Goal: Find specific page/section: Find specific page/section

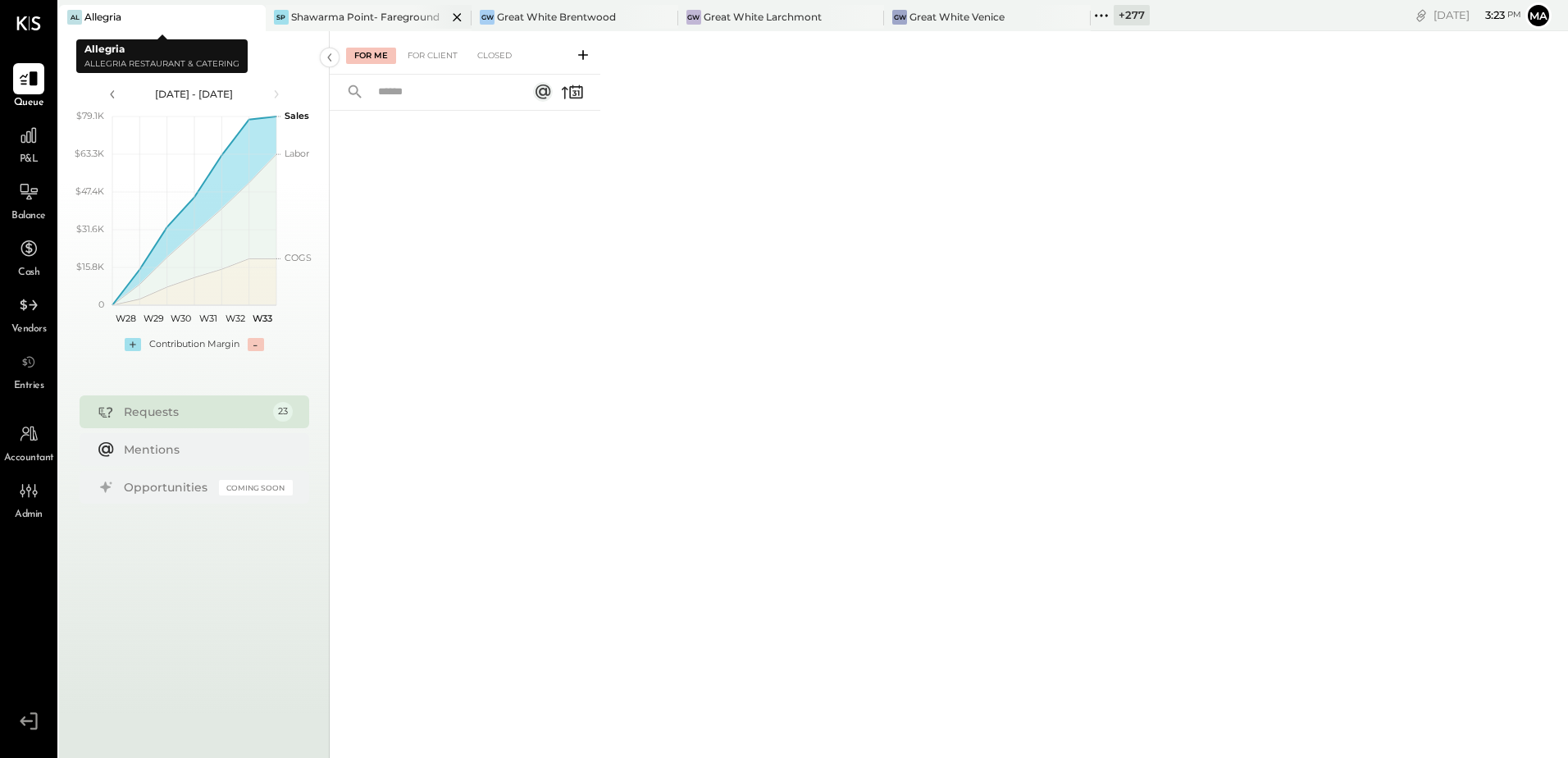
click at [243, 17] on icon at bounding box center [251, 17] width 20 height 20
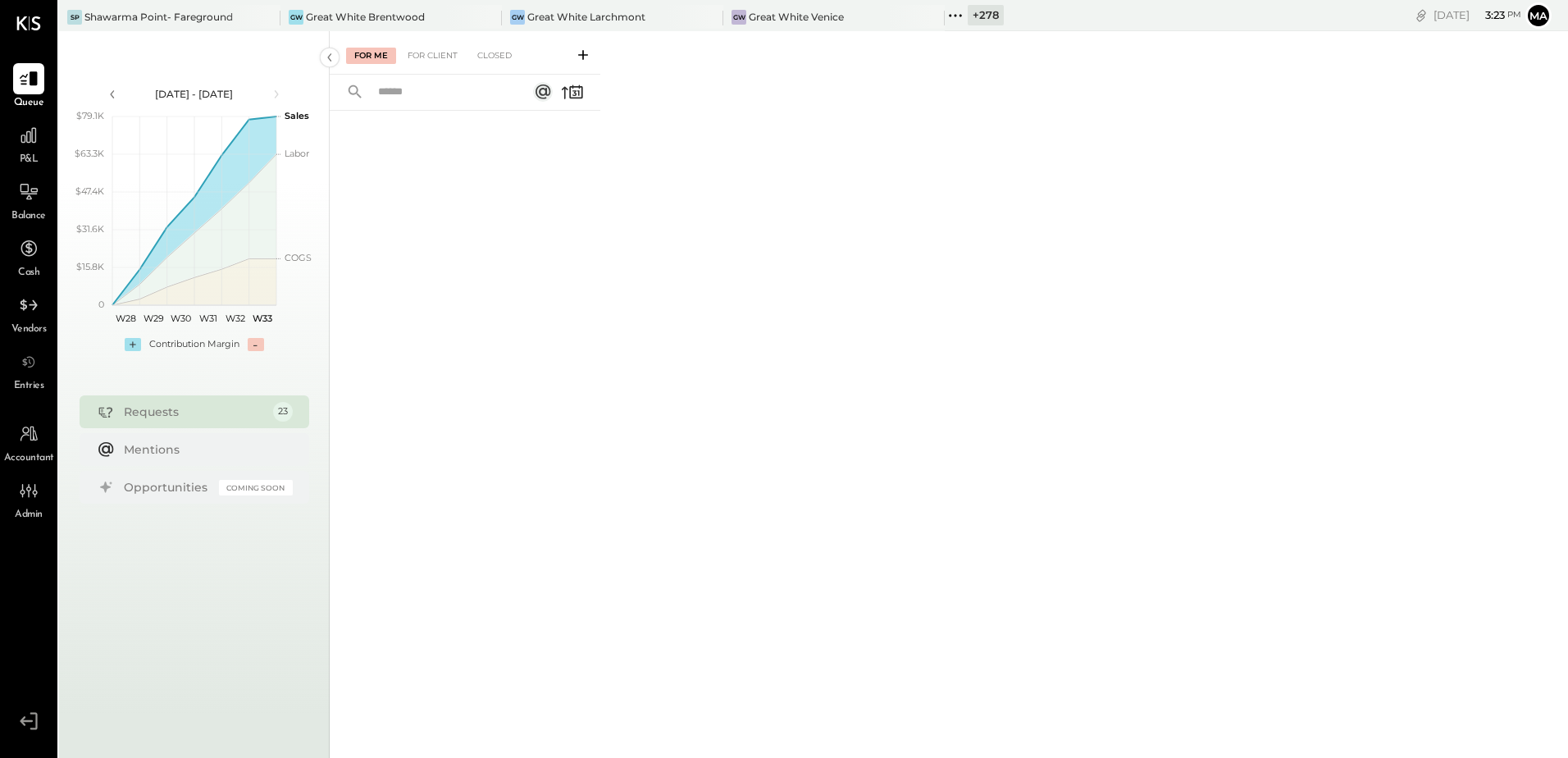
click at [970, 19] on div "+ 278" at bounding box center [986, 15] width 36 height 20
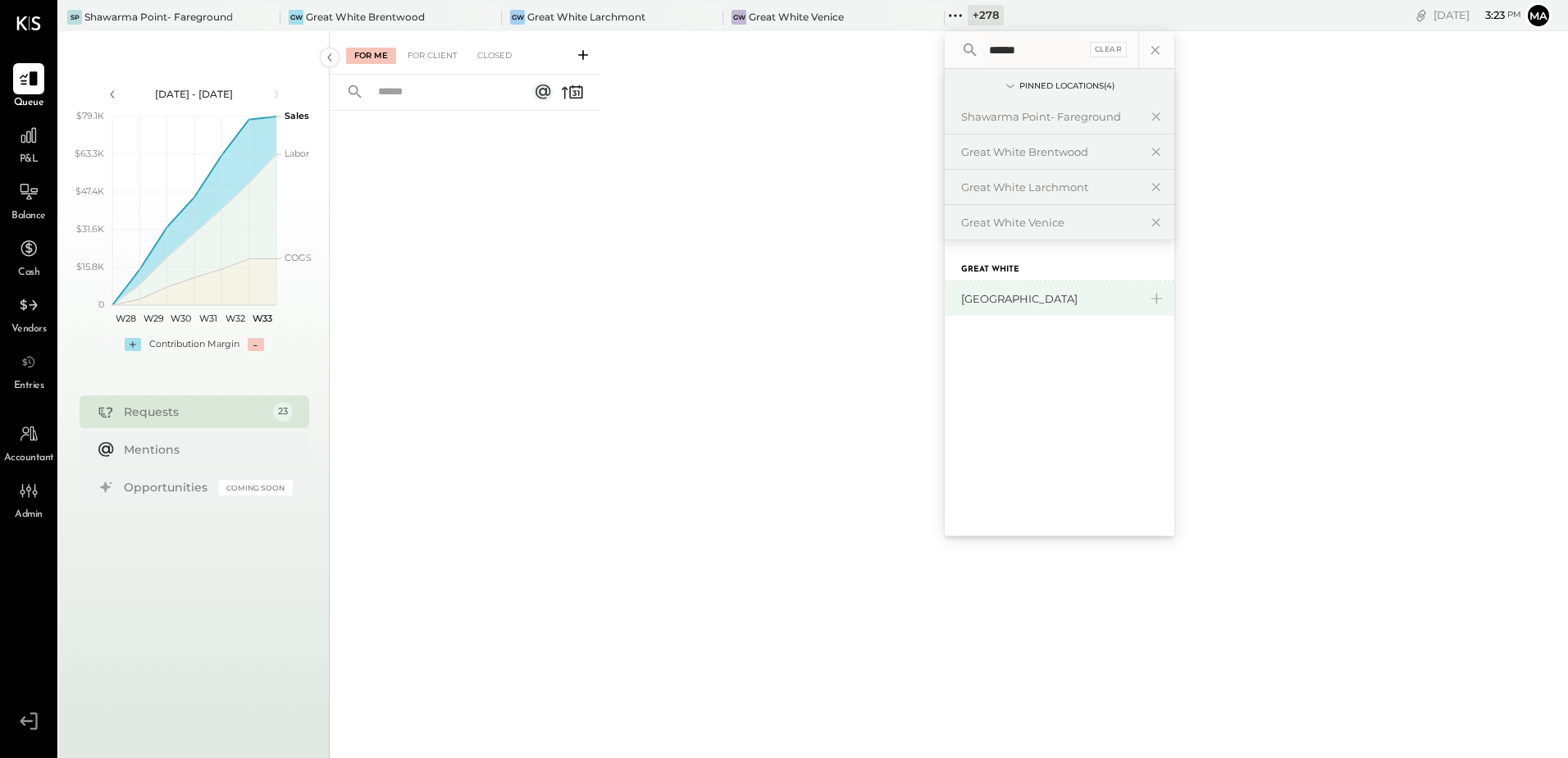
type input "******"
click at [1043, 299] on div "[GEOGRAPHIC_DATA]" at bounding box center [1049, 298] width 177 height 15
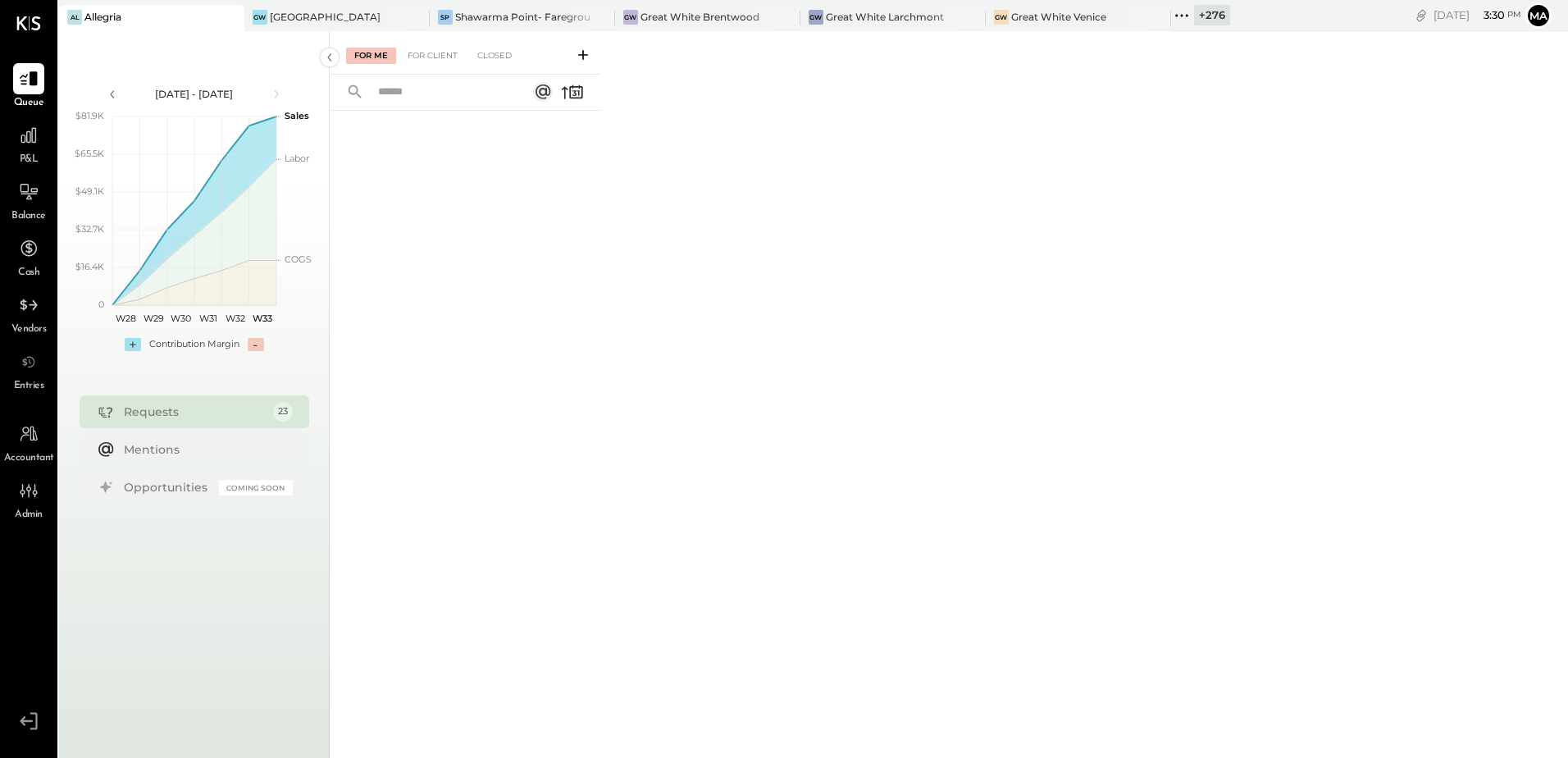
click at [227, 20] on icon at bounding box center [230, 17] width 20 height 20
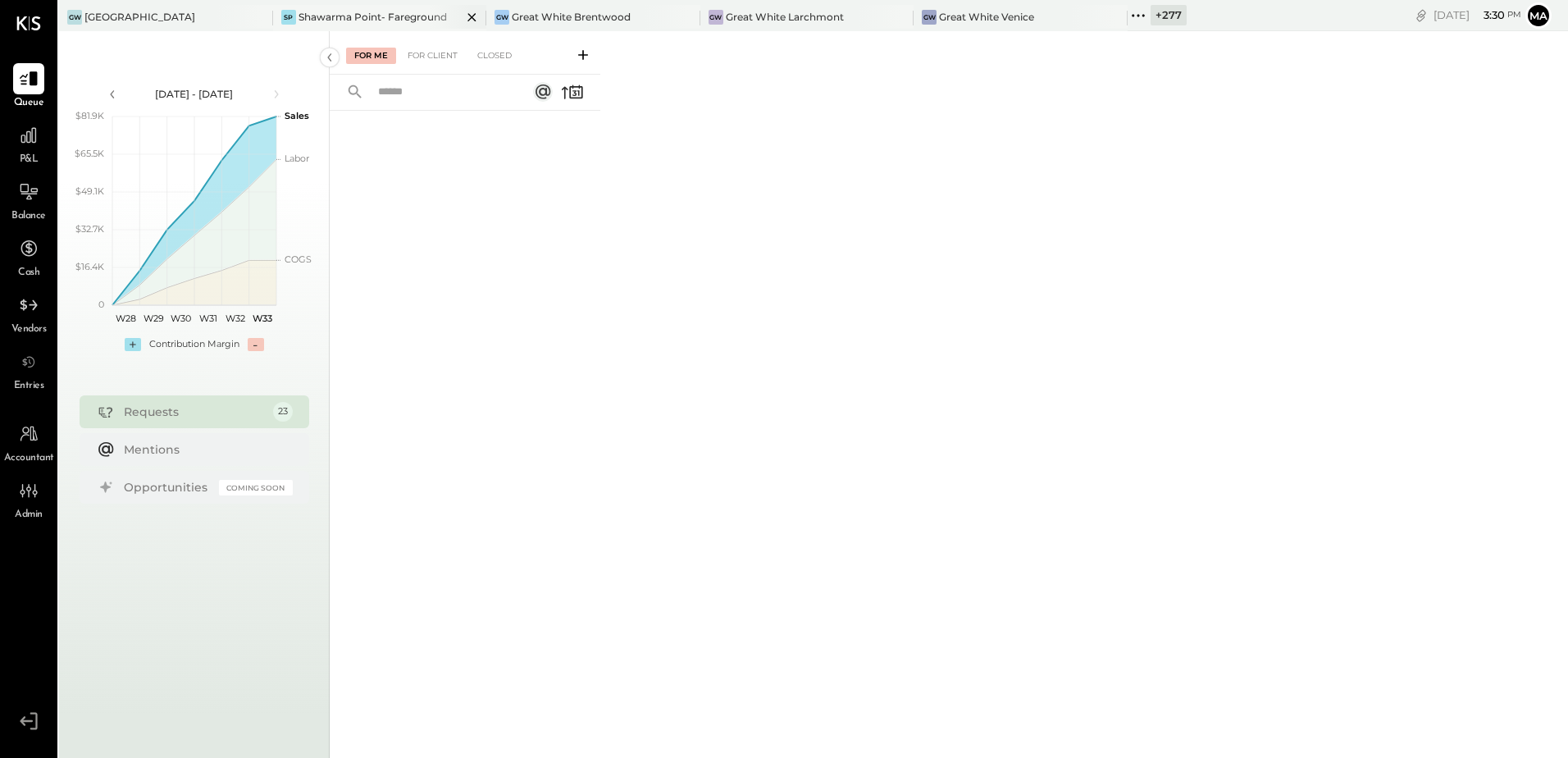
click at [350, 18] on div "Shawarma Point- Fareground" at bounding box center [372, 17] width 148 height 14
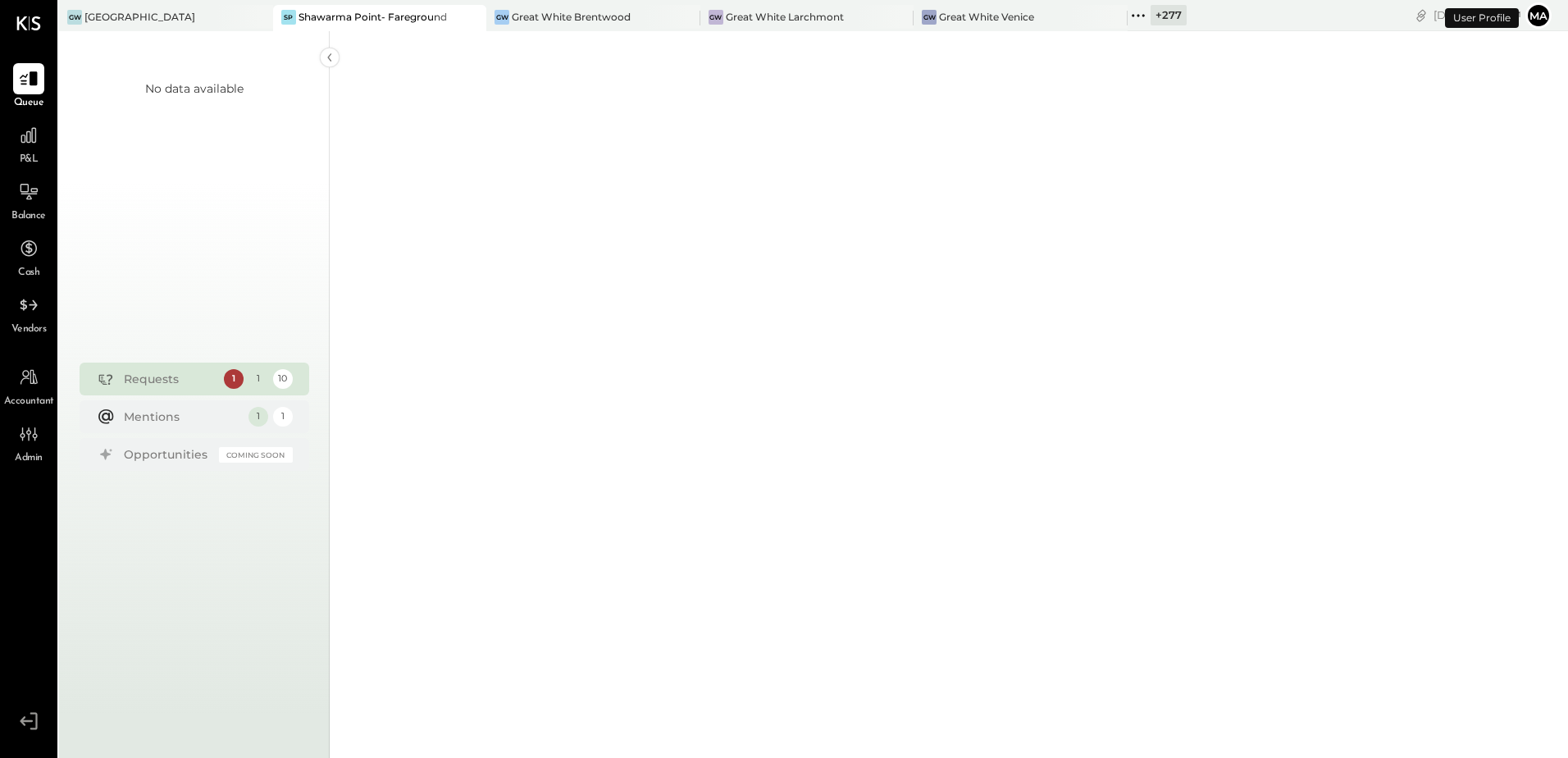
click at [462, 18] on icon at bounding box center [472, 17] width 20 height 20
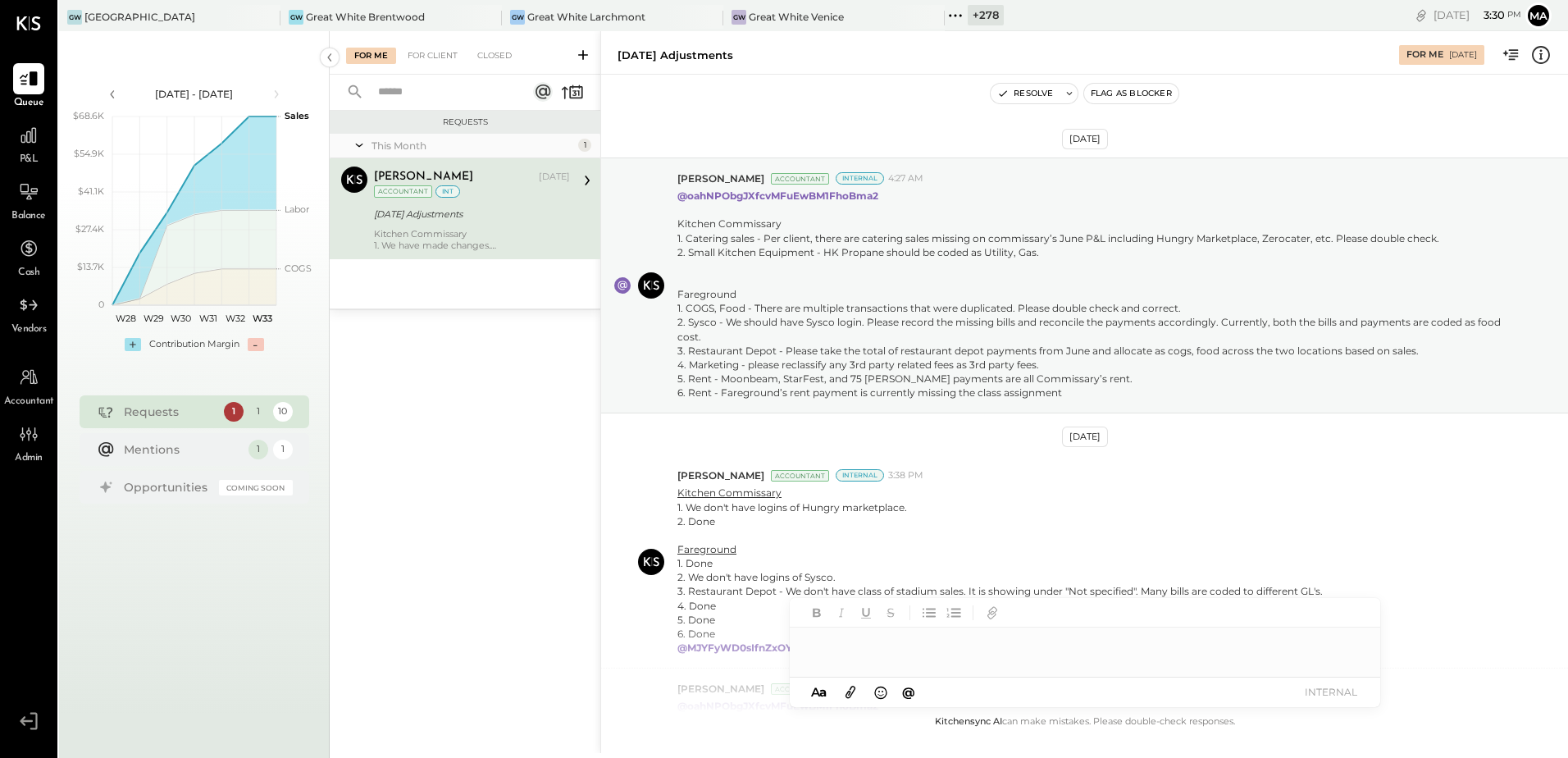
scroll to position [407, 0]
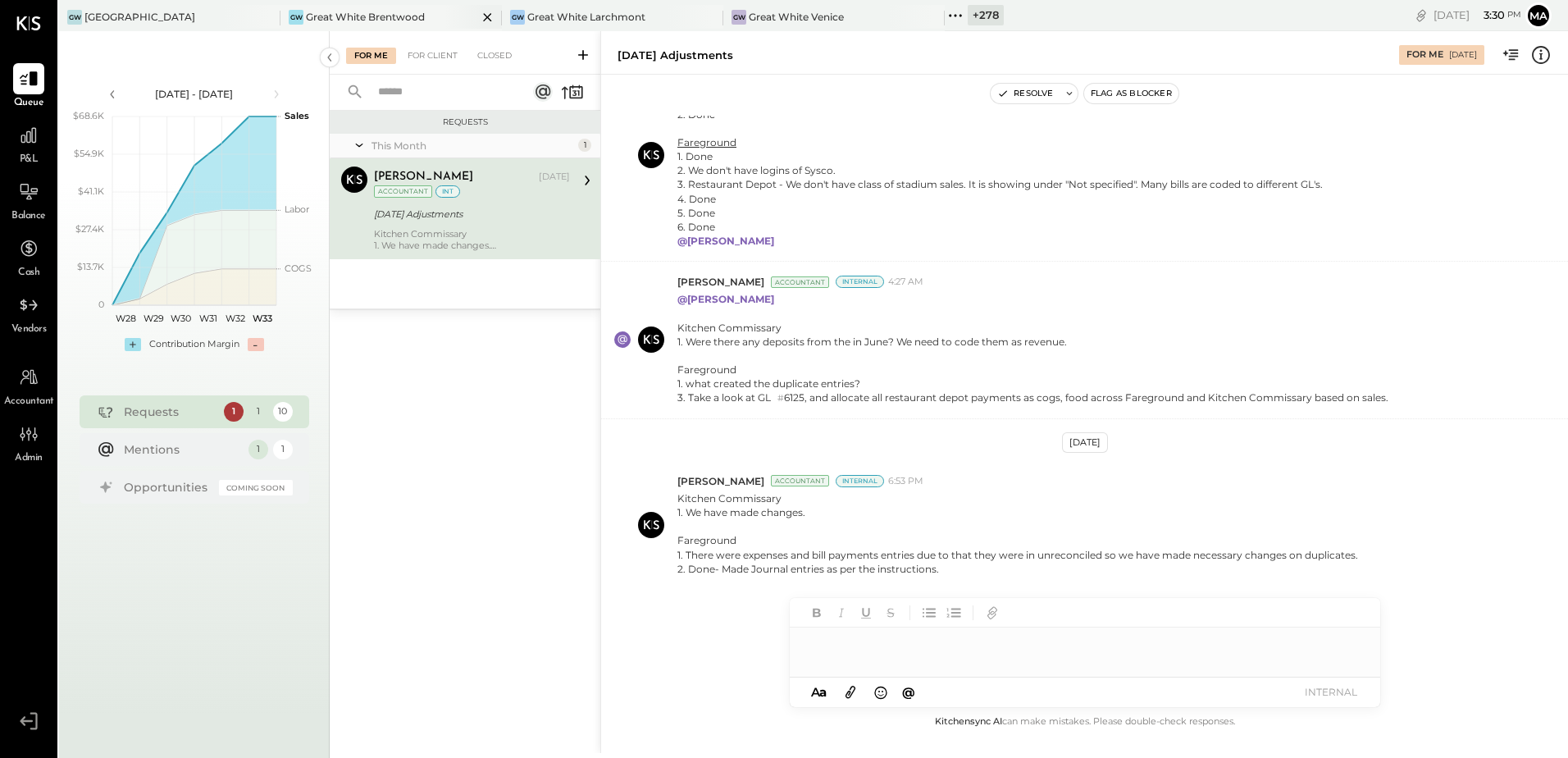
click at [398, 11] on div "Great White Brentwood" at bounding box center [365, 17] width 119 height 14
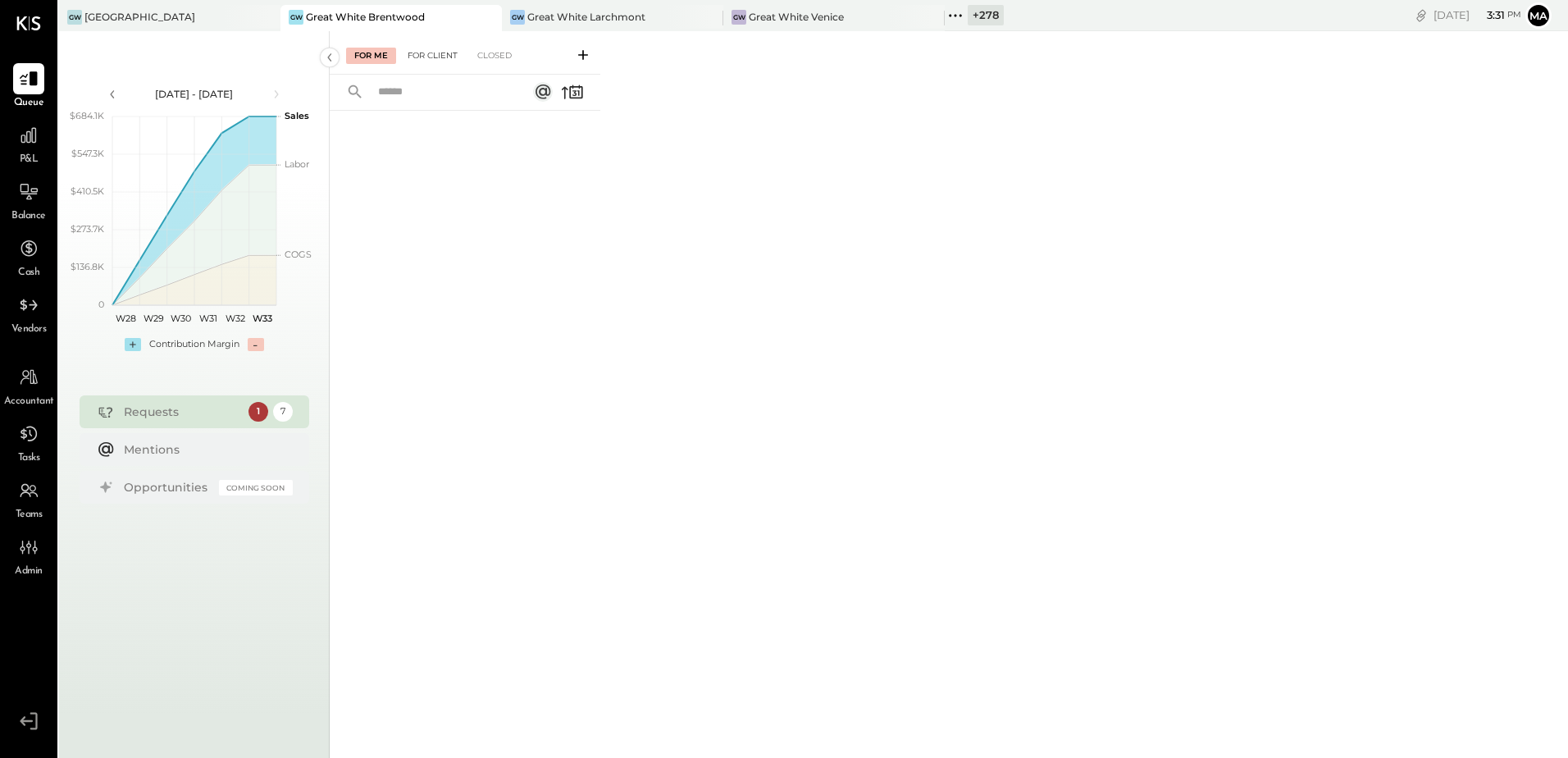
click at [442, 57] on div "For Client" at bounding box center [432, 55] width 66 height 16
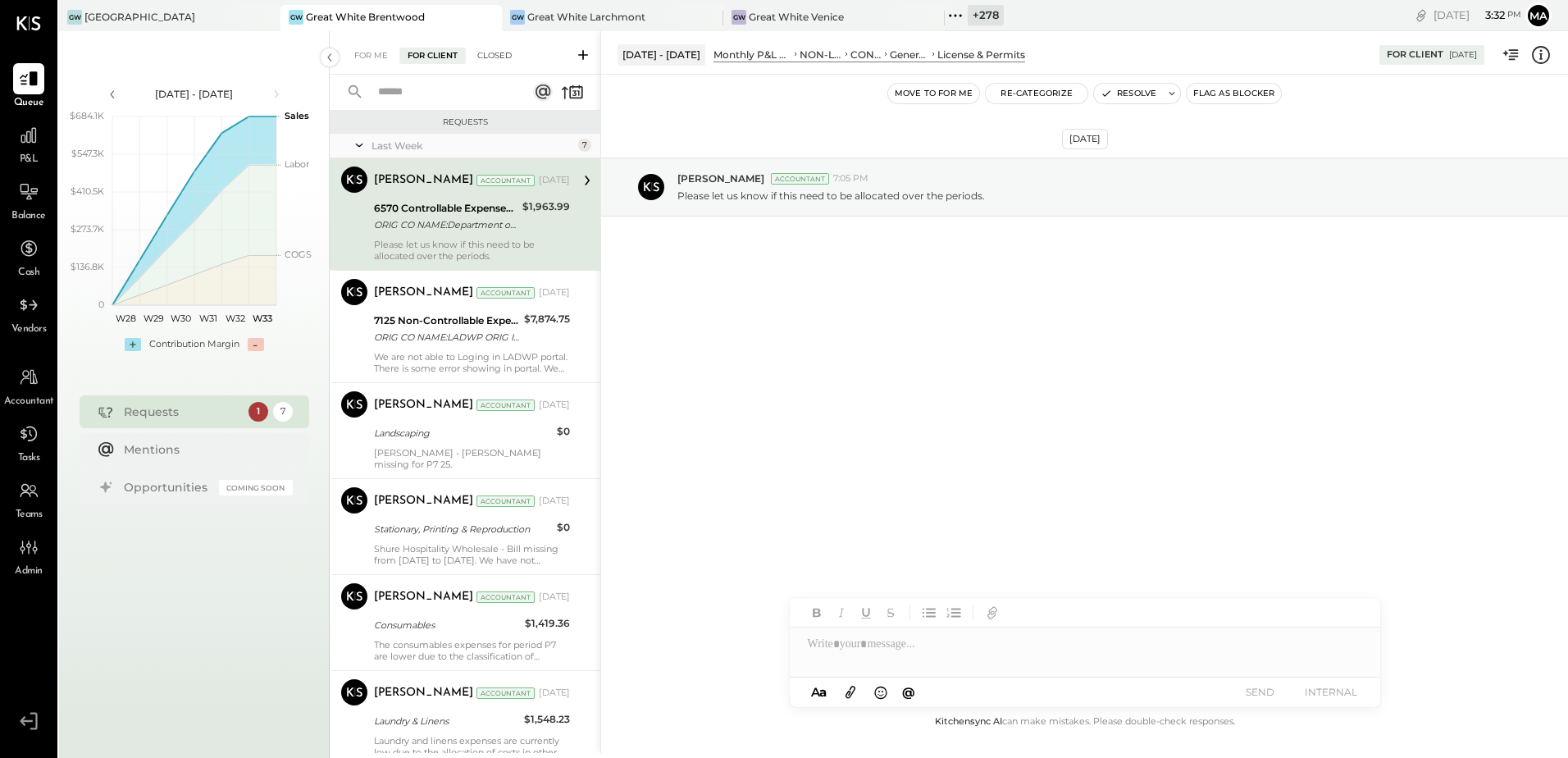
click at [496, 47] on div "Closed" at bounding box center [494, 55] width 51 height 16
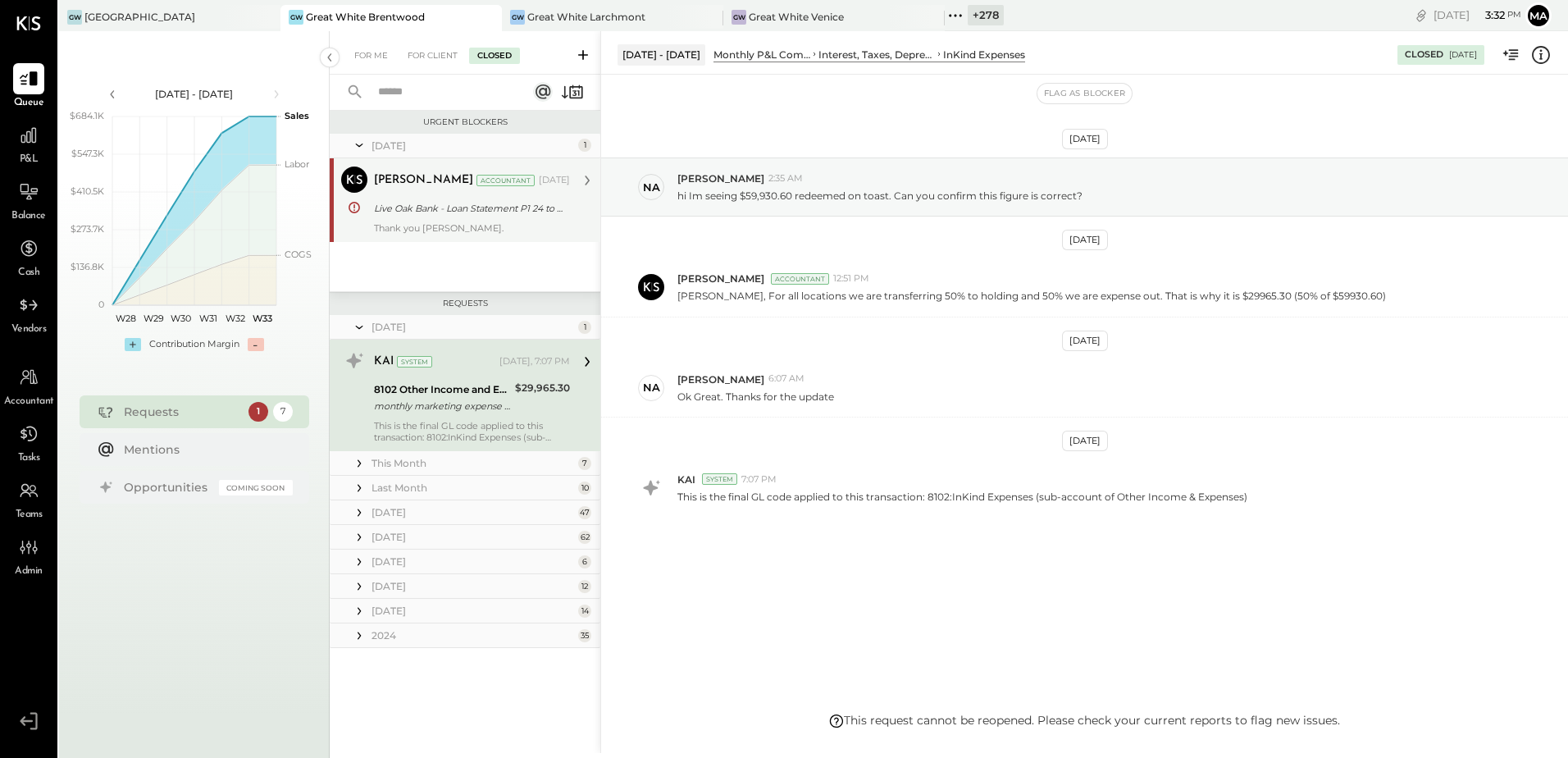
click at [464, 219] on div "Mayur Parekh Accountant Jun 05, 2025 Live Oak Bank - Loan Statement P1 24 to P2…" at bounding box center [471, 199] width 196 height 67
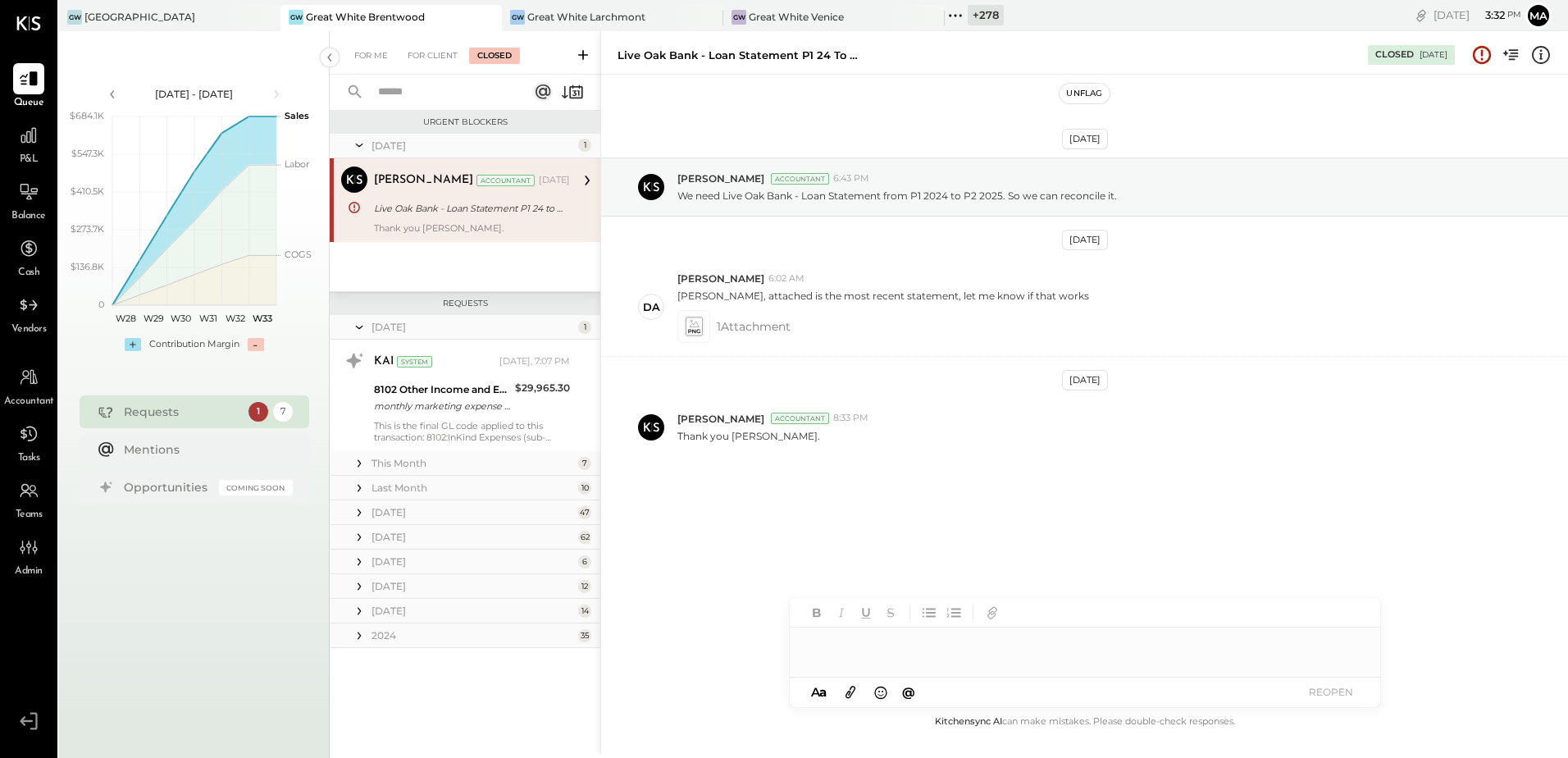
click at [1078, 90] on button "Unflag" at bounding box center [1084, 93] width 49 height 20
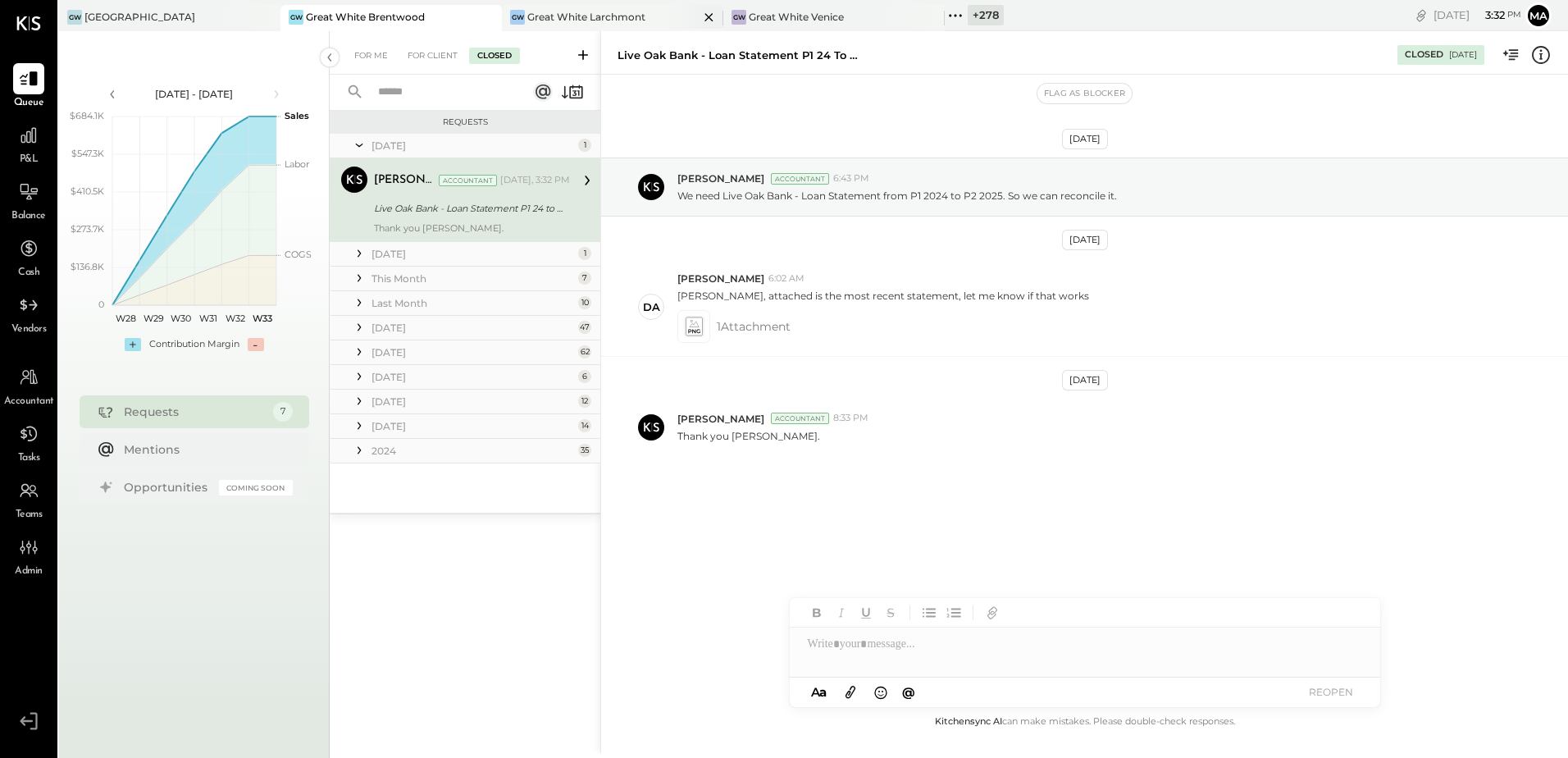
click at [598, 13] on div "Great White Larchmont" at bounding box center [586, 17] width 118 height 14
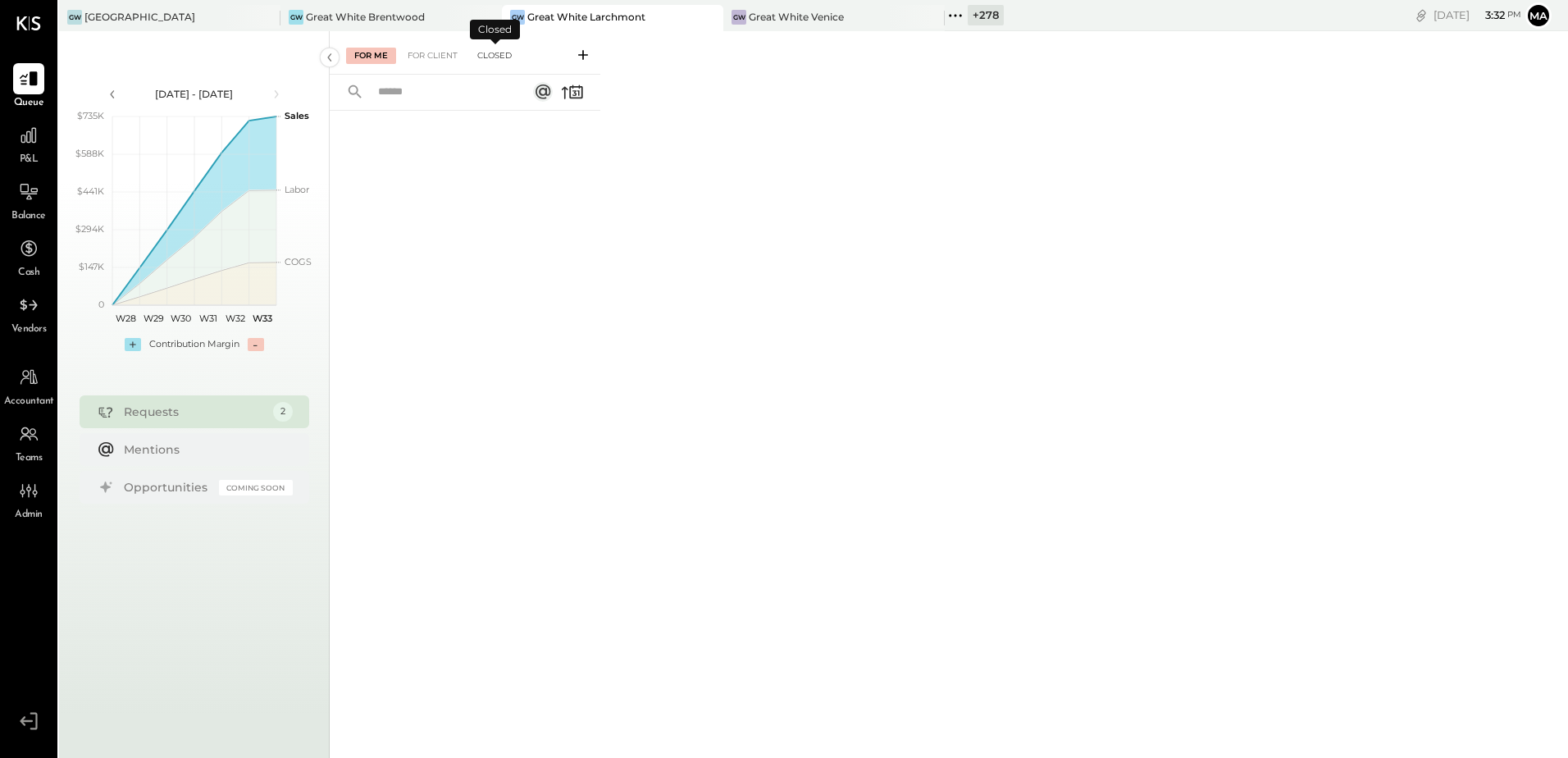
click at [487, 56] on div "Closed" at bounding box center [494, 55] width 51 height 16
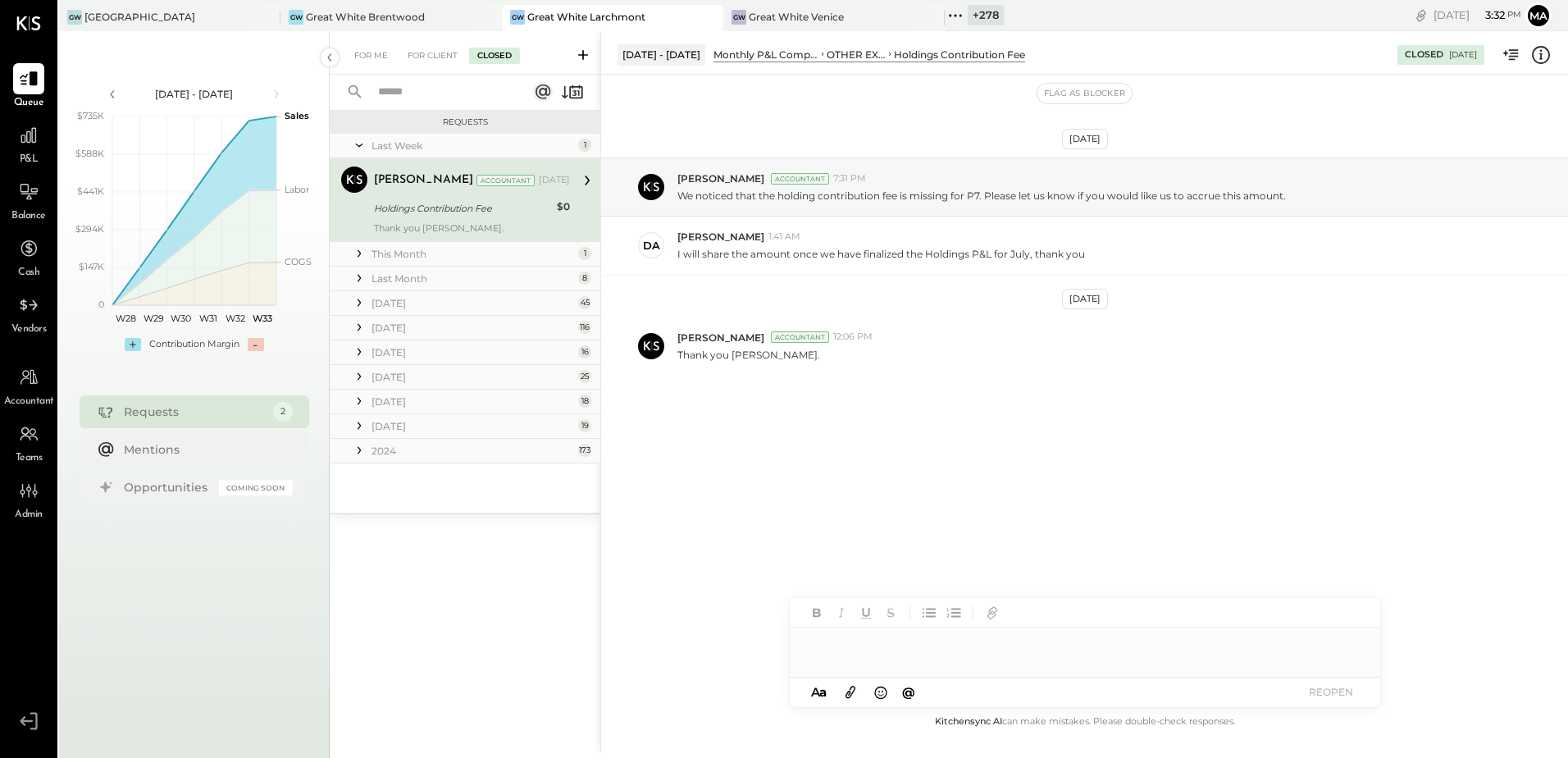
click at [364, 146] on icon at bounding box center [359, 145] width 16 height 41
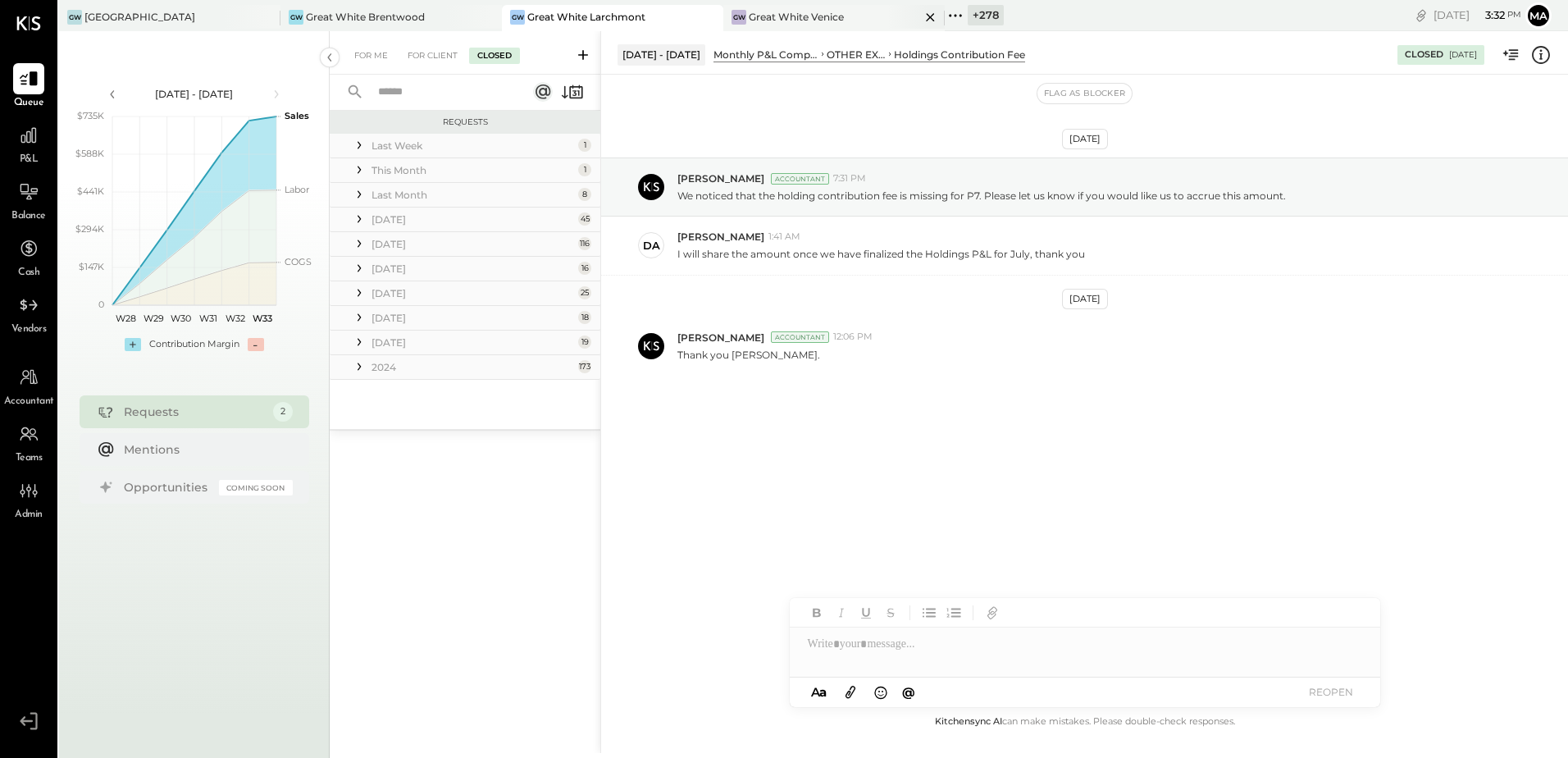
click at [806, 17] on div "Great White Venice" at bounding box center [796, 17] width 95 height 14
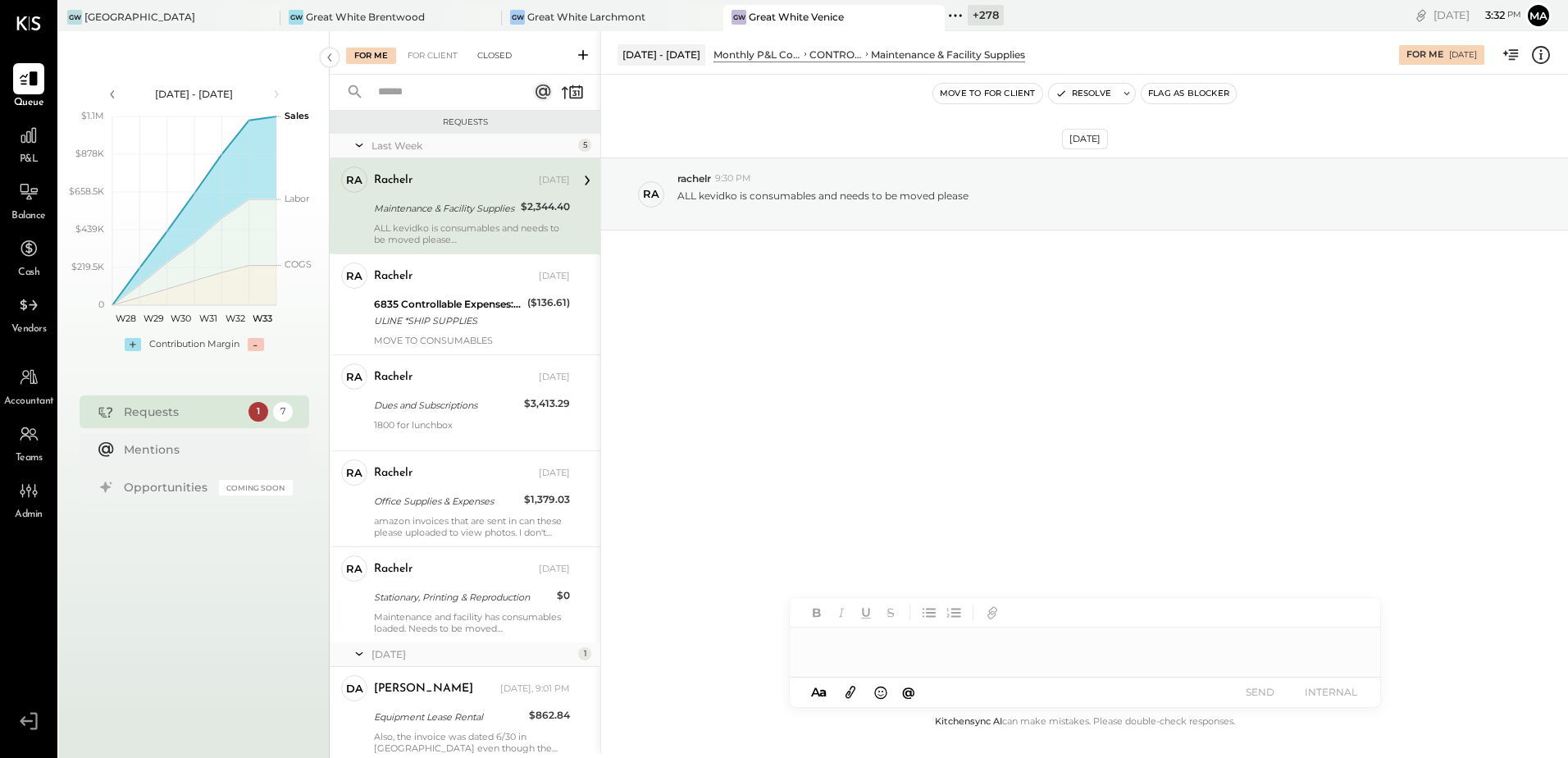
click at [490, 52] on div "Closed" at bounding box center [494, 55] width 51 height 16
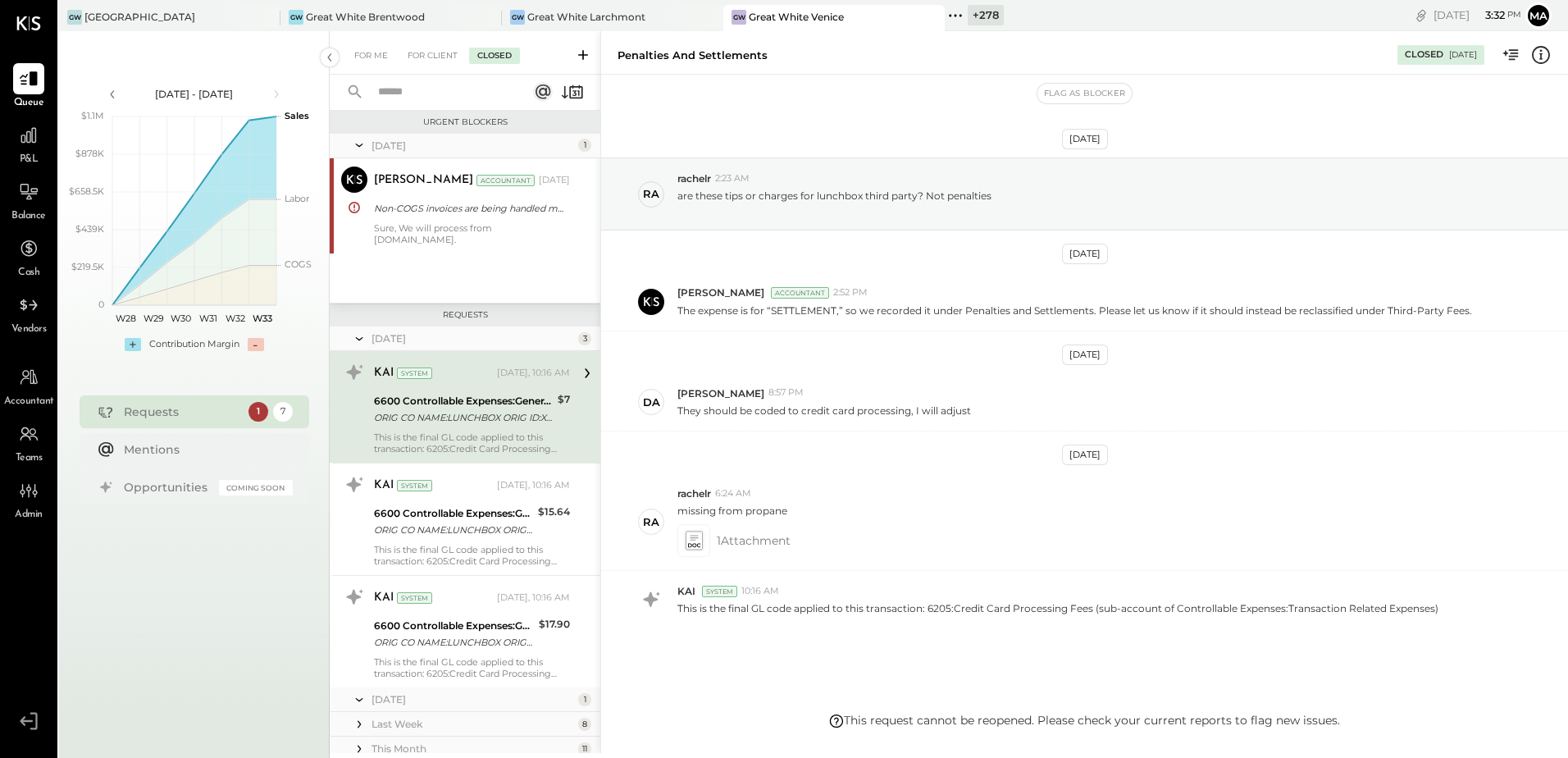
scroll to position [40, 0]
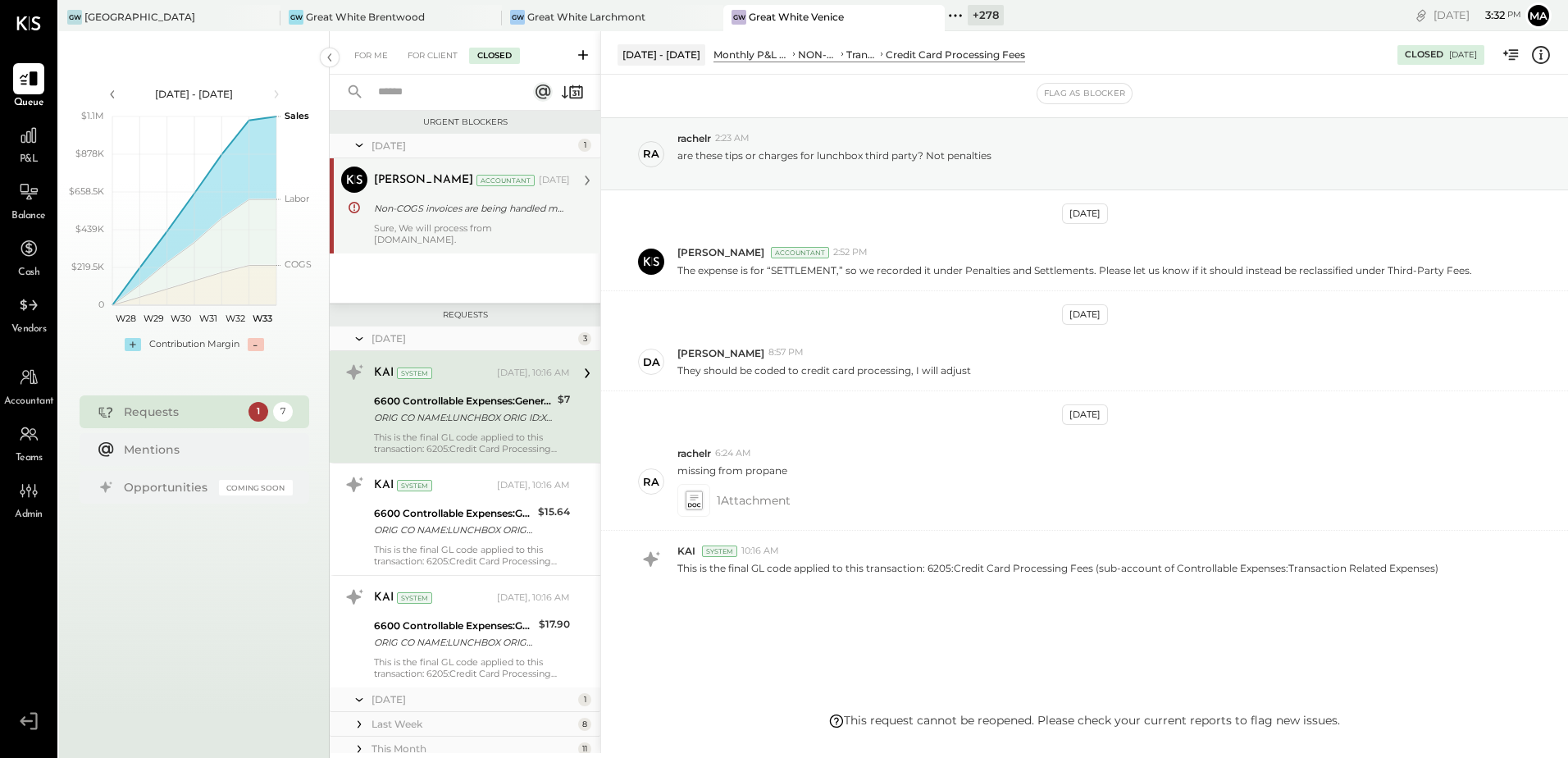
click at [491, 217] on div "Non-COGS invoices are being handled manually" at bounding box center [469, 208] width 191 height 20
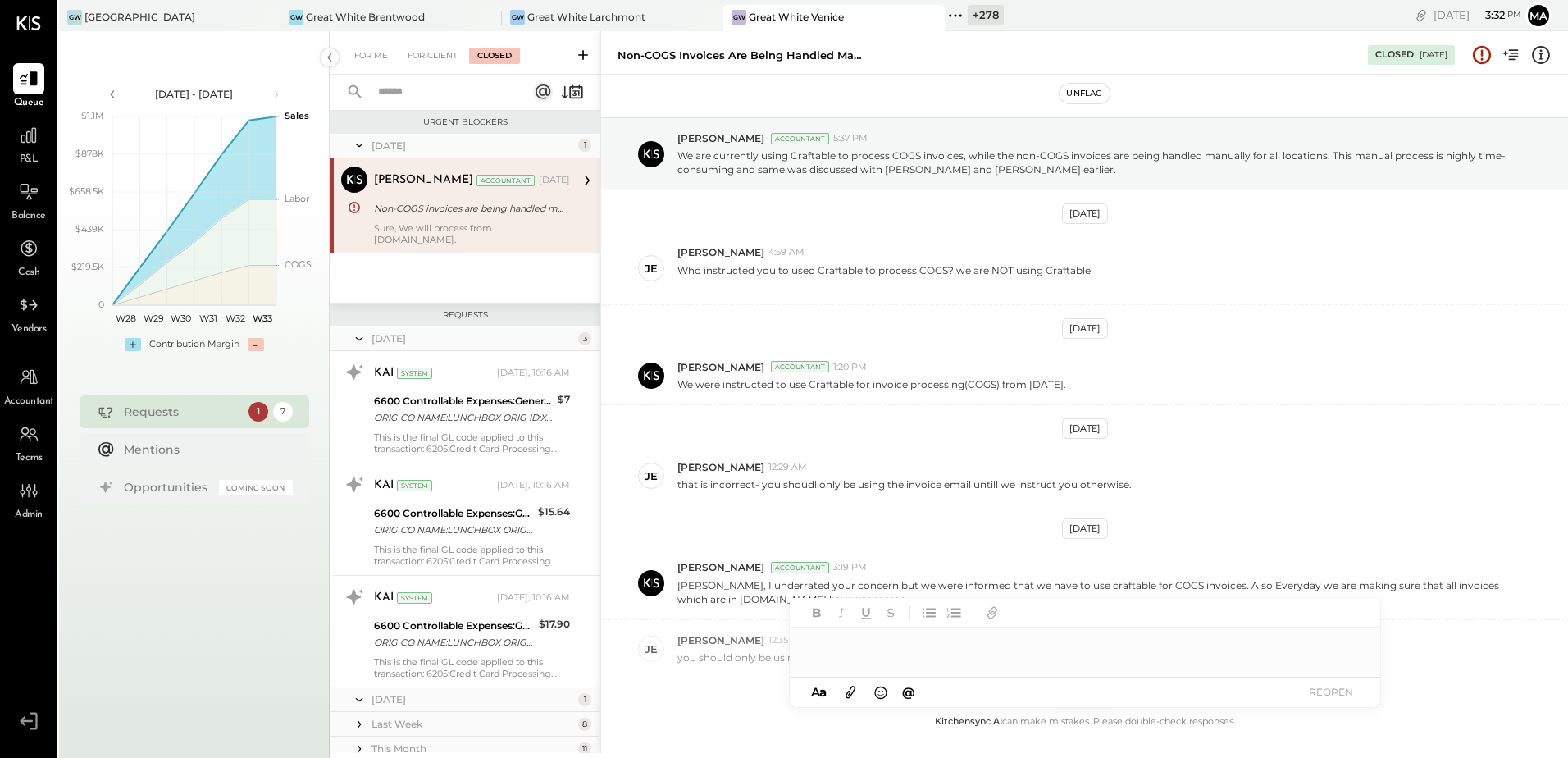
scroll to position [229, 0]
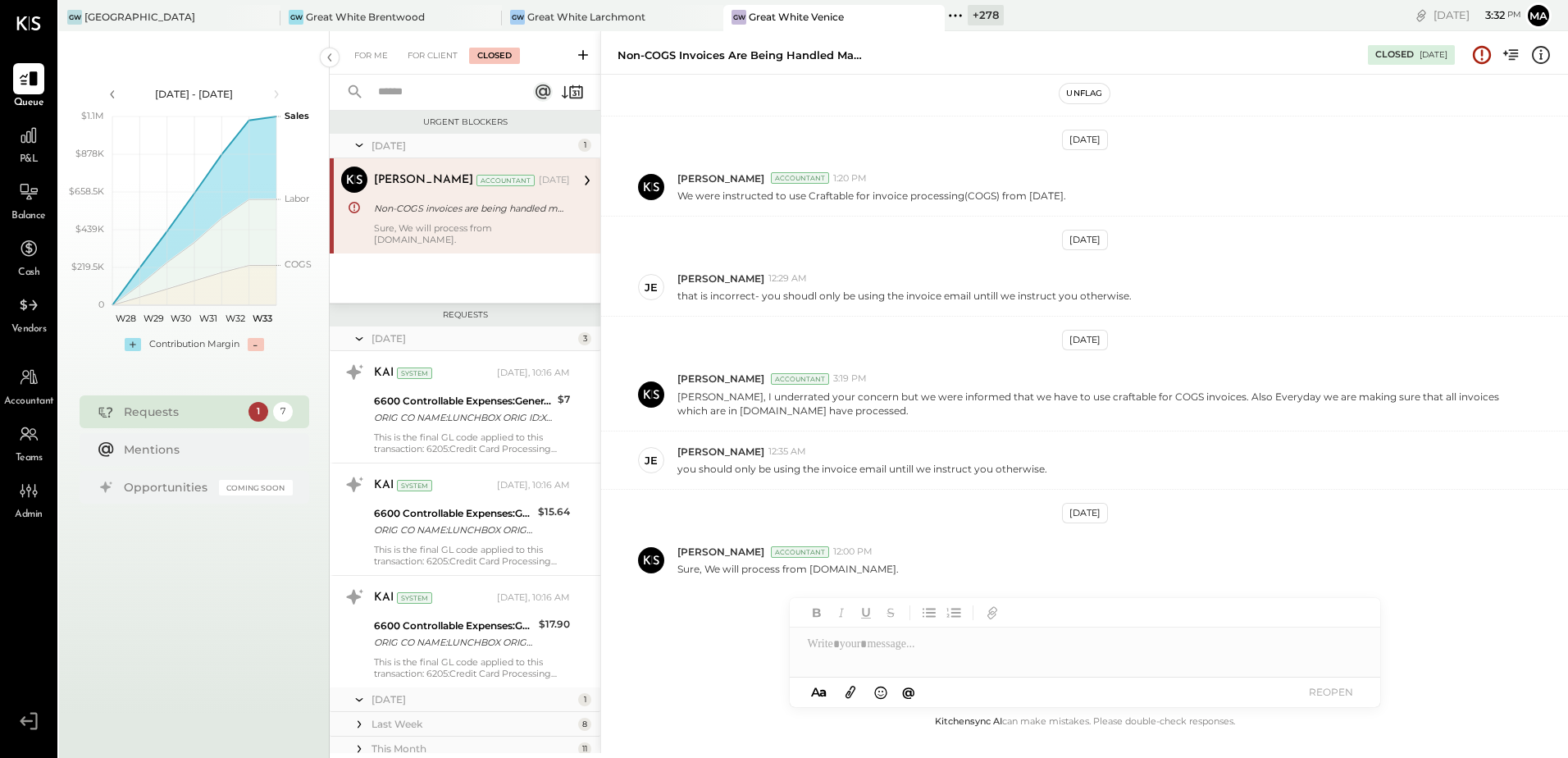
click at [1091, 90] on button "Unflag" at bounding box center [1084, 93] width 49 height 20
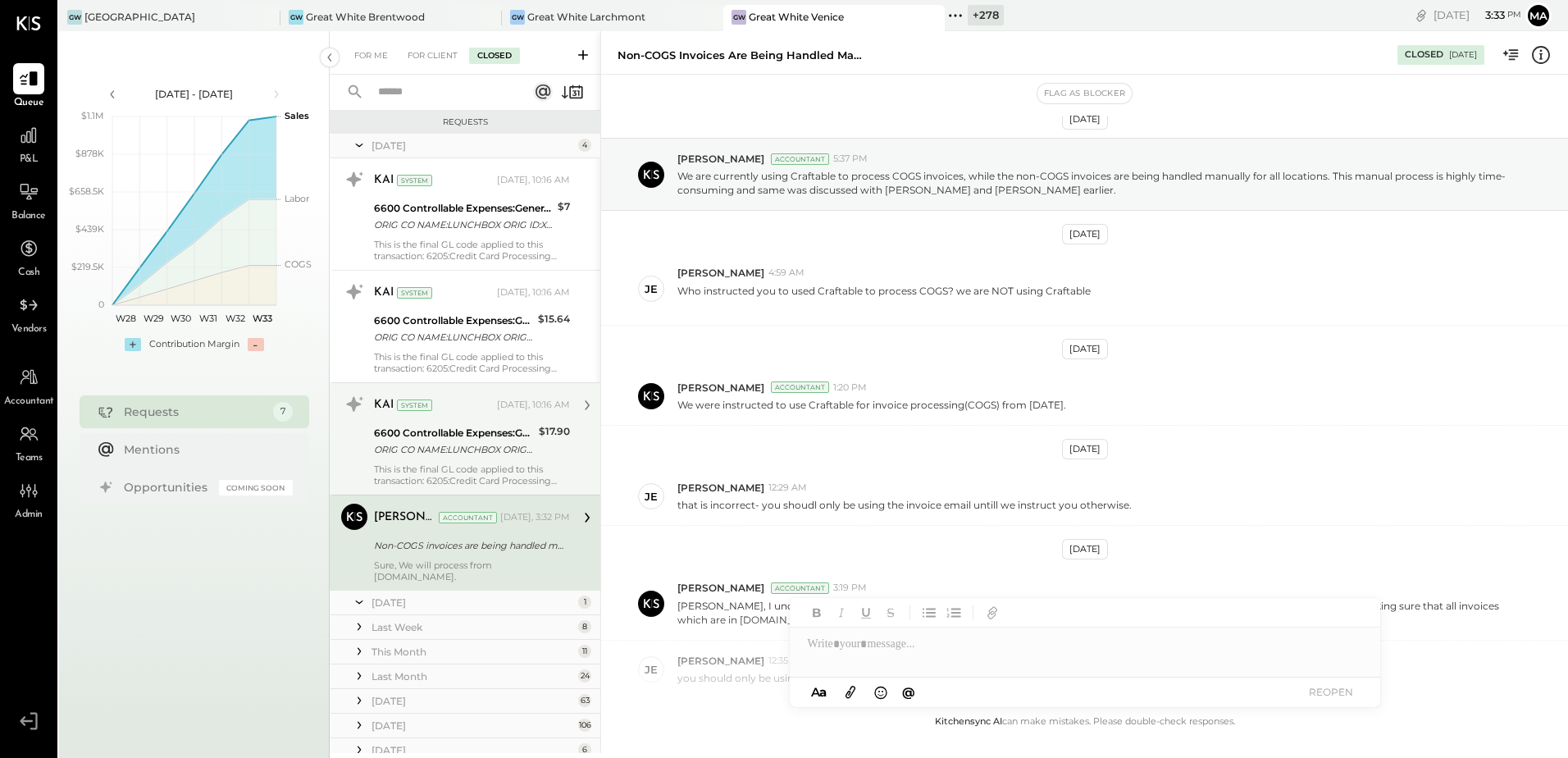
scroll to position [0, 0]
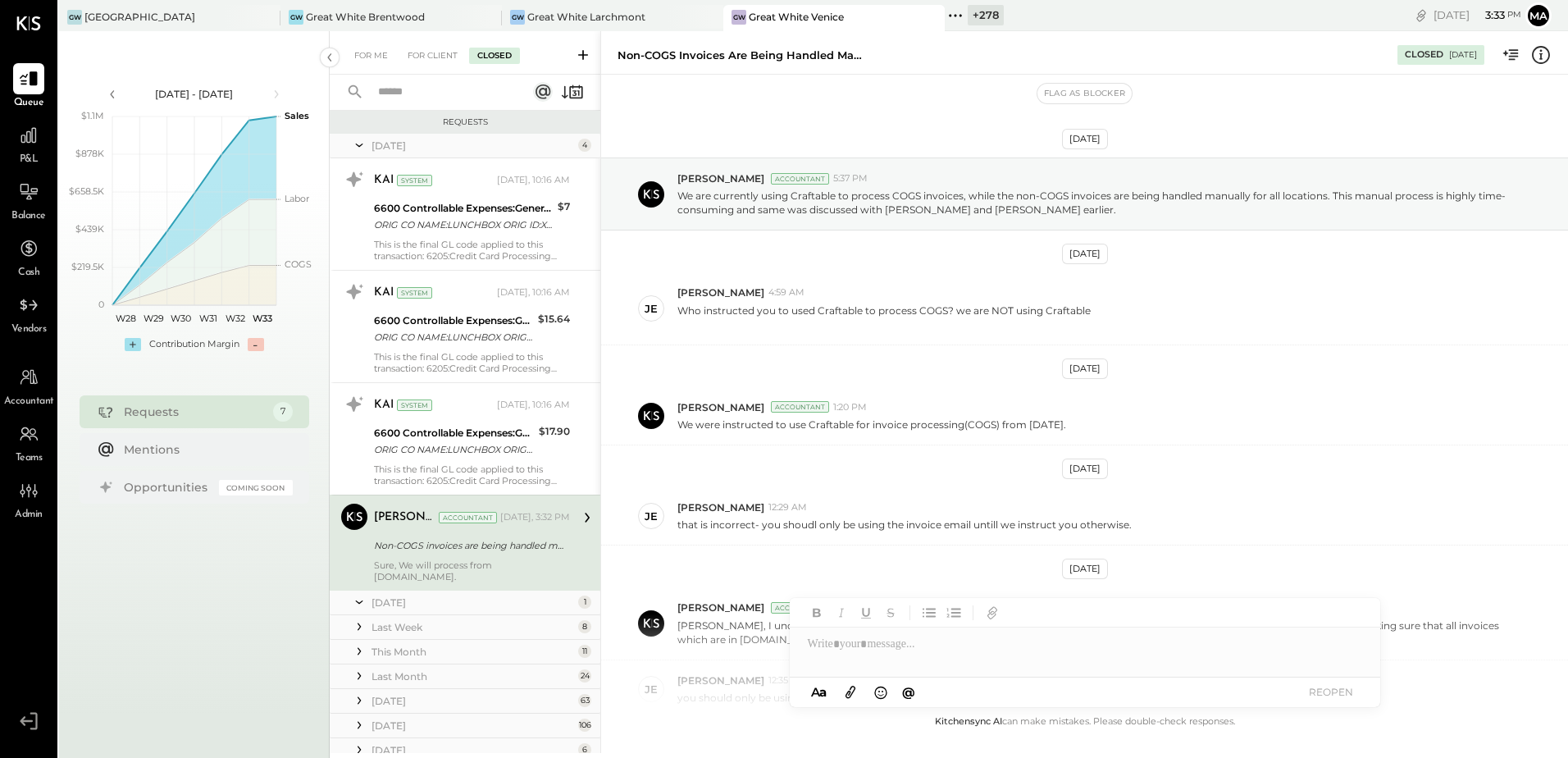
click at [356, 143] on icon at bounding box center [359, 145] width 16 height 41
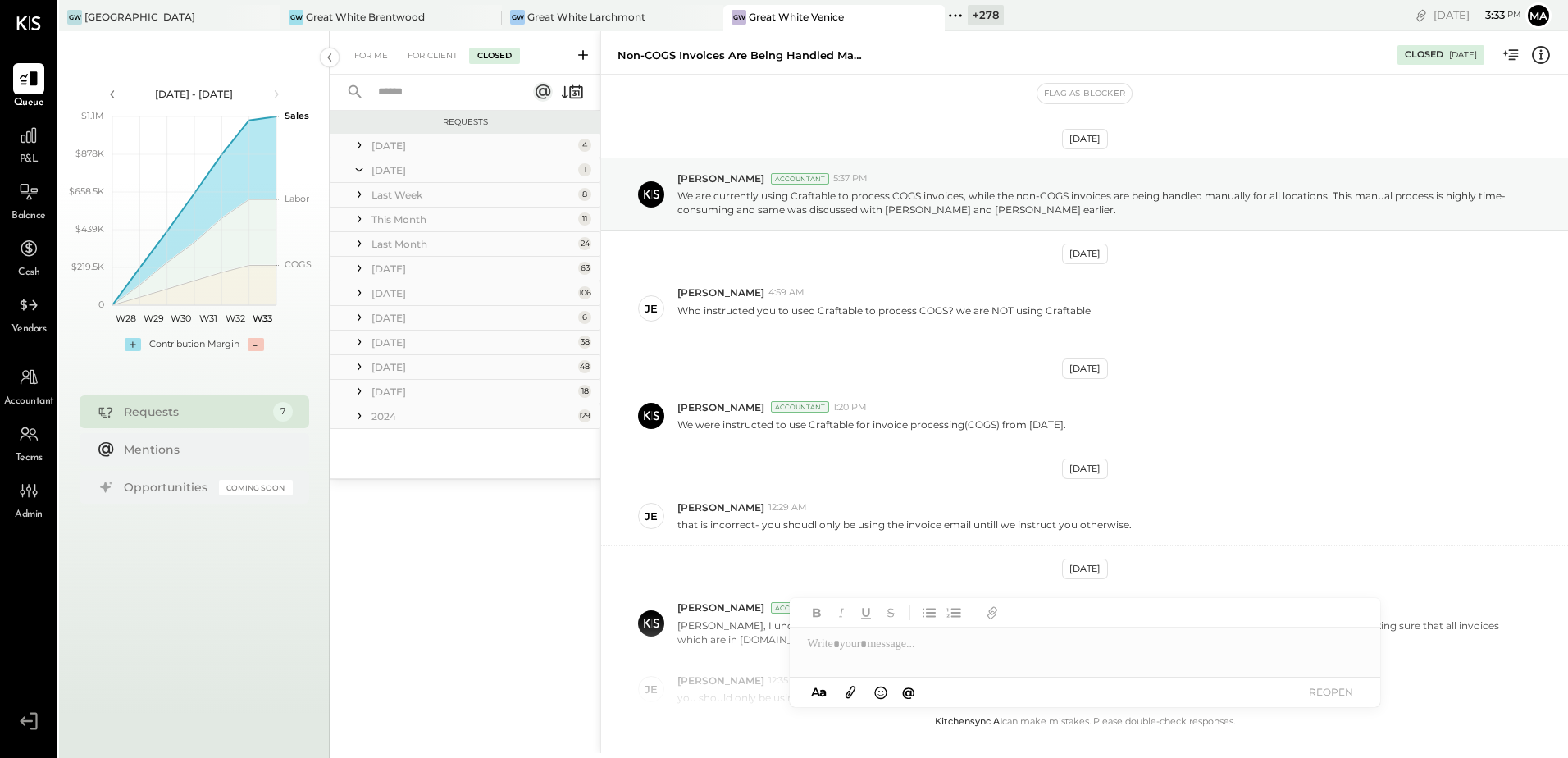
click at [361, 142] on icon at bounding box center [359, 145] width 16 height 16
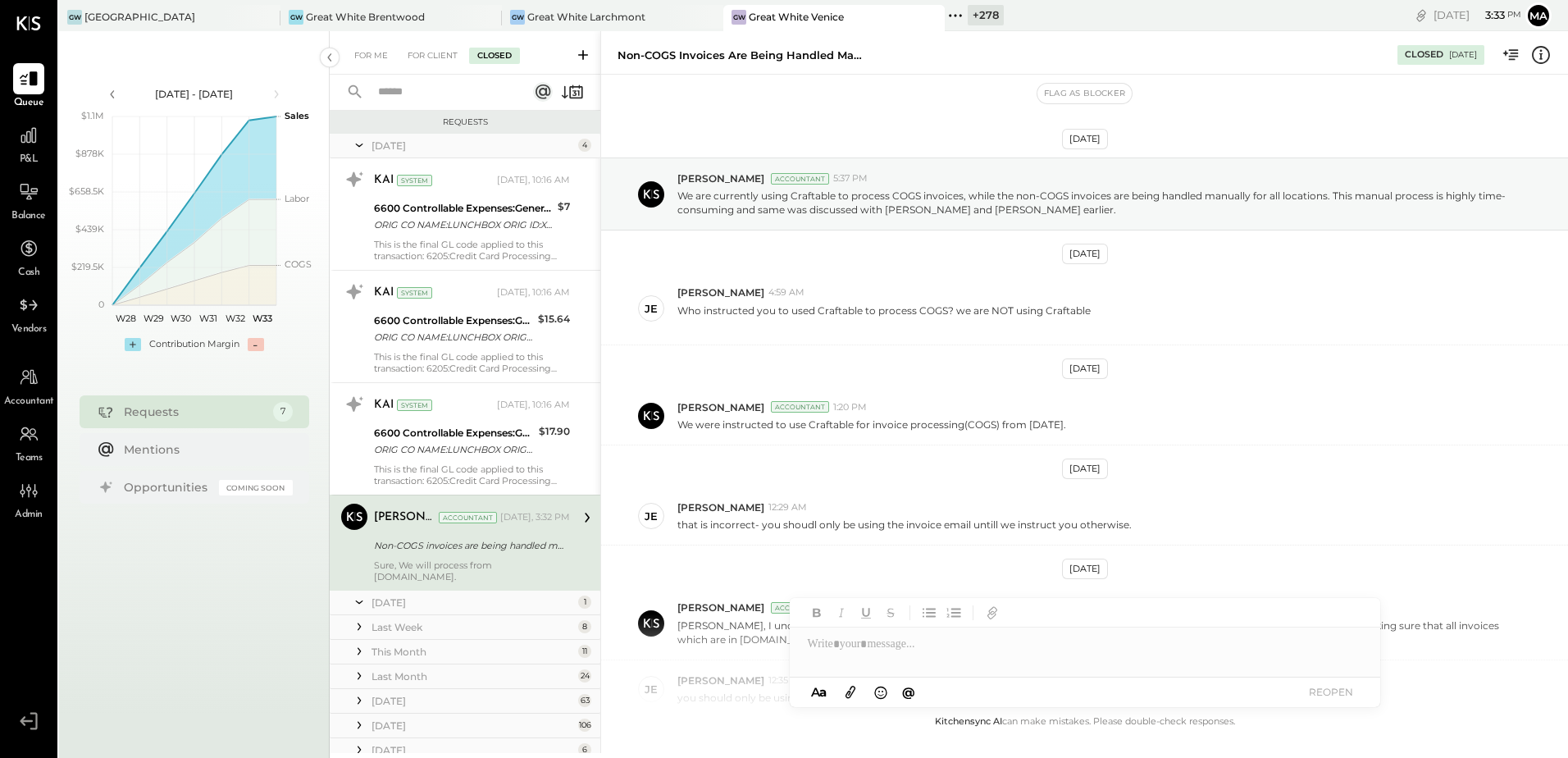
click at [987, 5] on div "+ 278" at bounding box center [974, 15] width 59 height 21
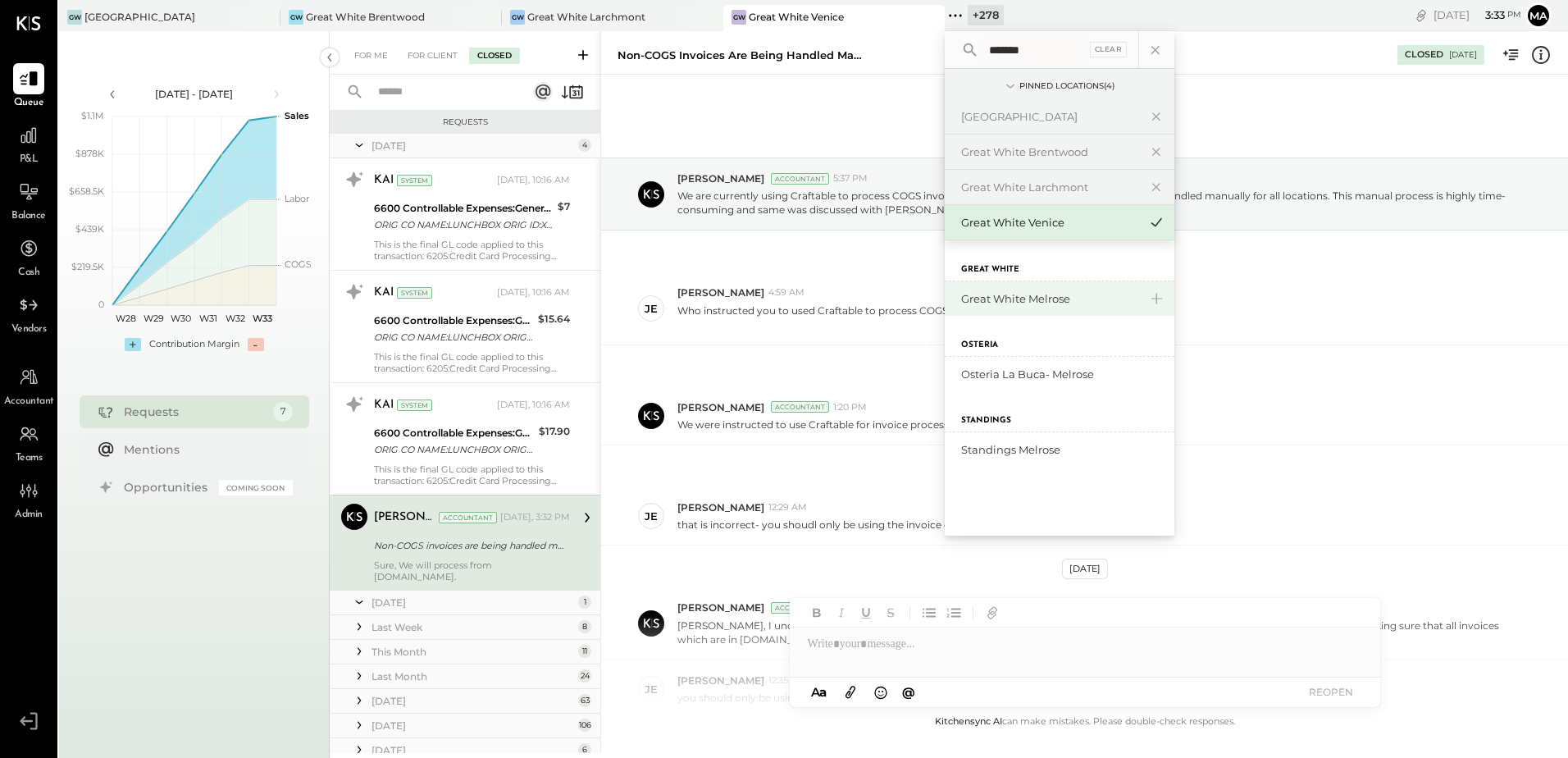
type input "*******"
click at [1047, 298] on div "Great White Melrose" at bounding box center [1049, 298] width 177 height 15
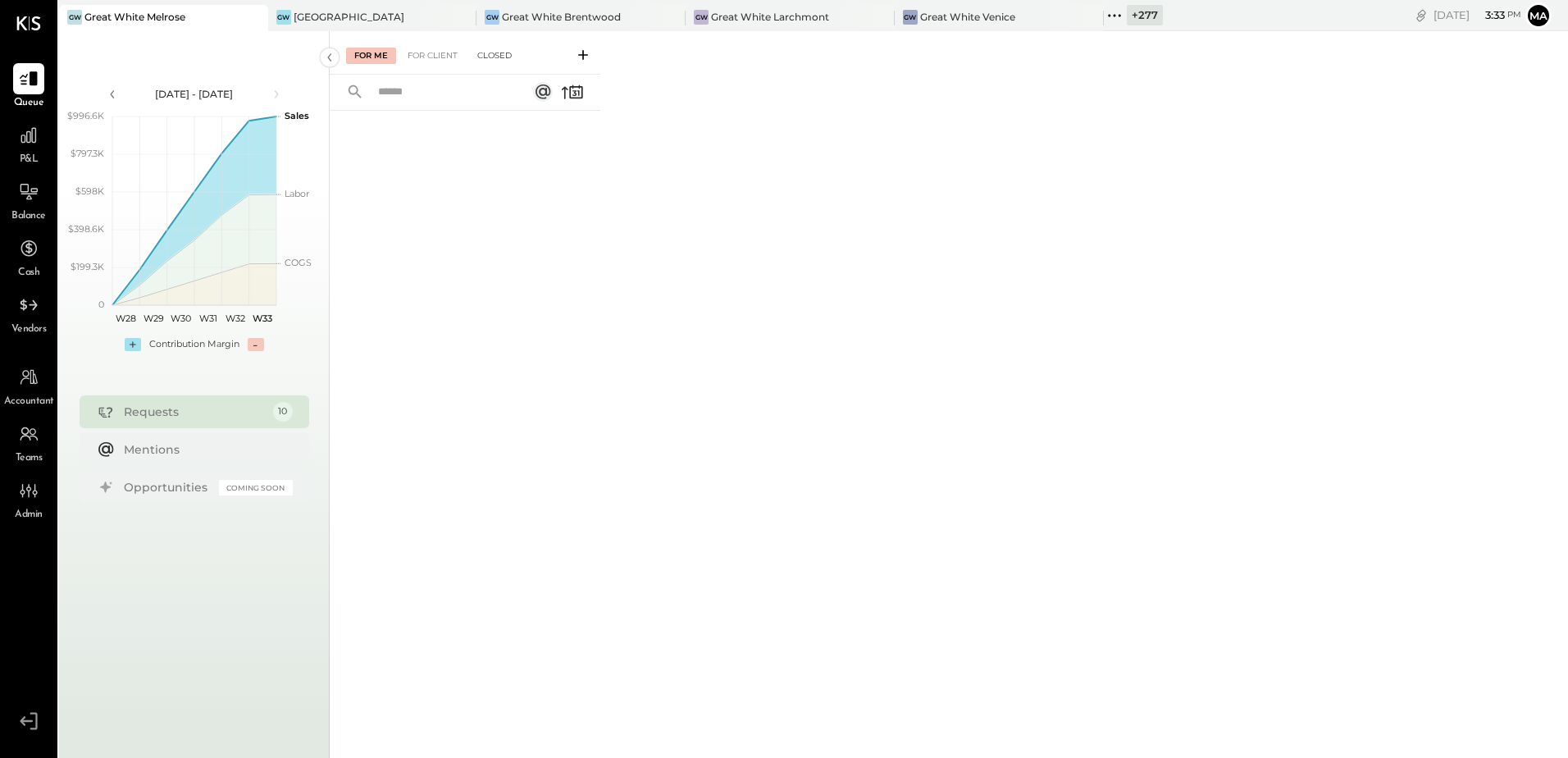
click at [503, 51] on div "Closed" at bounding box center [494, 55] width 51 height 16
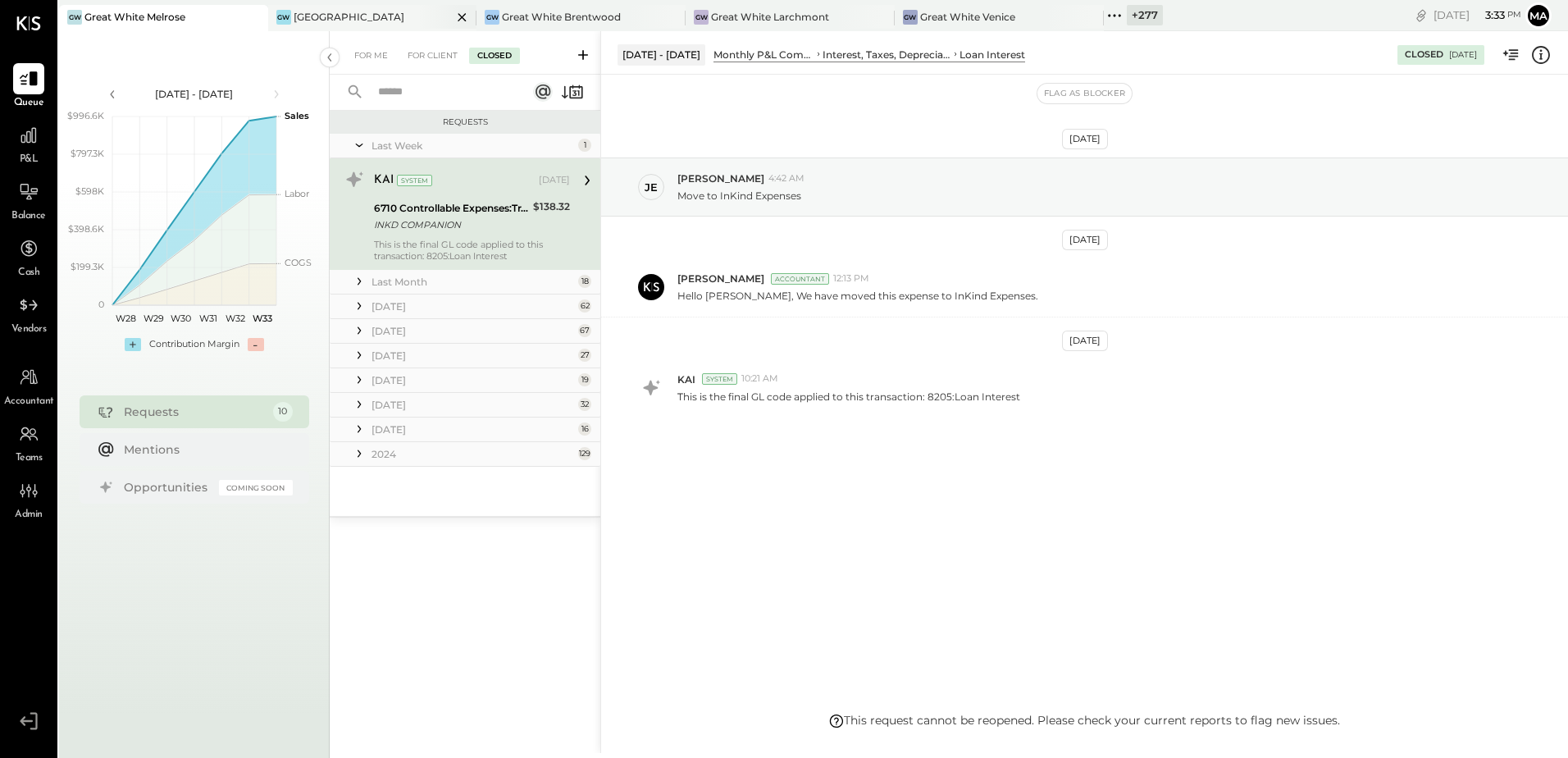
click at [336, 20] on div "[GEOGRAPHIC_DATA]" at bounding box center [348, 17] width 111 height 14
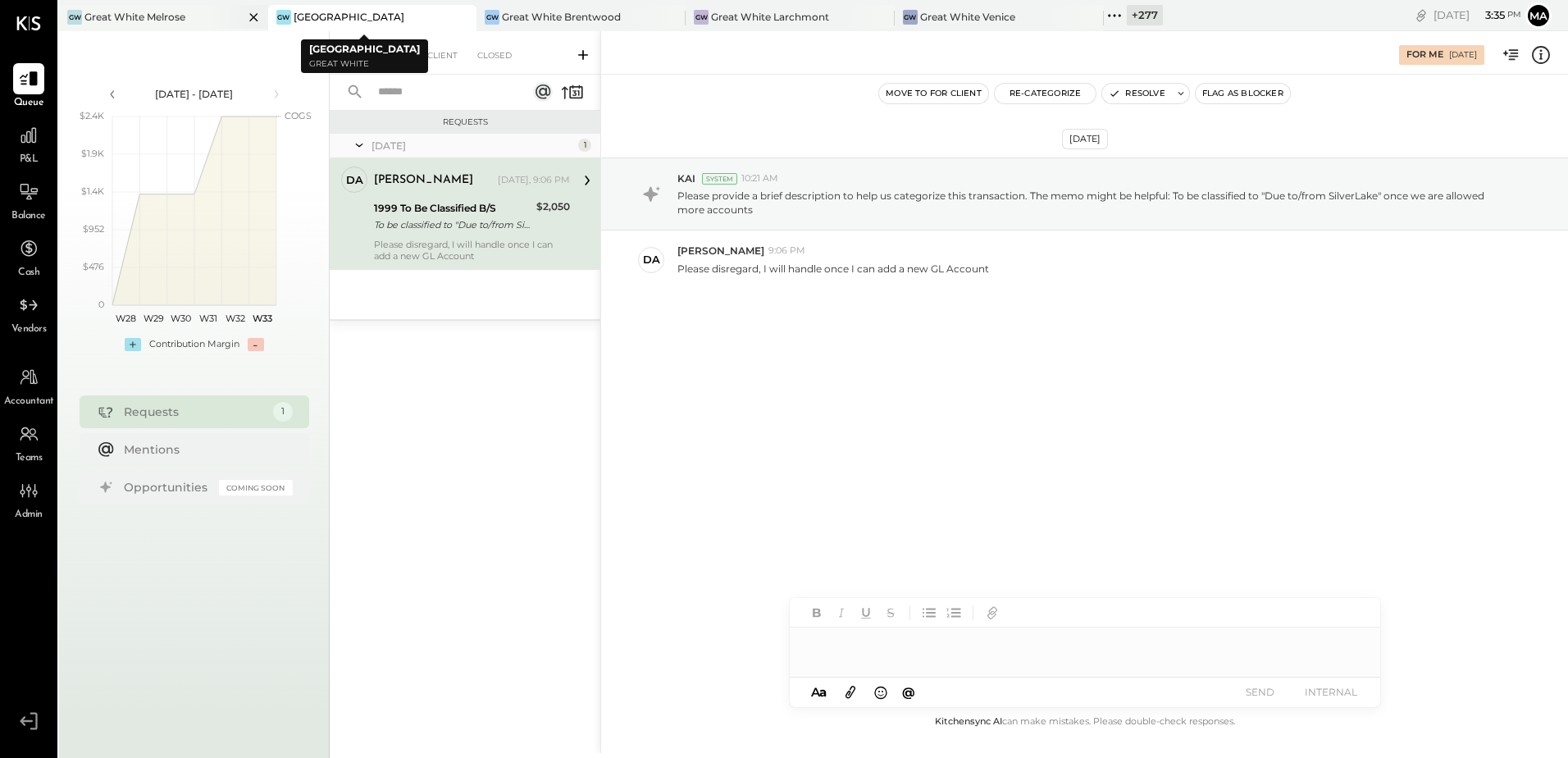
click at [199, 13] on div "GW Great White Melrose" at bounding box center [152, 17] width 185 height 14
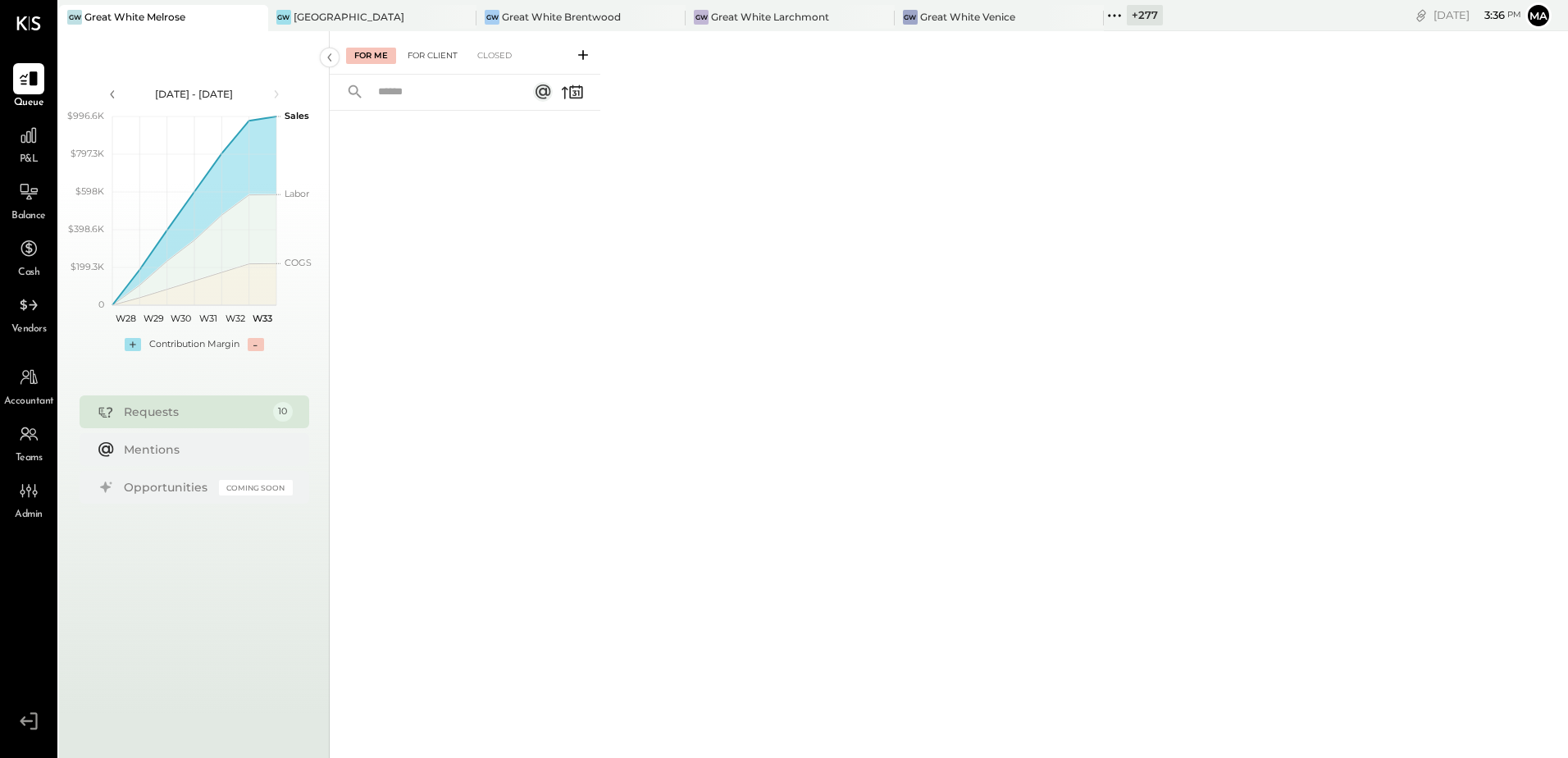
click at [431, 49] on div "For Client" at bounding box center [432, 55] width 66 height 16
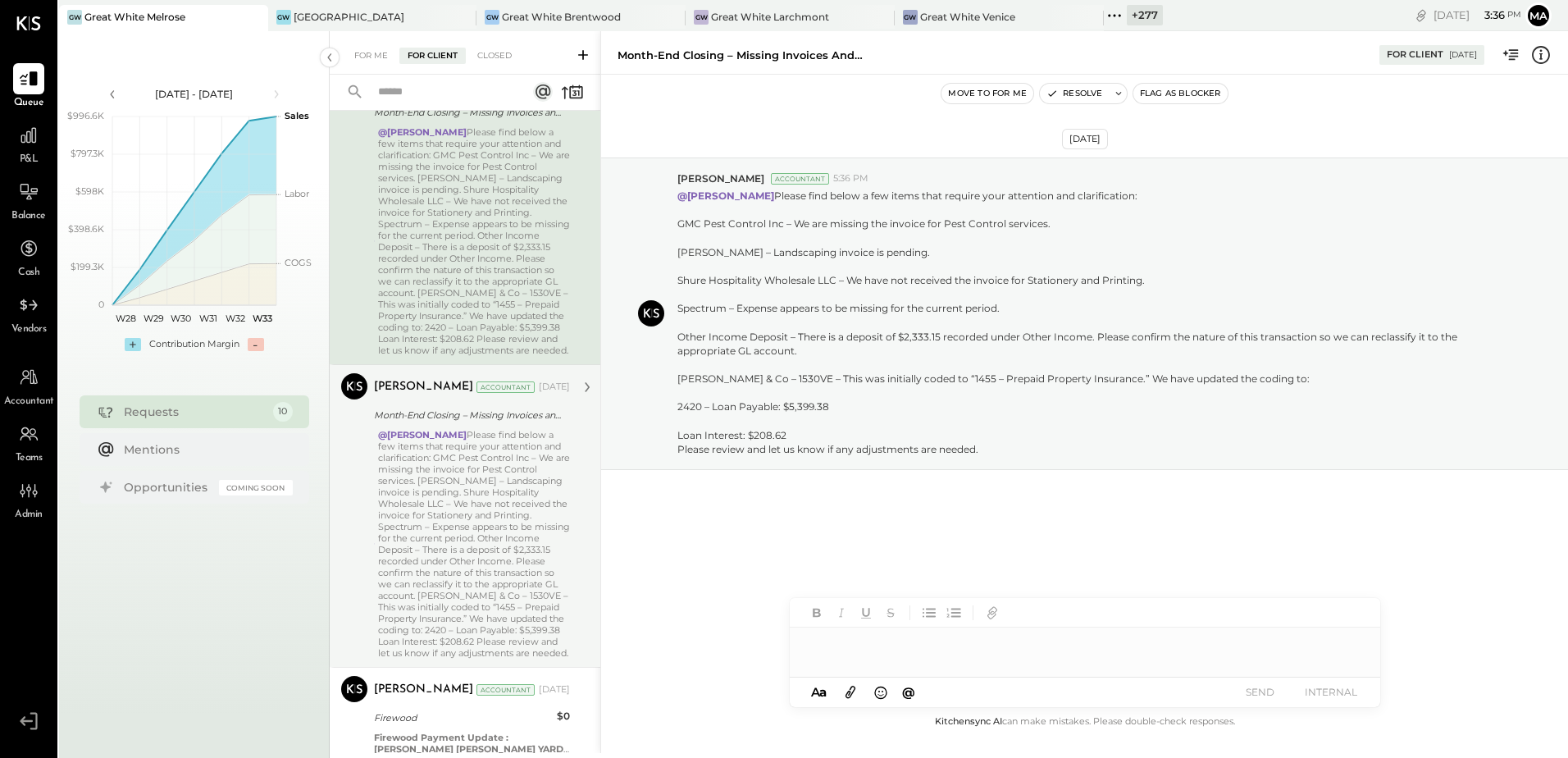
scroll to position [246, 0]
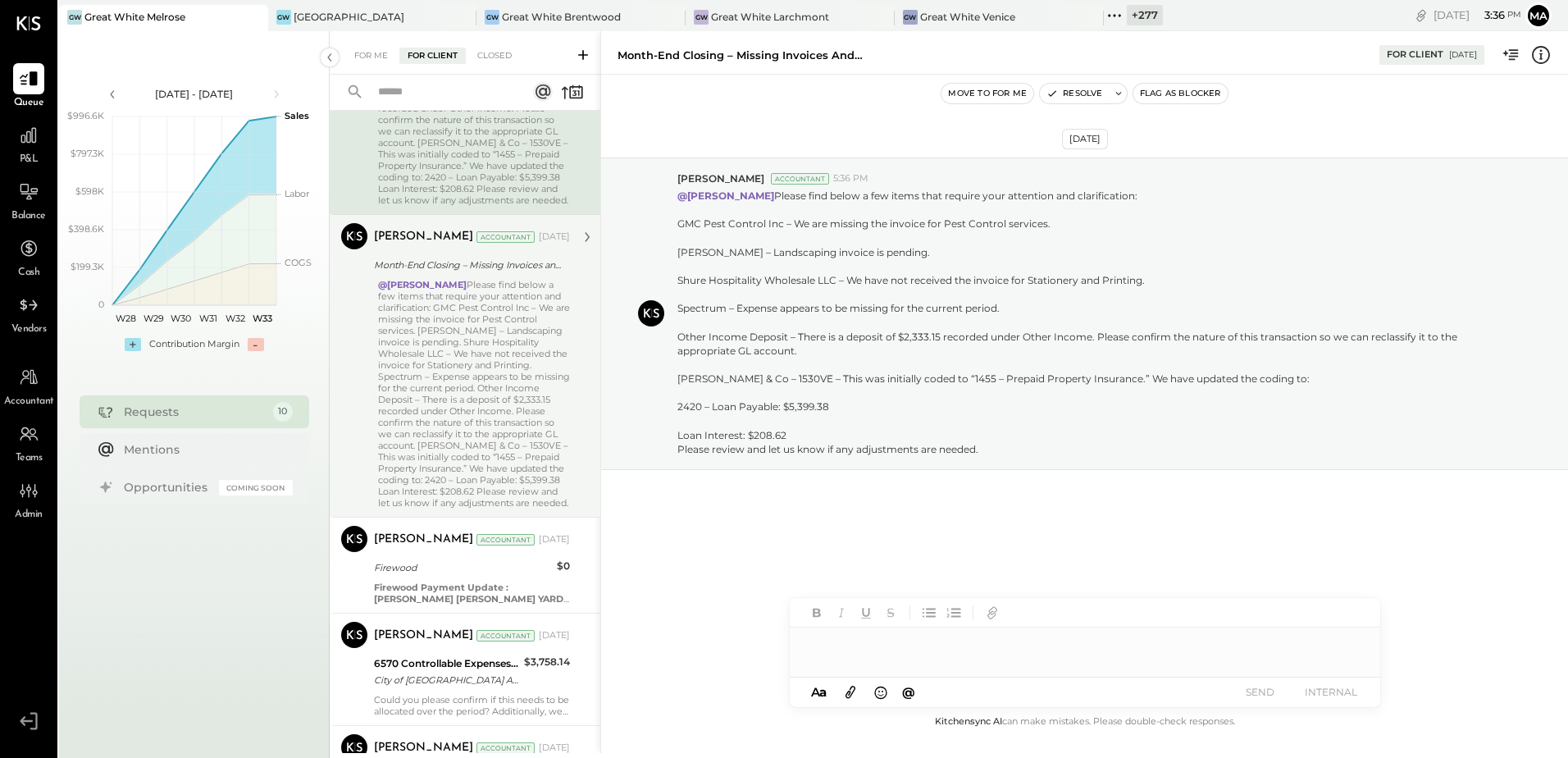
click at [472, 415] on div "@Derek Arnette Please find below a few items that require your attention and cl…" at bounding box center [474, 393] width 192 height 230
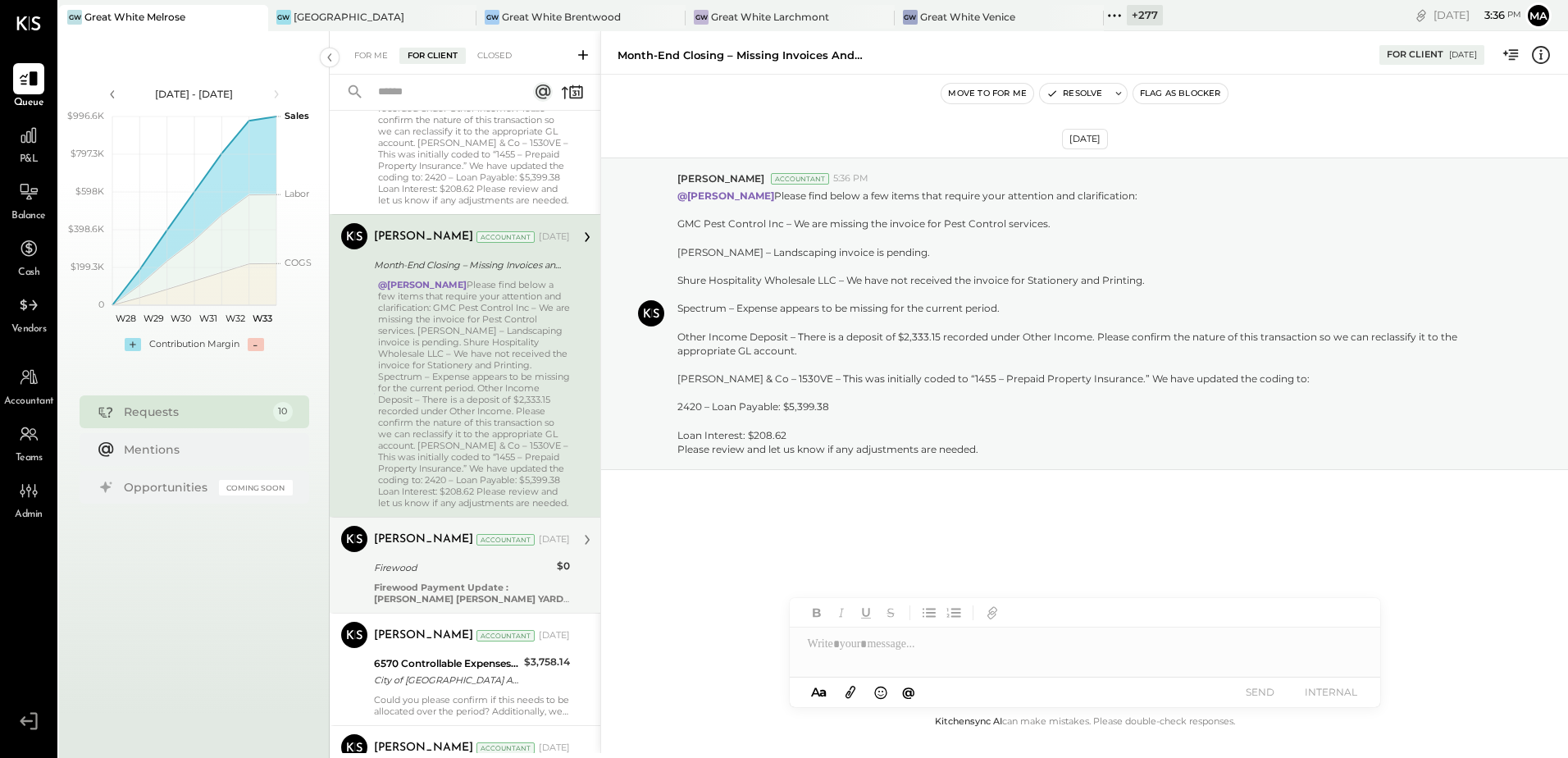
click at [490, 605] on b "Firewood Payment Update : WHITT'S WOOD YARD" at bounding box center [468, 593] width 189 height 23
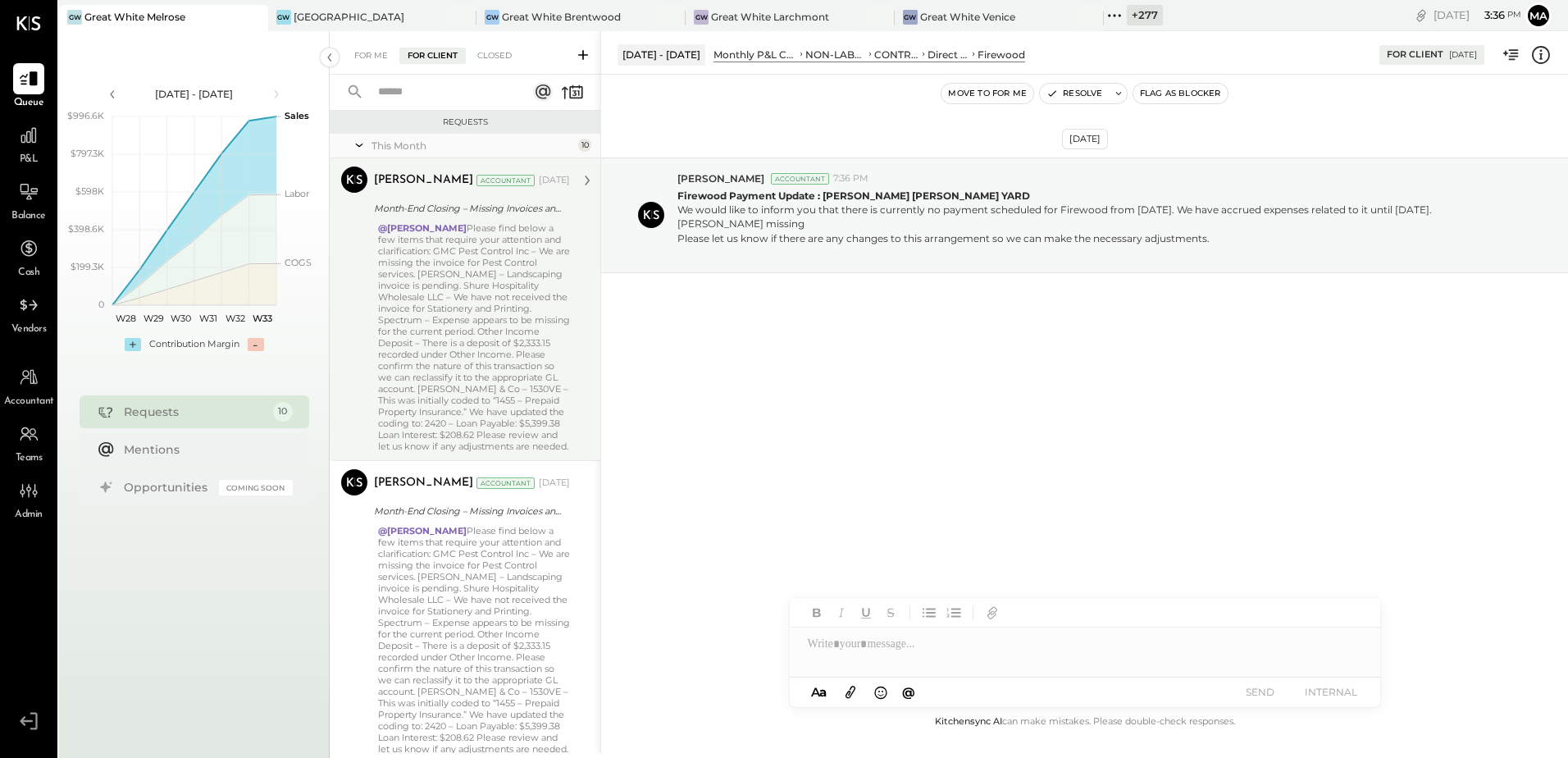
click at [437, 286] on div "@Derek Arnette Please find below a few items that require your attention and cl…" at bounding box center [474, 337] width 192 height 230
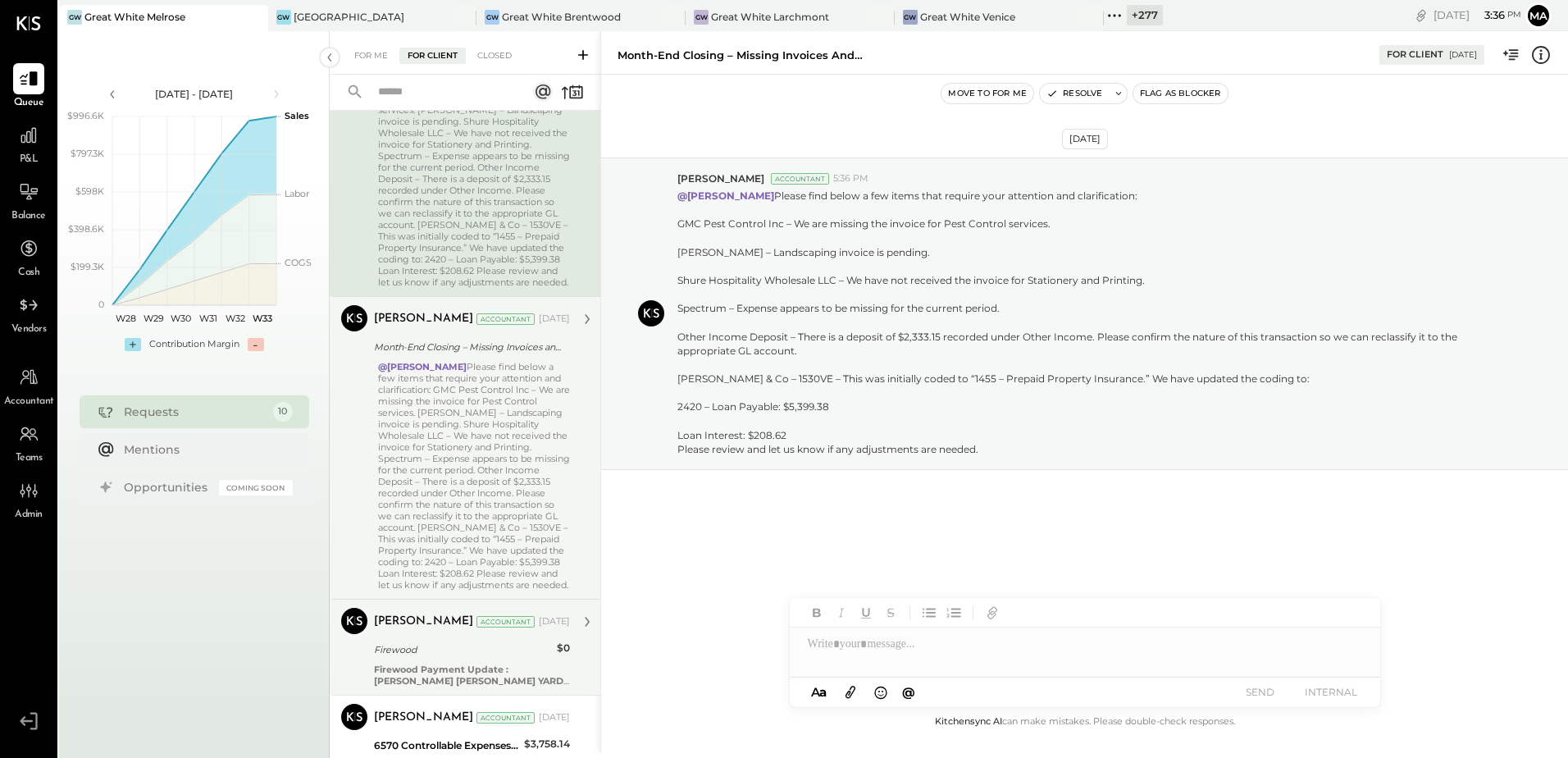
click at [499, 516] on div "@Derek Arnette Please find below a few items that require your attention and cl…" at bounding box center [474, 476] width 192 height 230
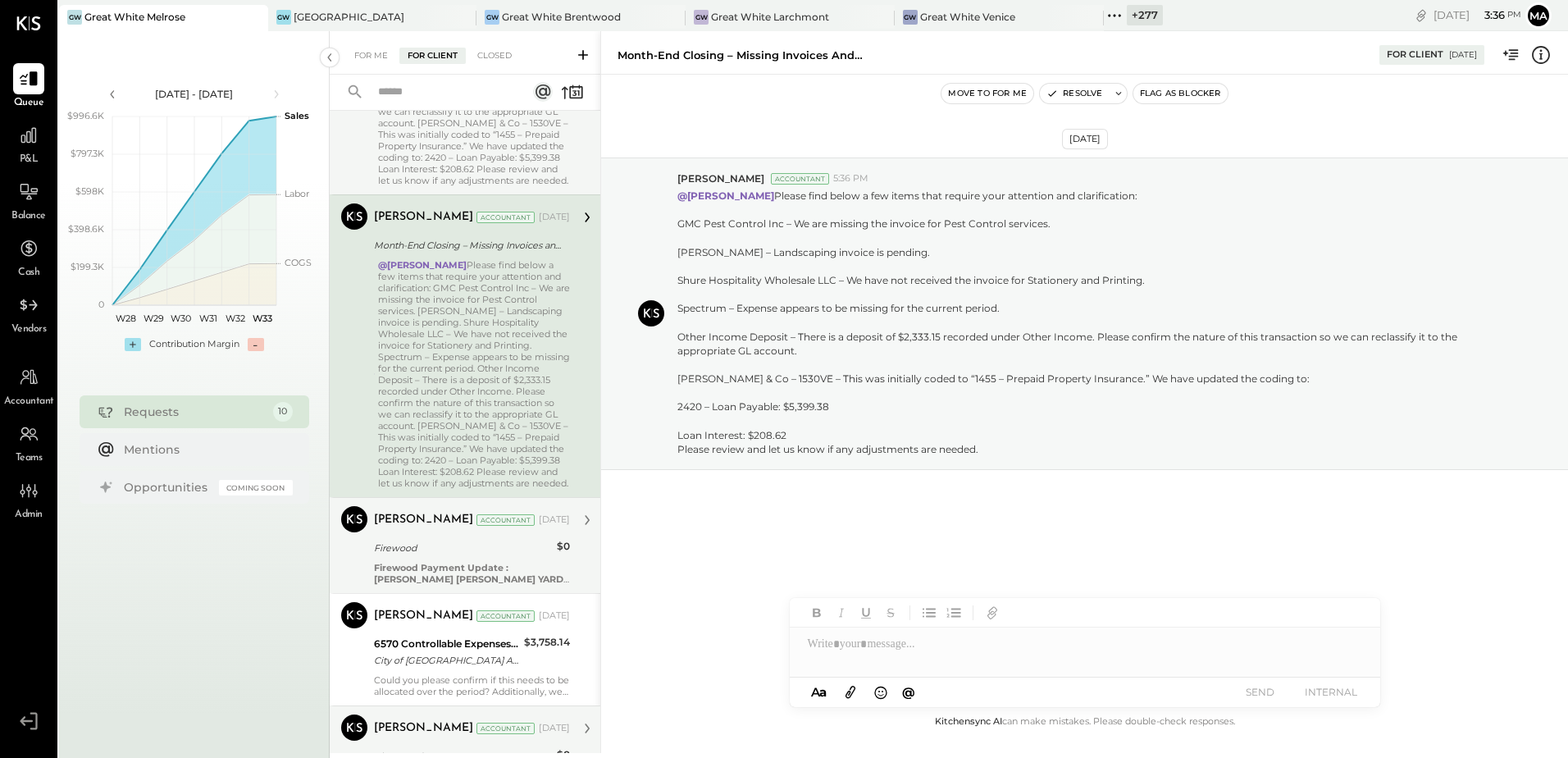
scroll to position [410, 0]
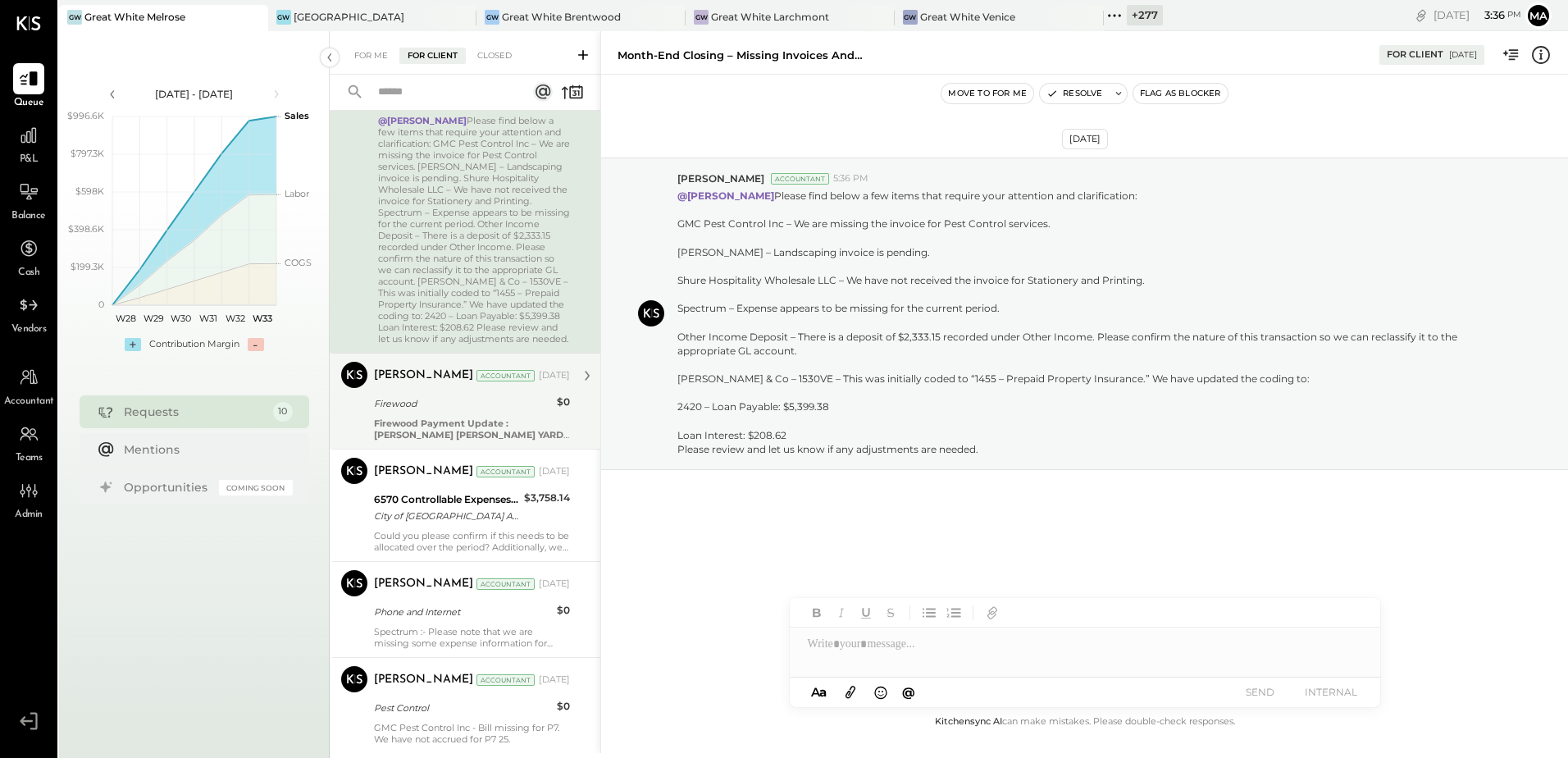
click at [435, 440] on b "Firewood Payment Update : WHITT'S WOOD YARD" at bounding box center [468, 428] width 189 height 23
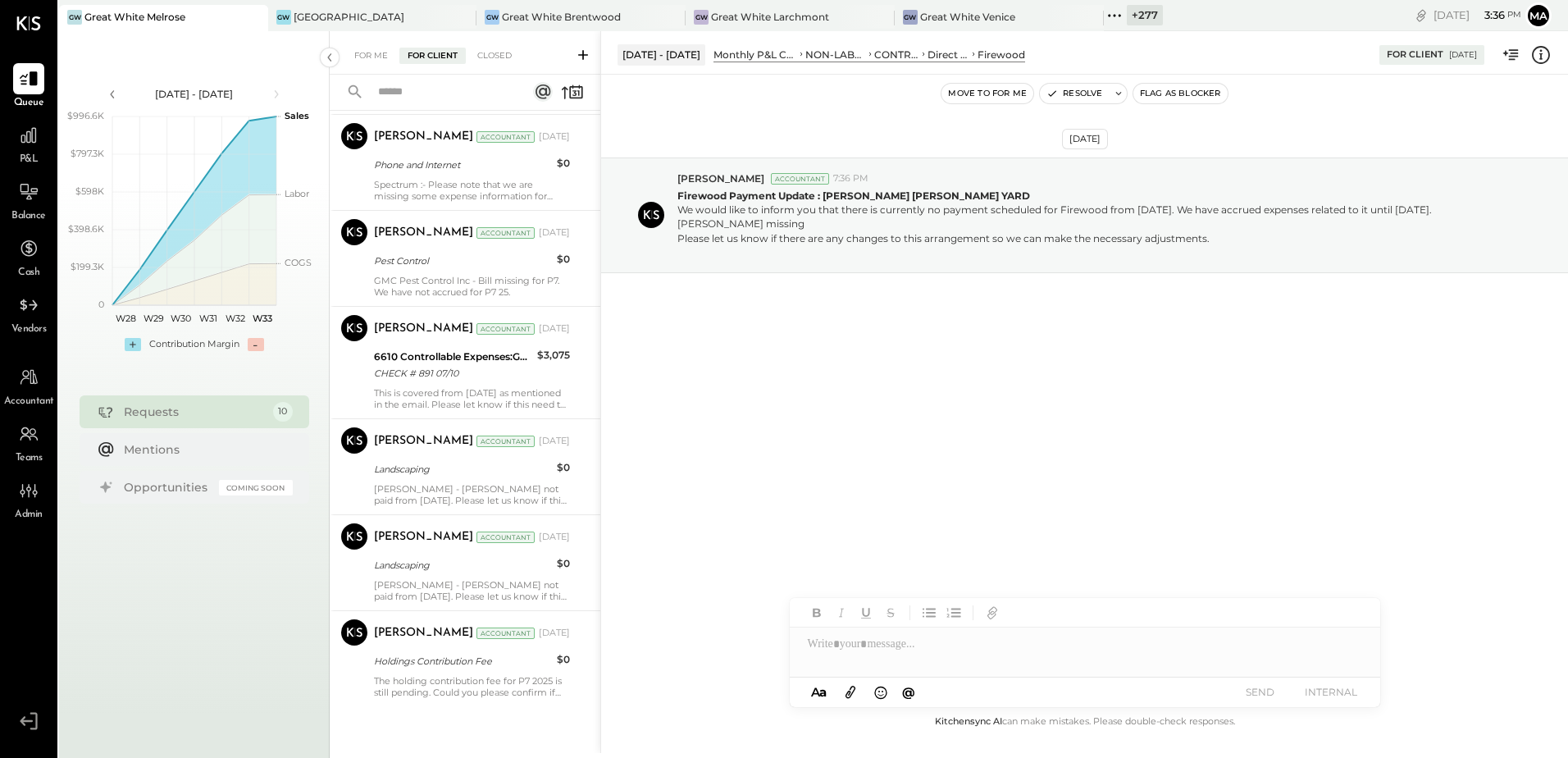
scroll to position [880, 0]
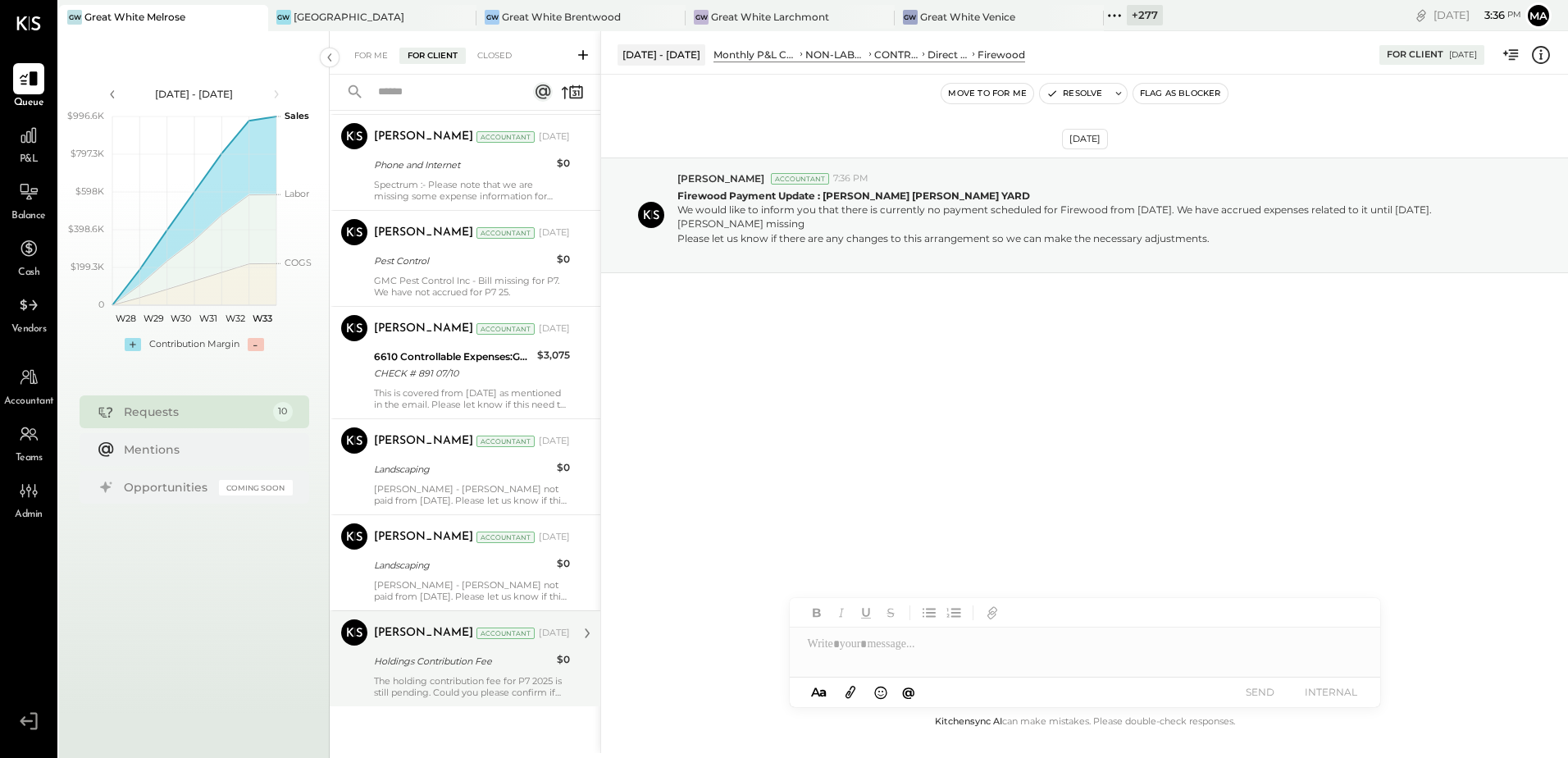
click at [451, 651] on div "Holdings Contribution Fee" at bounding box center [463, 660] width 178 height 20
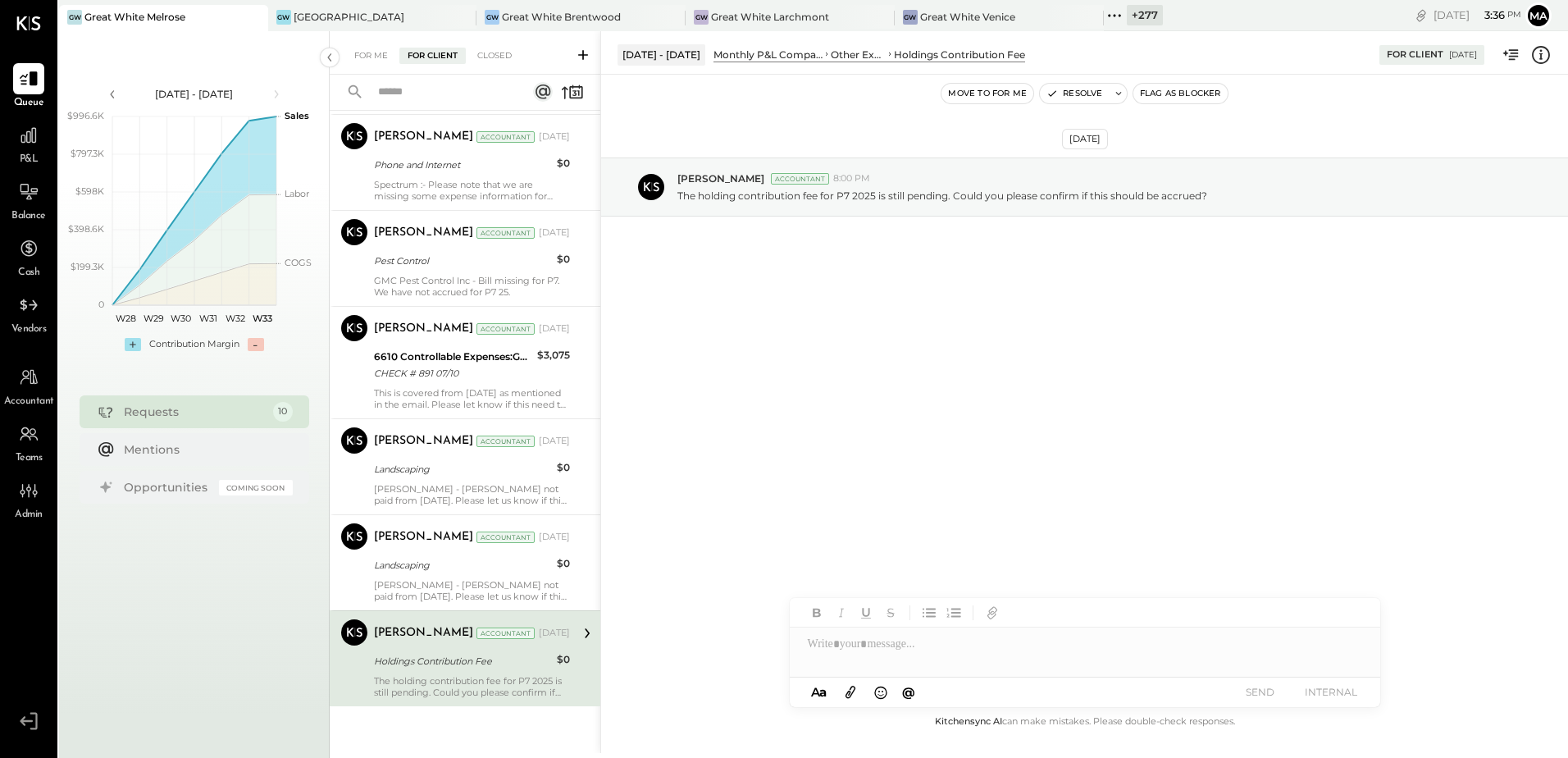
scroll to position [880, 0]
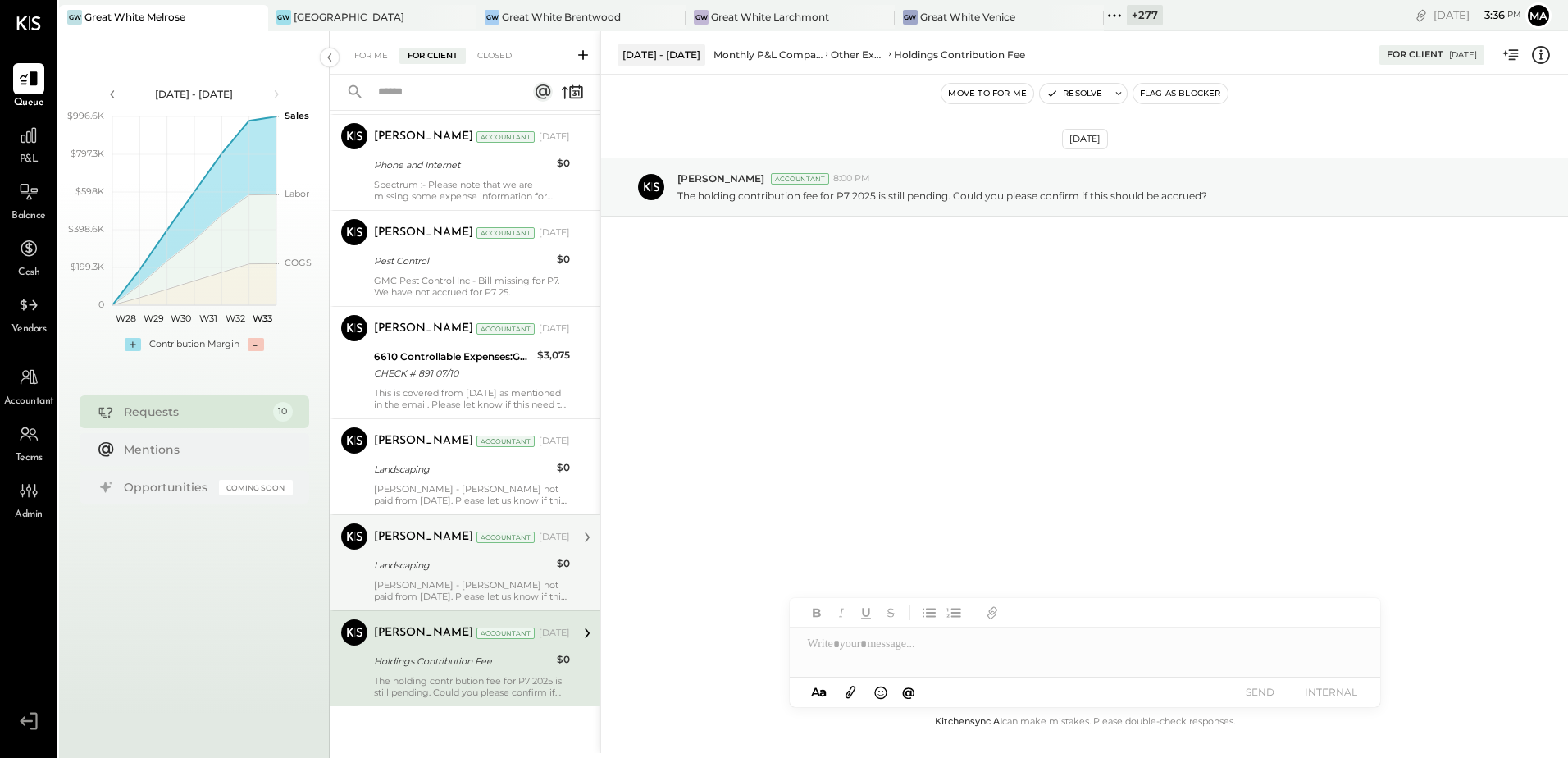
click at [462, 582] on div "Ricardo Hernandez - Bill not paid from April 2025. Please let us know if this b…" at bounding box center [471, 590] width 196 height 23
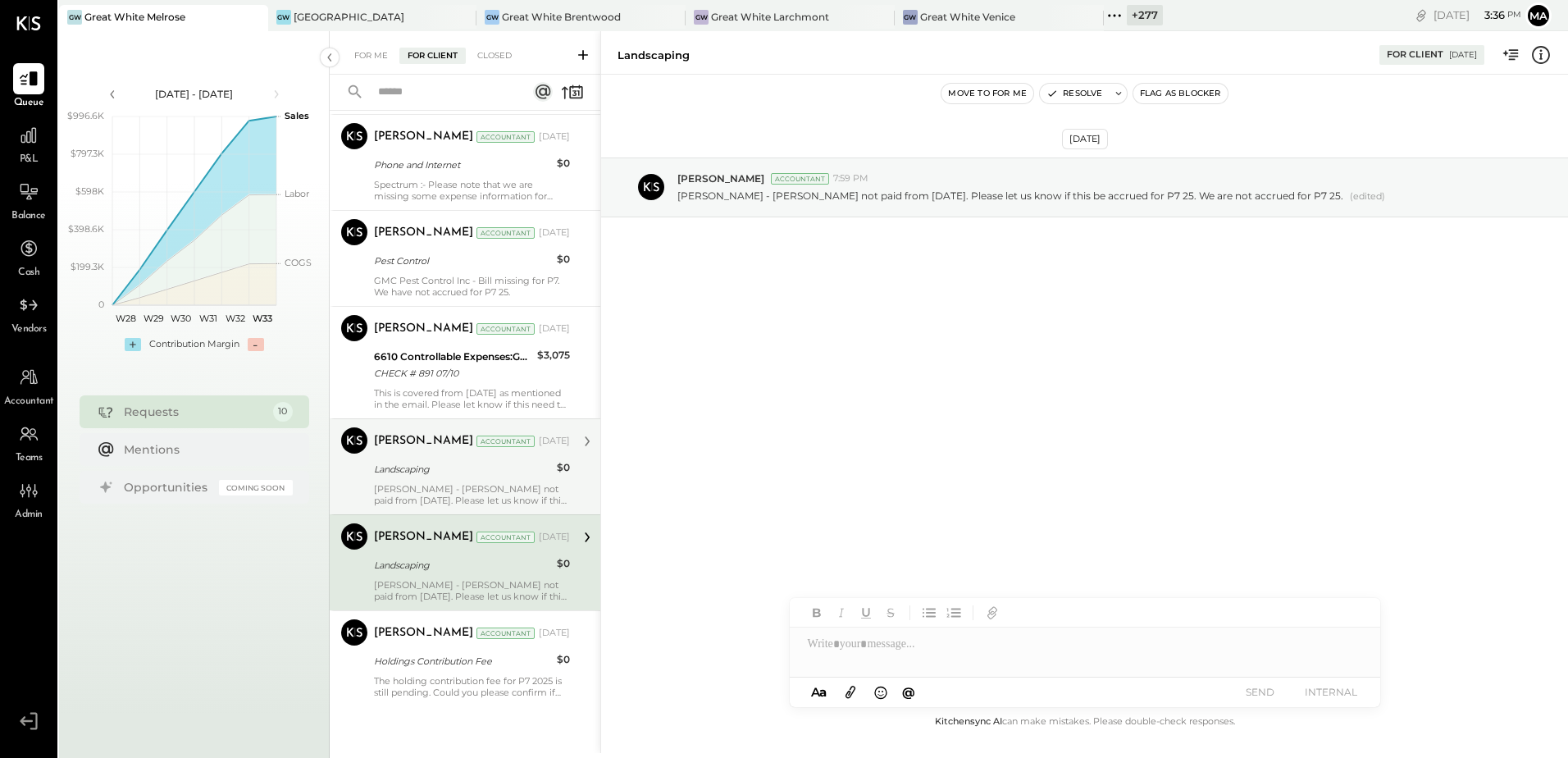
click at [445, 493] on div "Ricardo Hernandez - Bill not paid from April 2025. Please let us know if this be" at bounding box center [471, 494] width 196 height 23
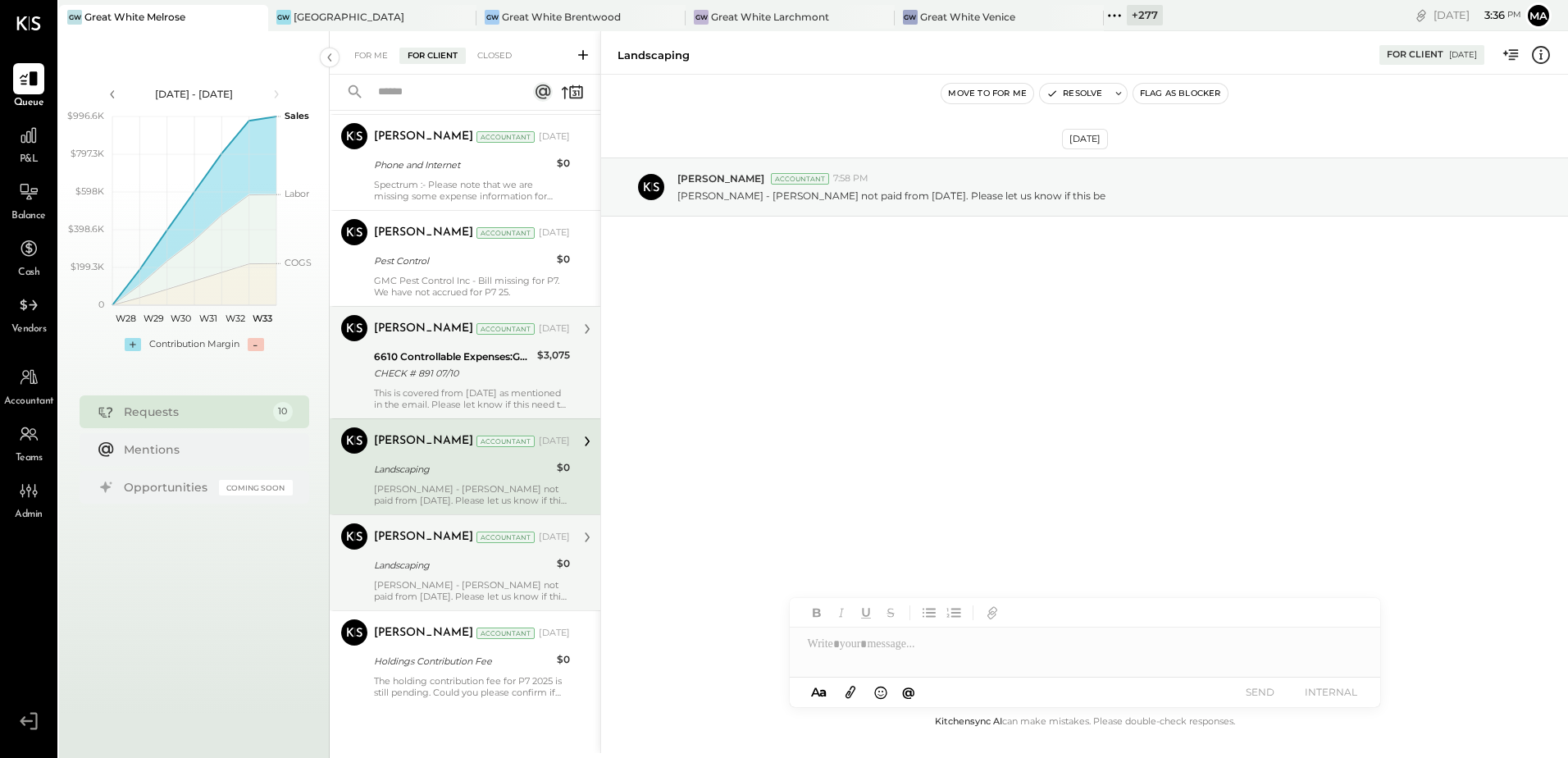
click at [442, 407] on div "This is covered from Dec 2024 as mentioned in the email. Please let know if thi…" at bounding box center [471, 399] width 196 height 23
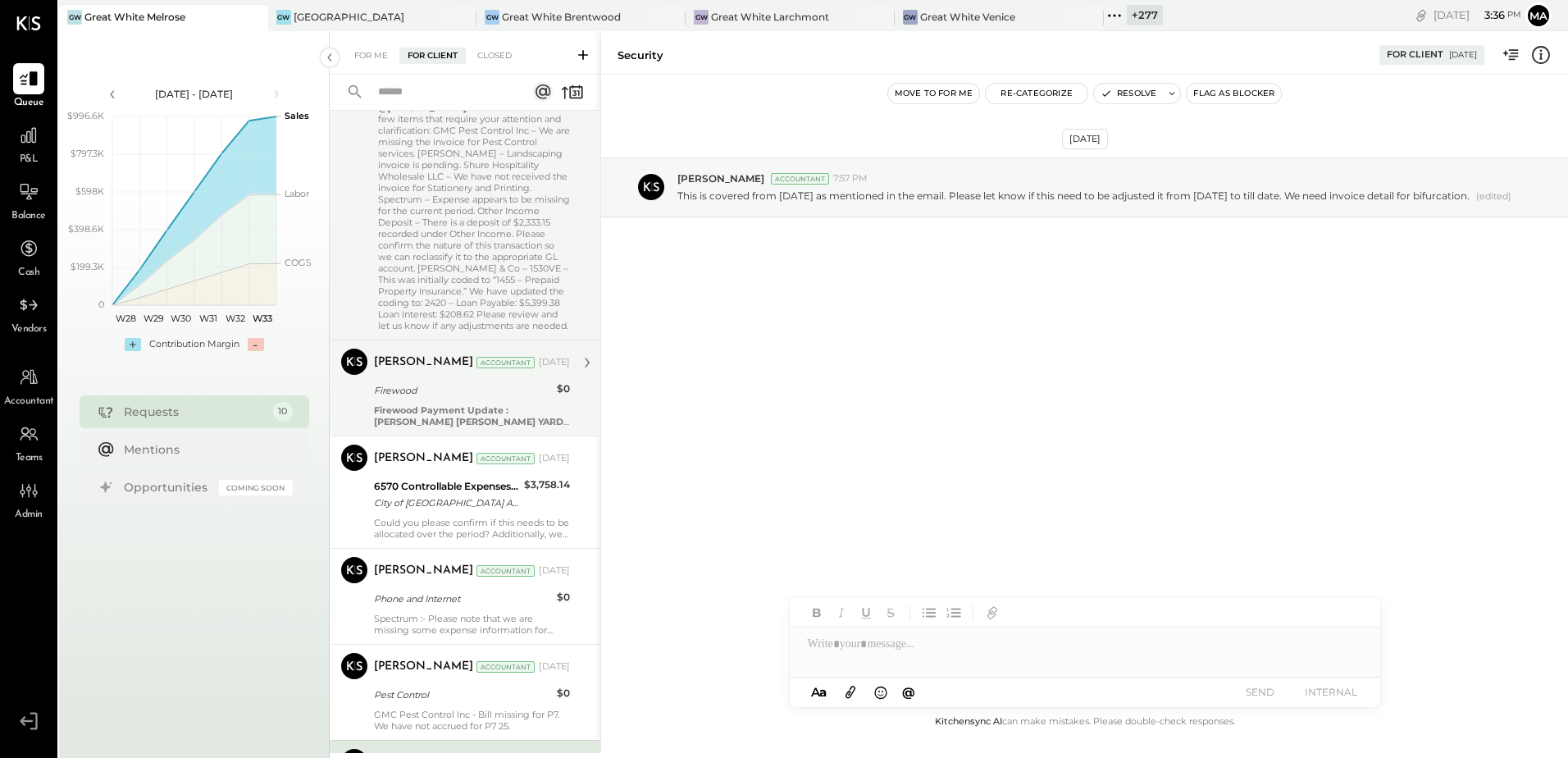
scroll to position [224, 0]
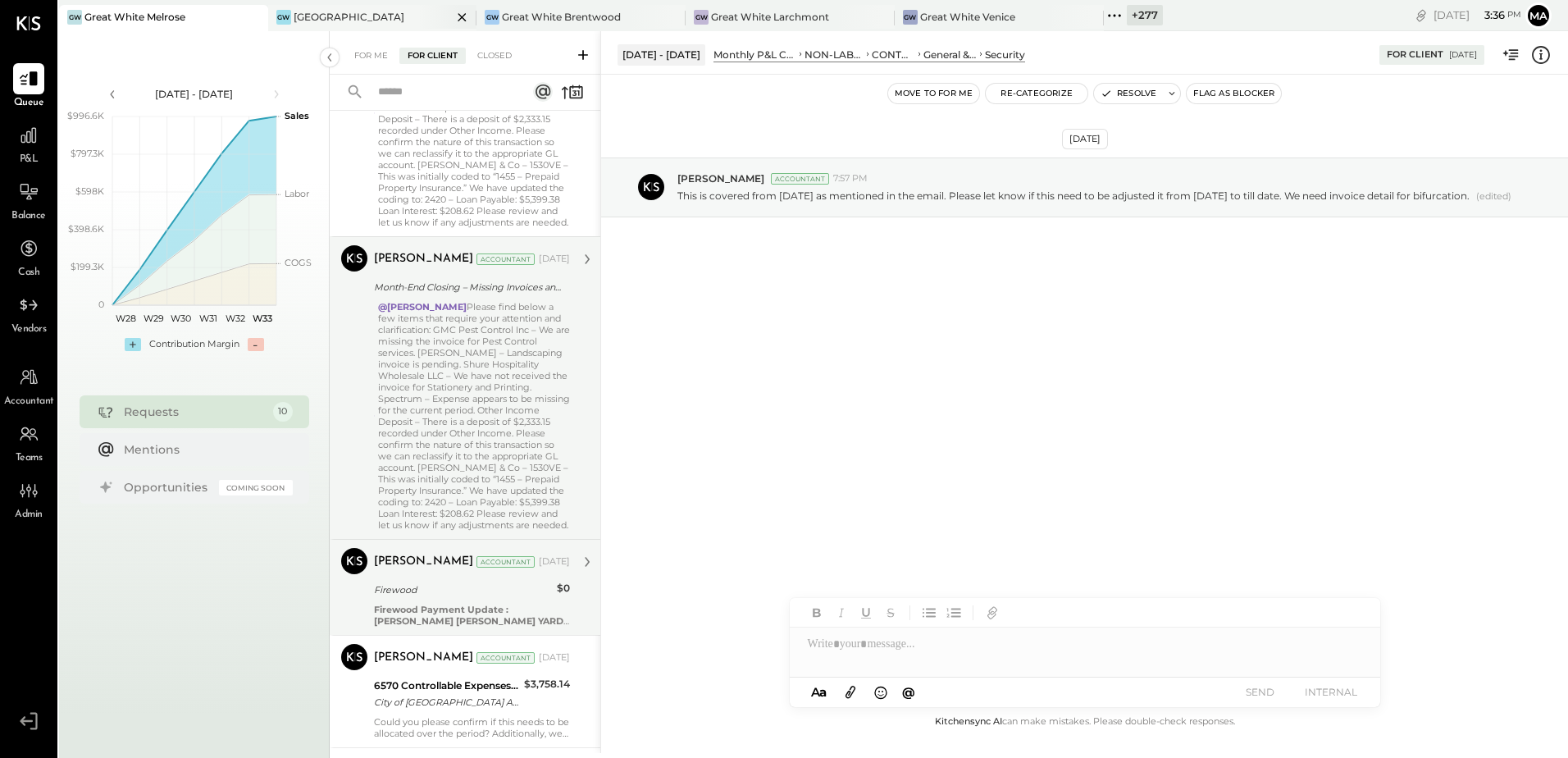
click at [339, 24] on div "[GEOGRAPHIC_DATA]" at bounding box center [348, 17] width 111 height 14
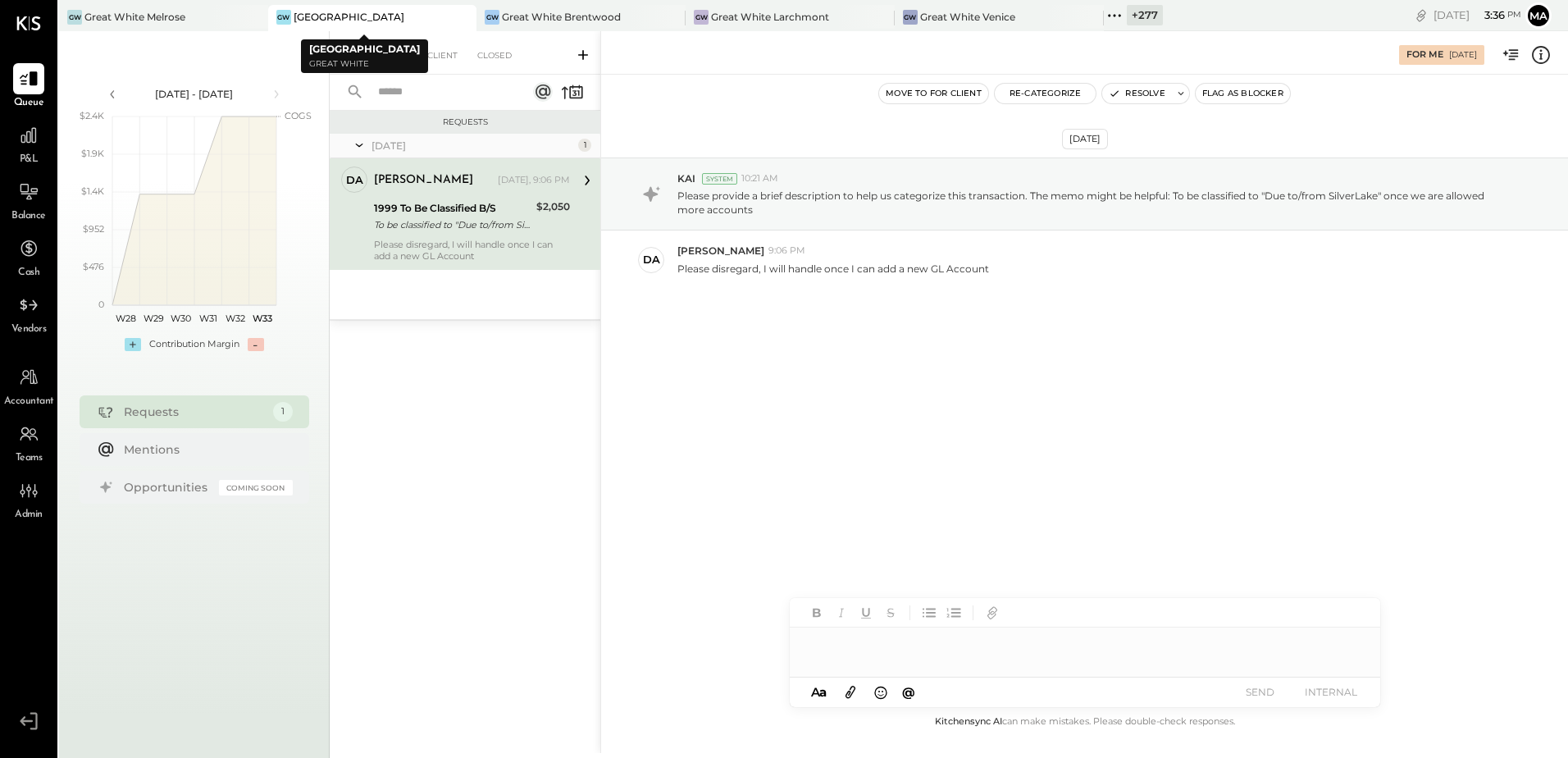
click at [460, 21] on icon at bounding box center [462, 17] width 20 height 20
click at [385, 15] on div "Great White Brentwood" at bounding box center [365, 17] width 119 height 14
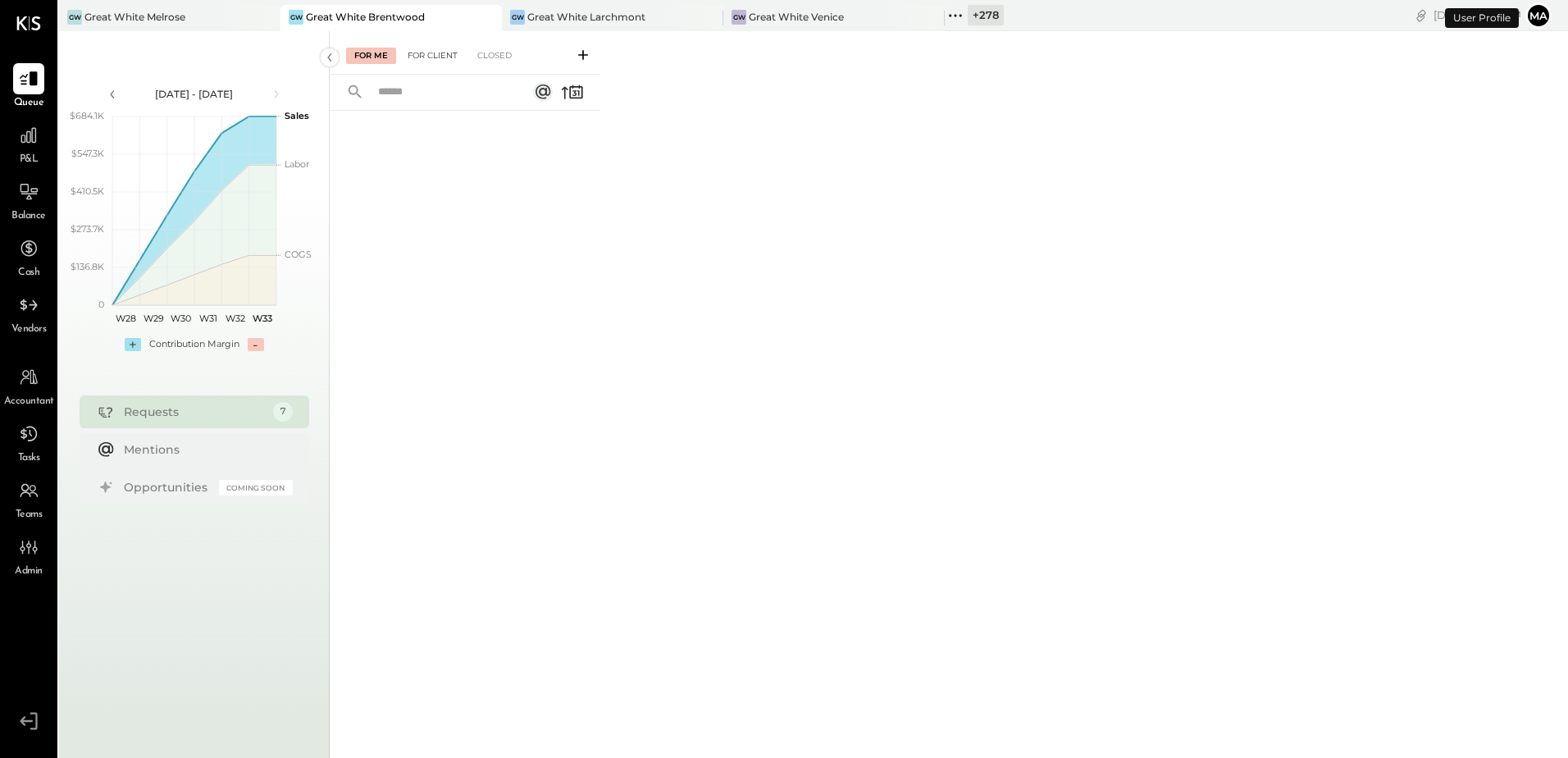
click at [448, 59] on div "For Client" at bounding box center [432, 55] width 66 height 16
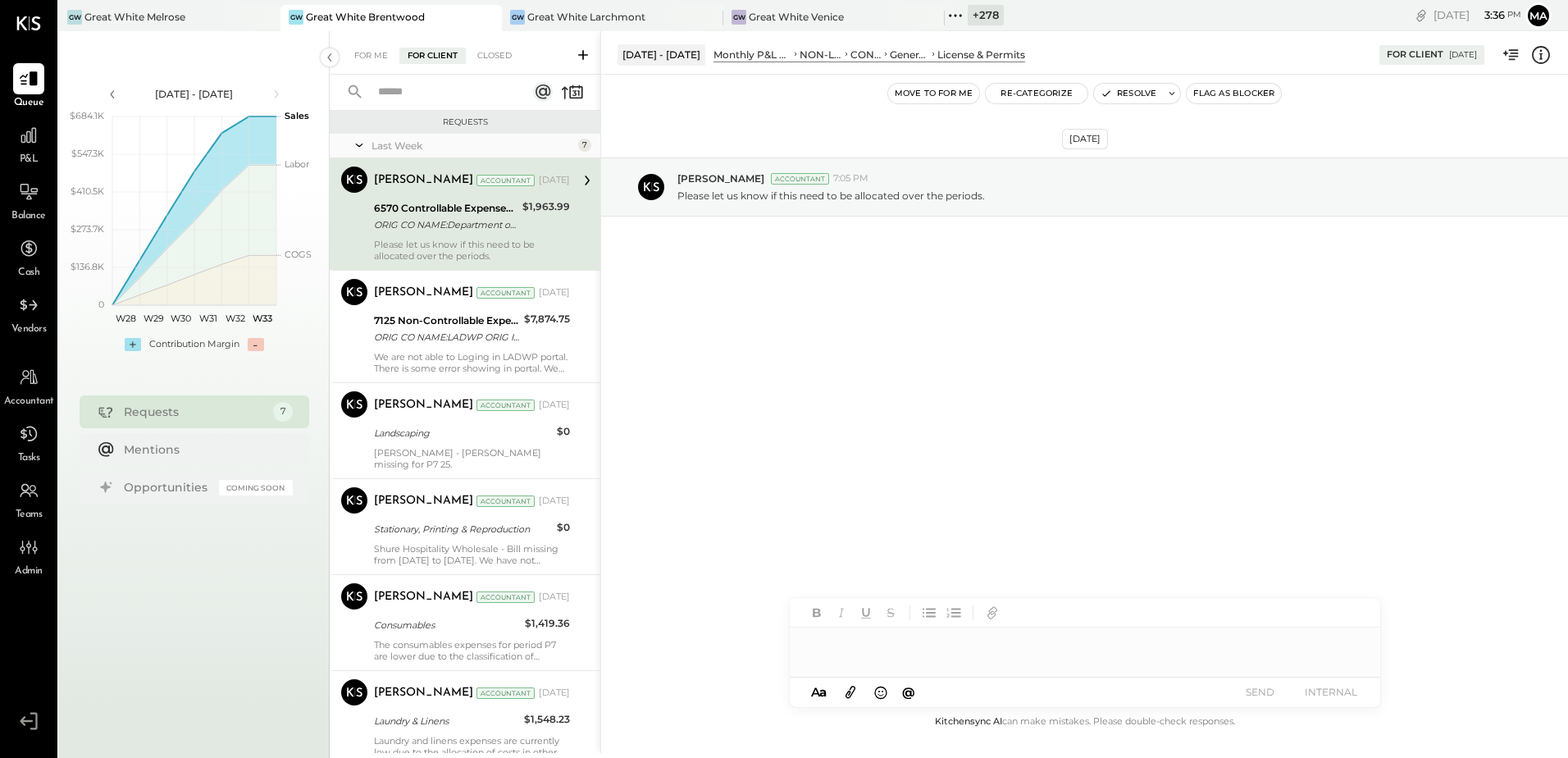
click at [460, 231] on div "ORIG CO NAME:Department of Pu ORIG ID:XXXXXX9161 DESC DATE: CO ENTRY DESCR:XXXX…" at bounding box center [445, 224] width 143 height 16
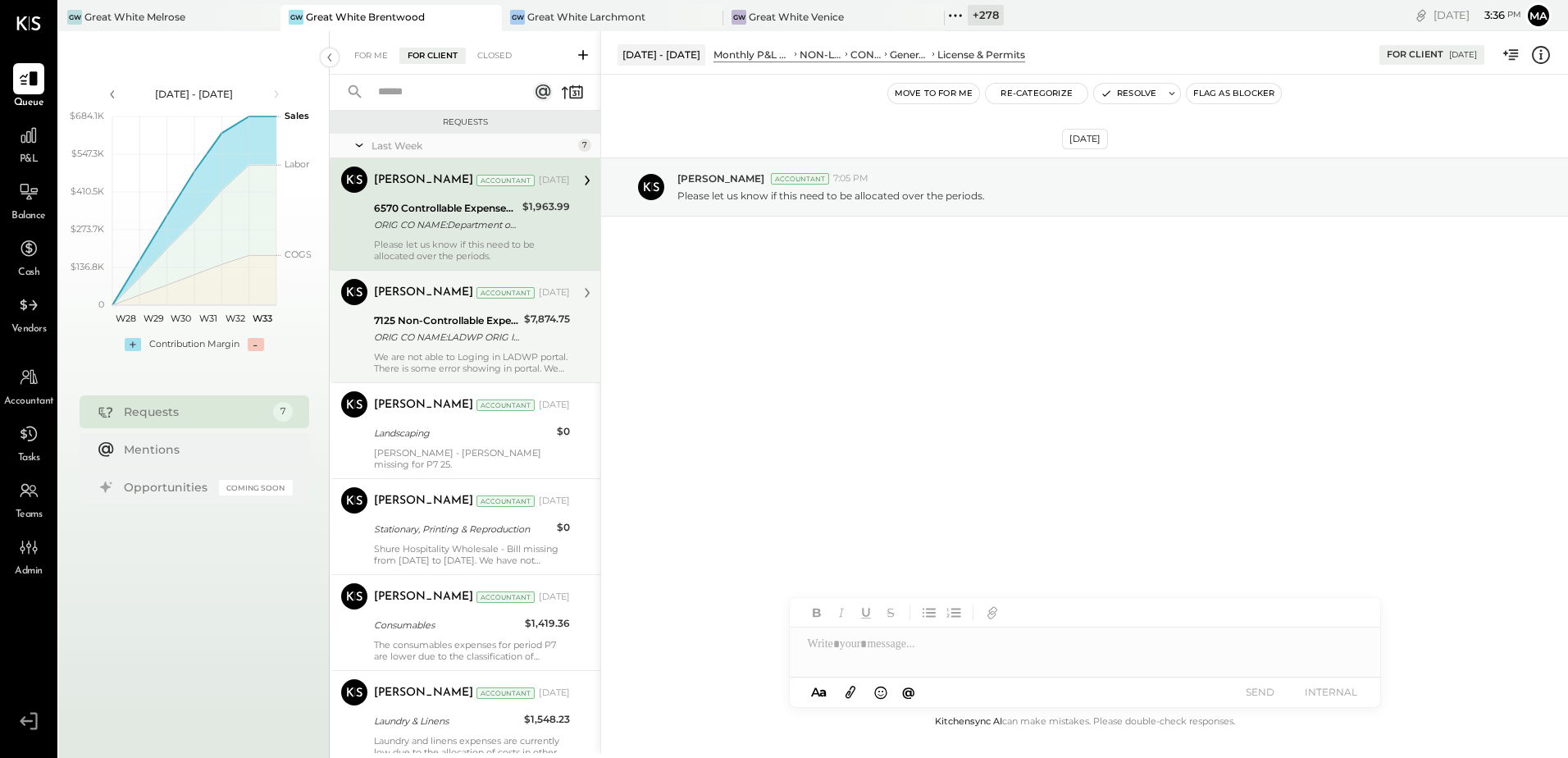
click at [443, 338] on div "ORIG CO NAME:LADWP ORIG ID:XXXXXX0736 DESC DATE:250714 CO ENTRY DESCR:WEB PAY S…" at bounding box center [446, 337] width 145 height 16
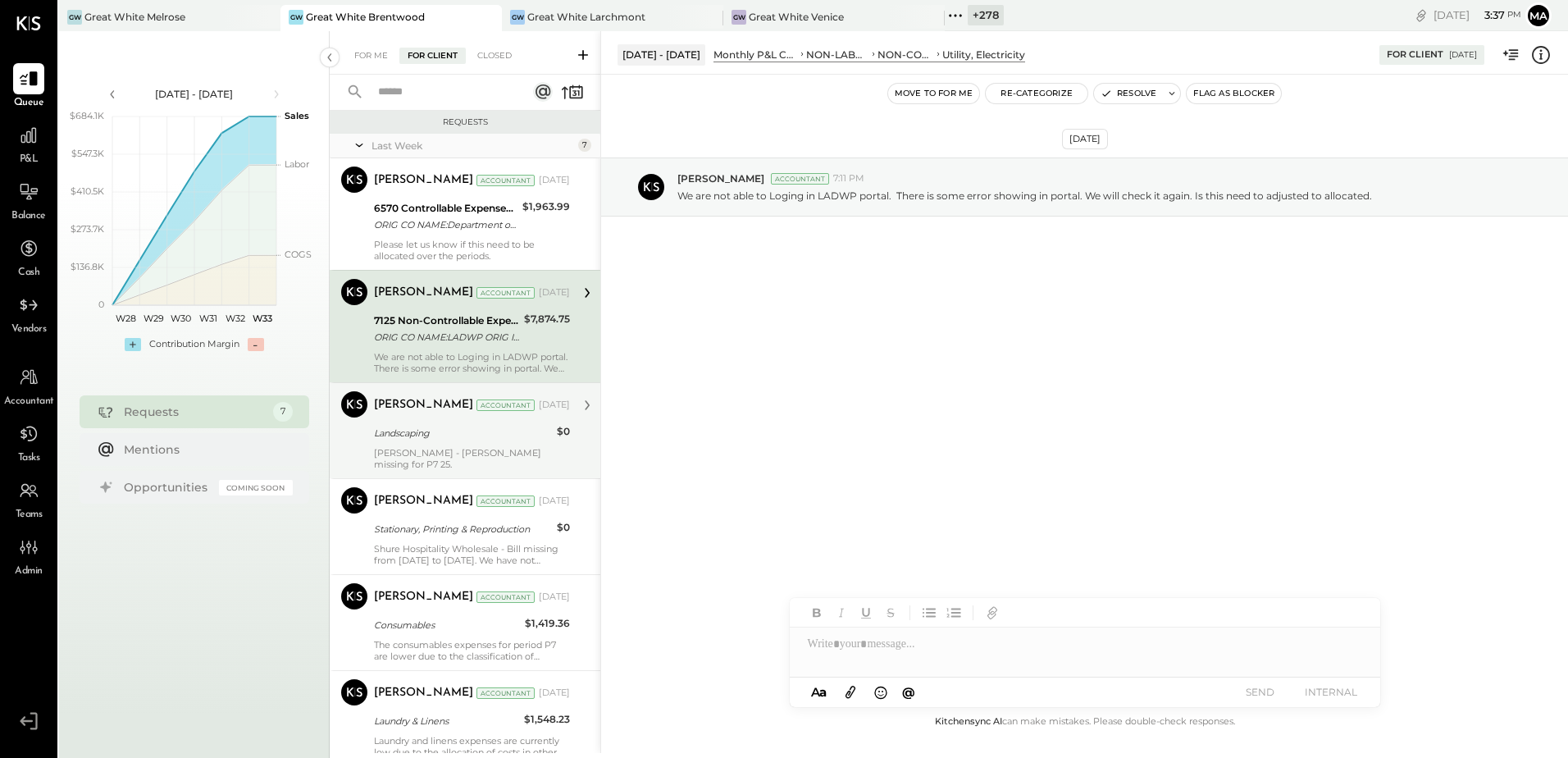
click at [455, 426] on div "Landscaping" at bounding box center [463, 432] width 178 height 16
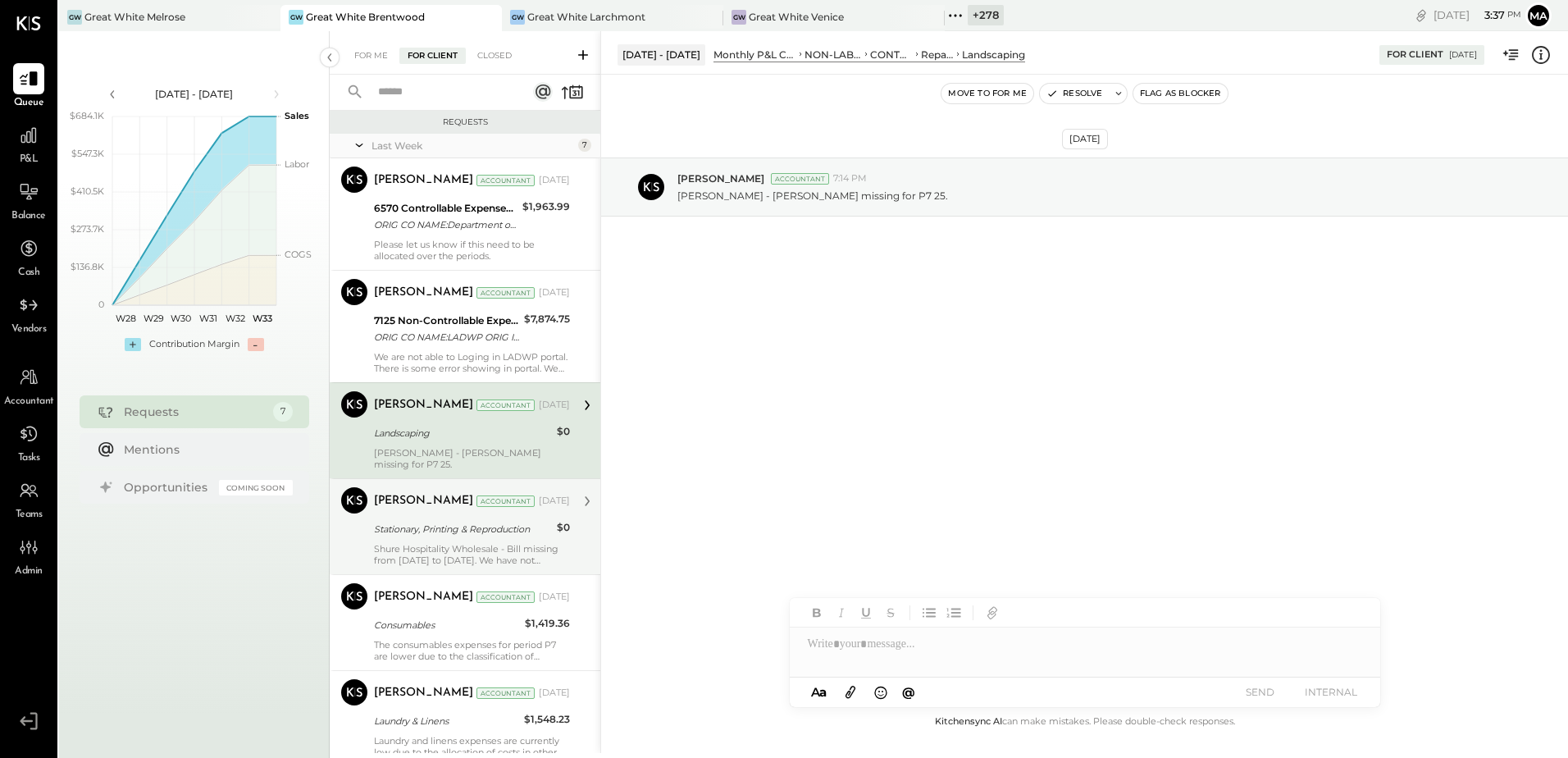
click at [460, 521] on div "Stationary, Printing & Reproduction" at bounding box center [463, 528] width 178 height 16
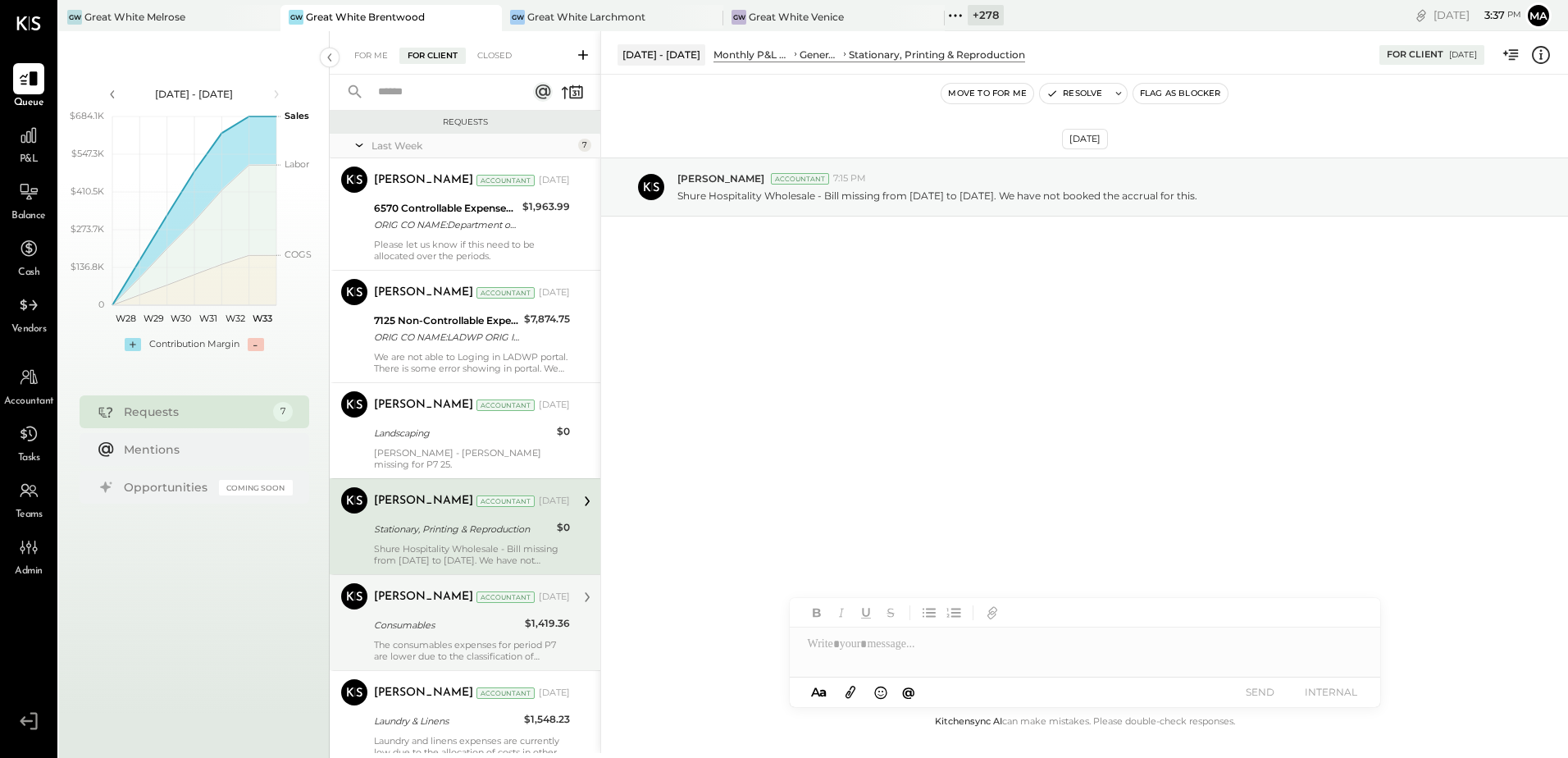
click at [459, 616] on div "Consumables" at bounding box center [447, 624] width 146 height 16
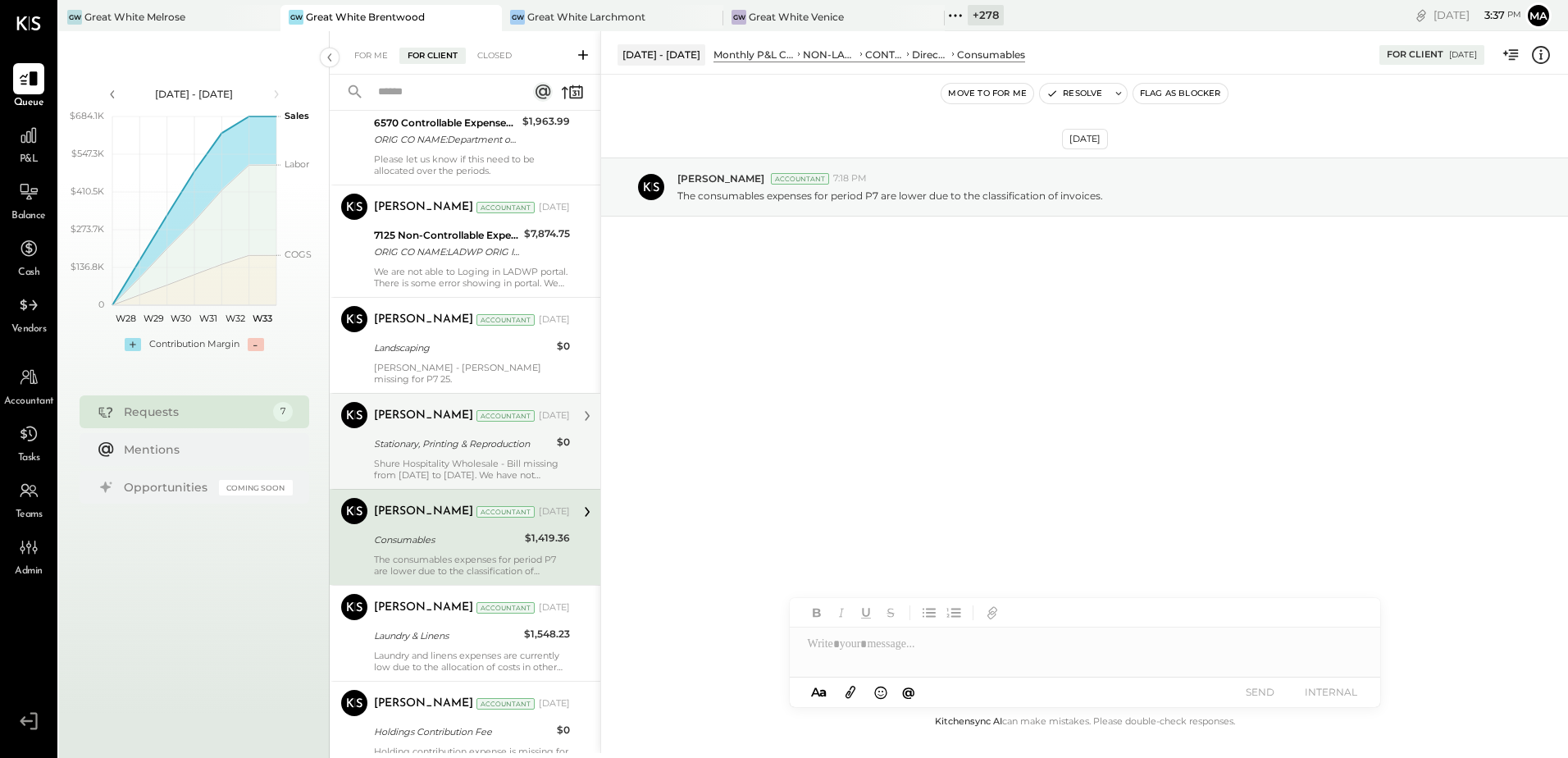
scroll to position [144, 0]
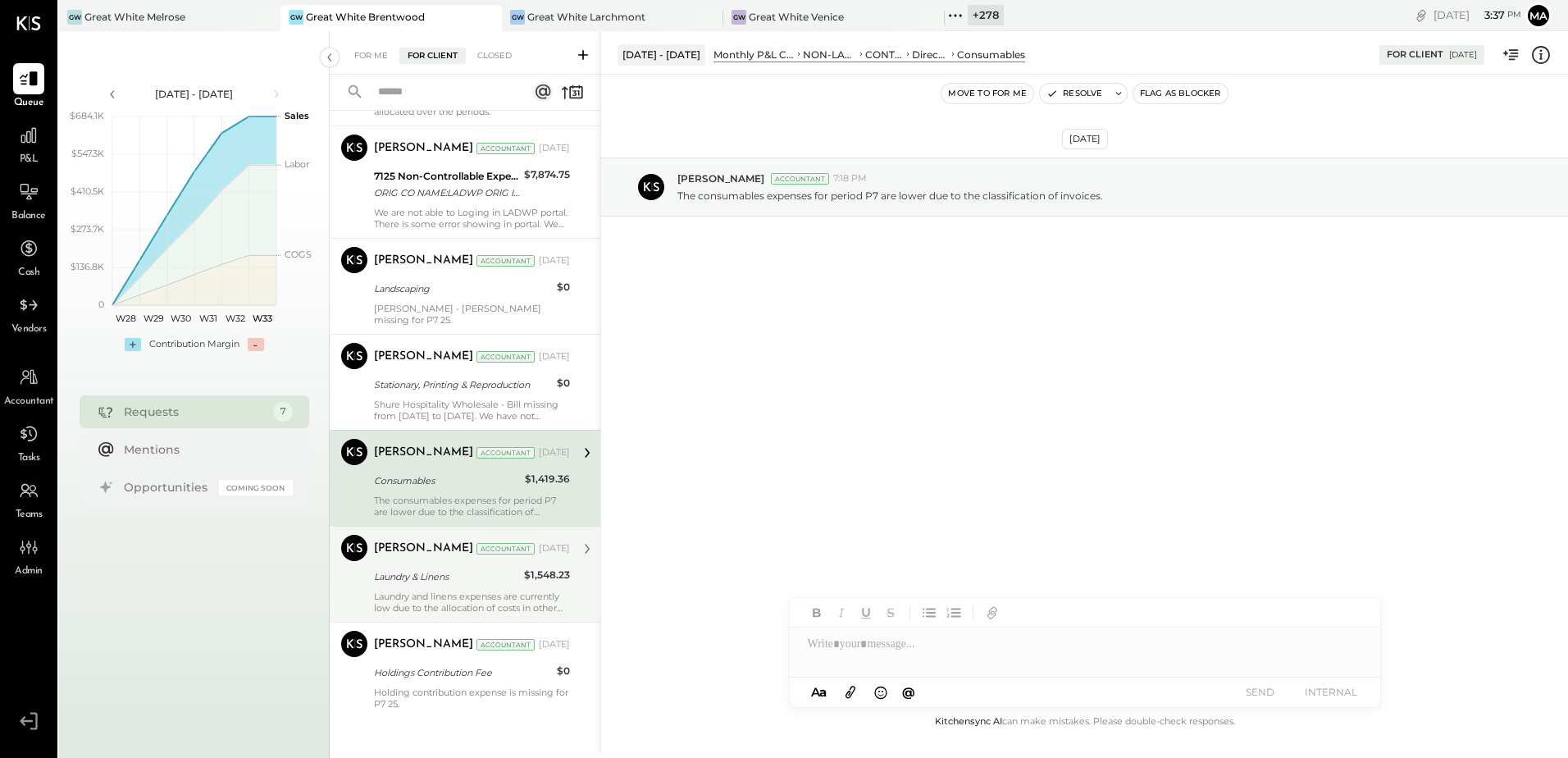
click at [438, 543] on div "[PERSON_NAME]" at bounding box center [423, 549] width 99 height 16
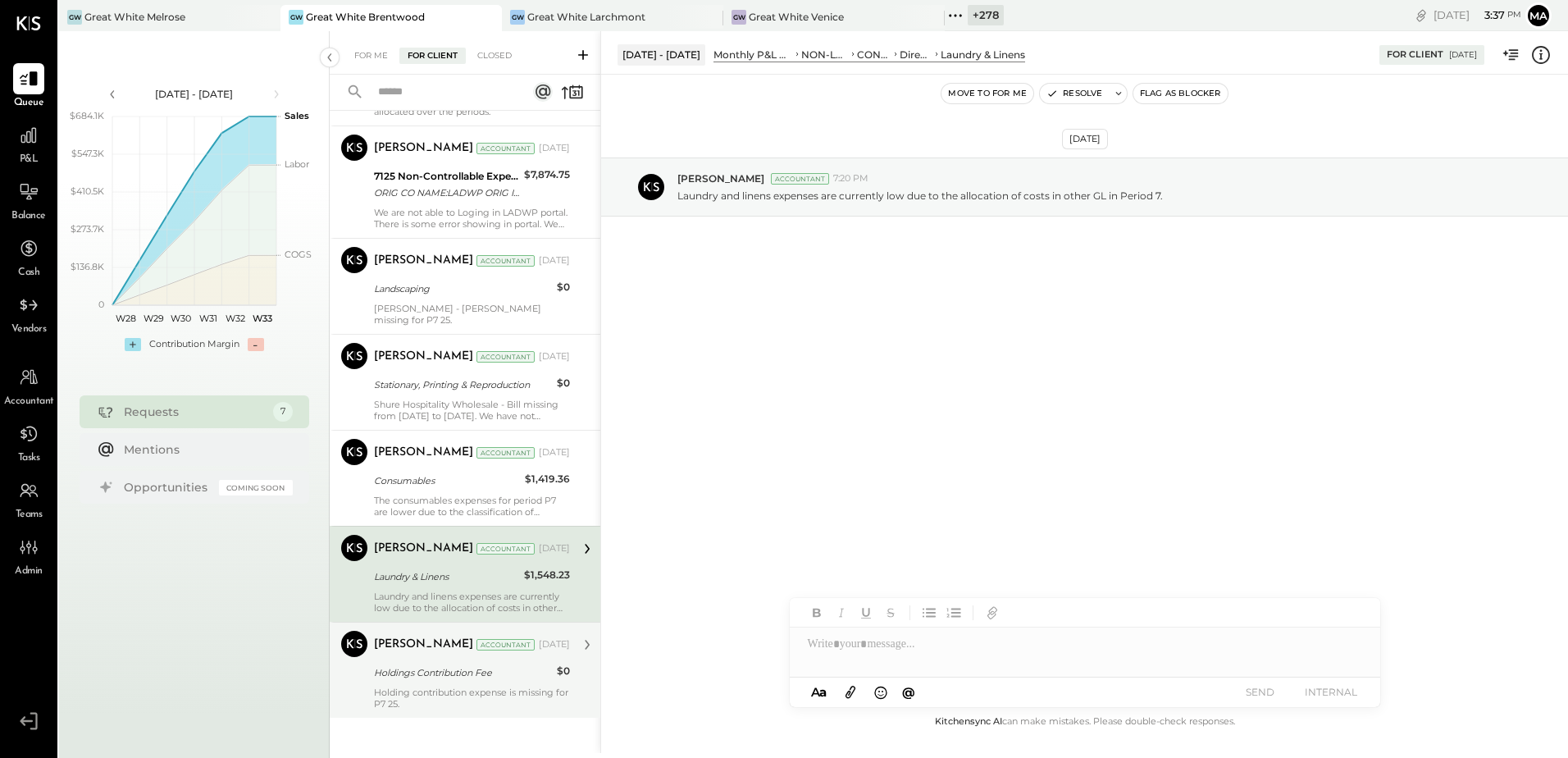
click at [427, 665] on div "Holdings Contribution Fee" at bounding box center [463, 672] width 178 height 16
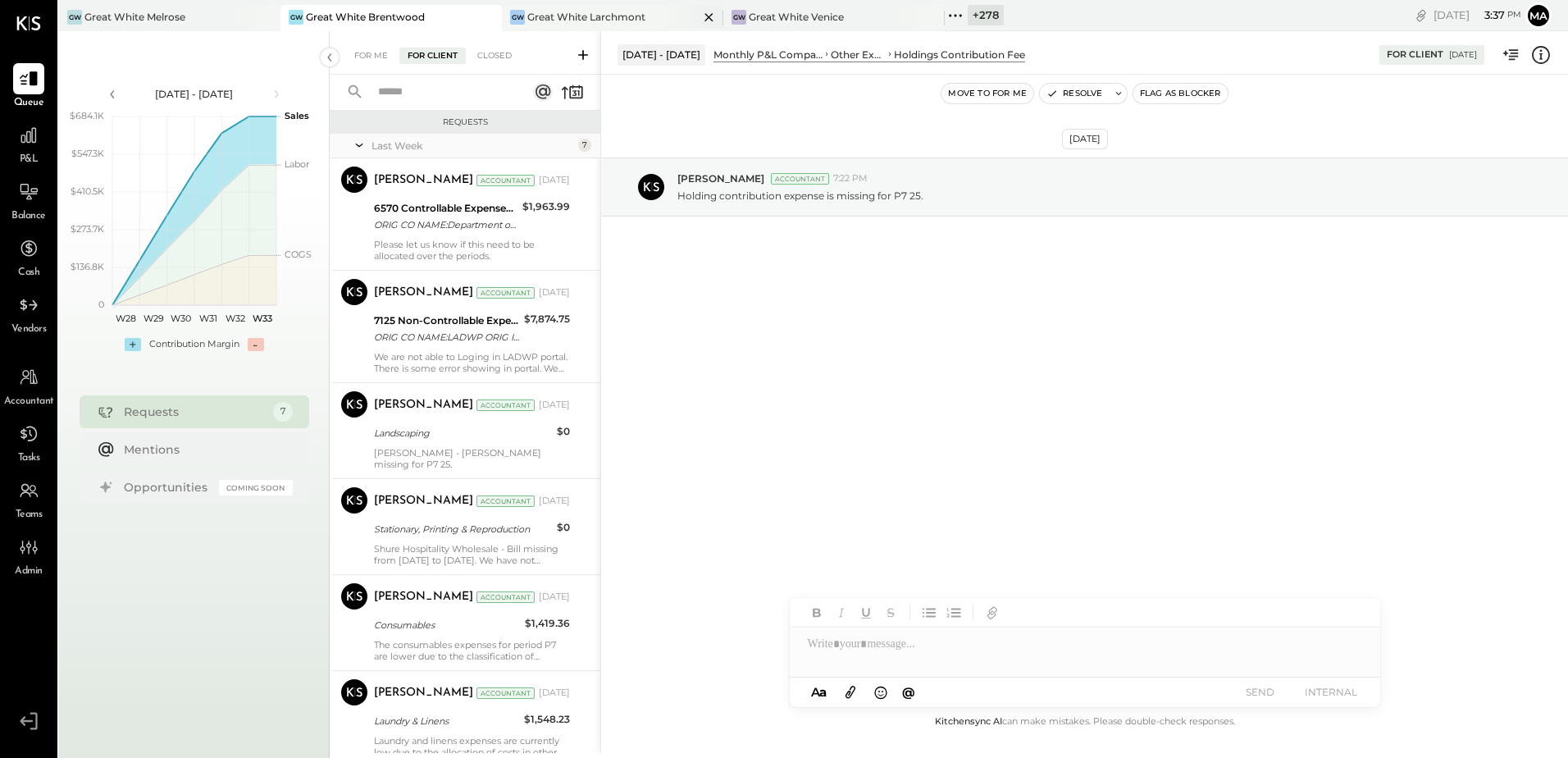
click at [553, 14] on div "Great White Larchmont" at bounding box center [586, 17] width 118 height 14
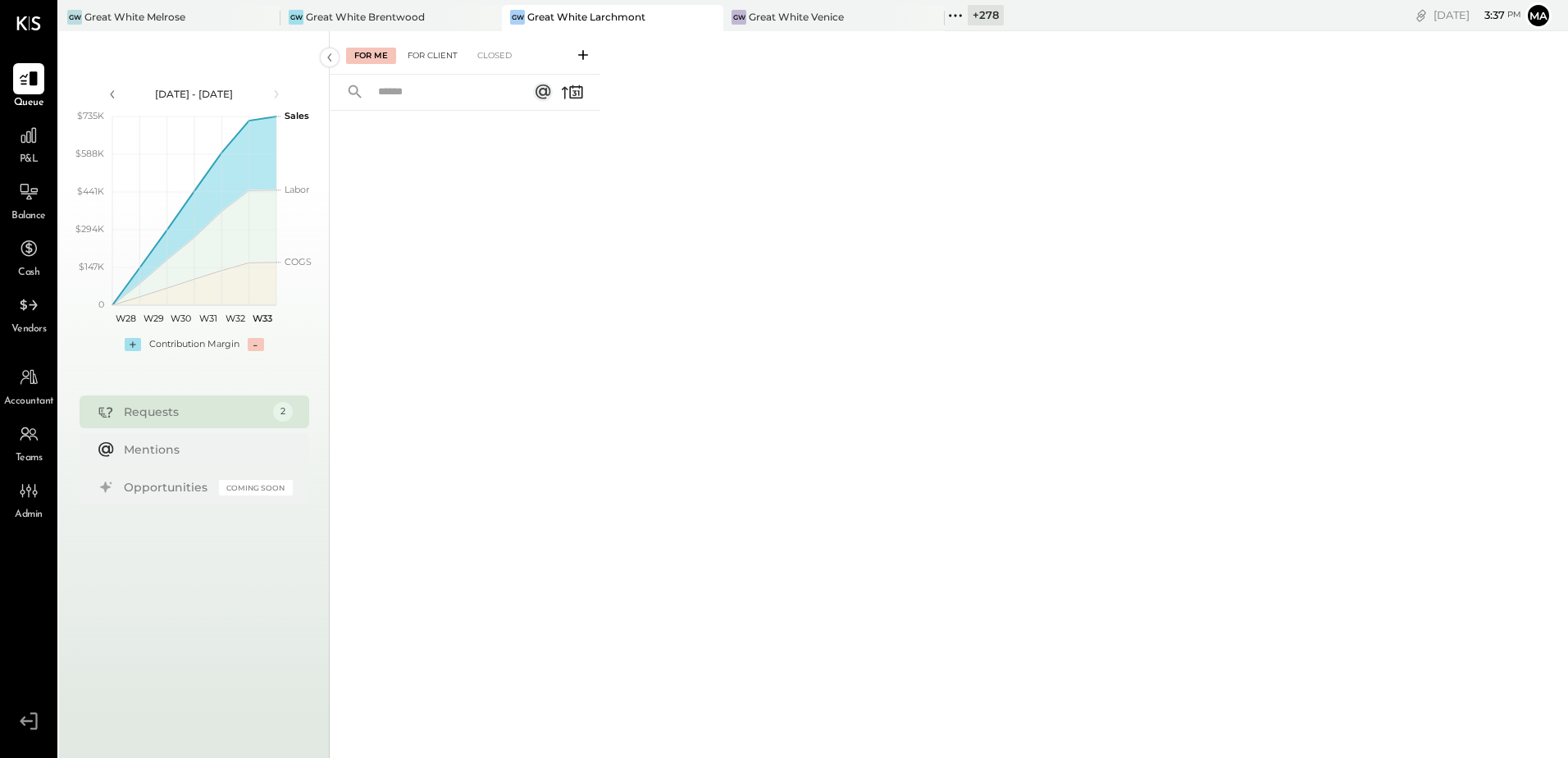
click at [439, 49] on div "For Client" at bounding box center [432, 55] width 66 height 16
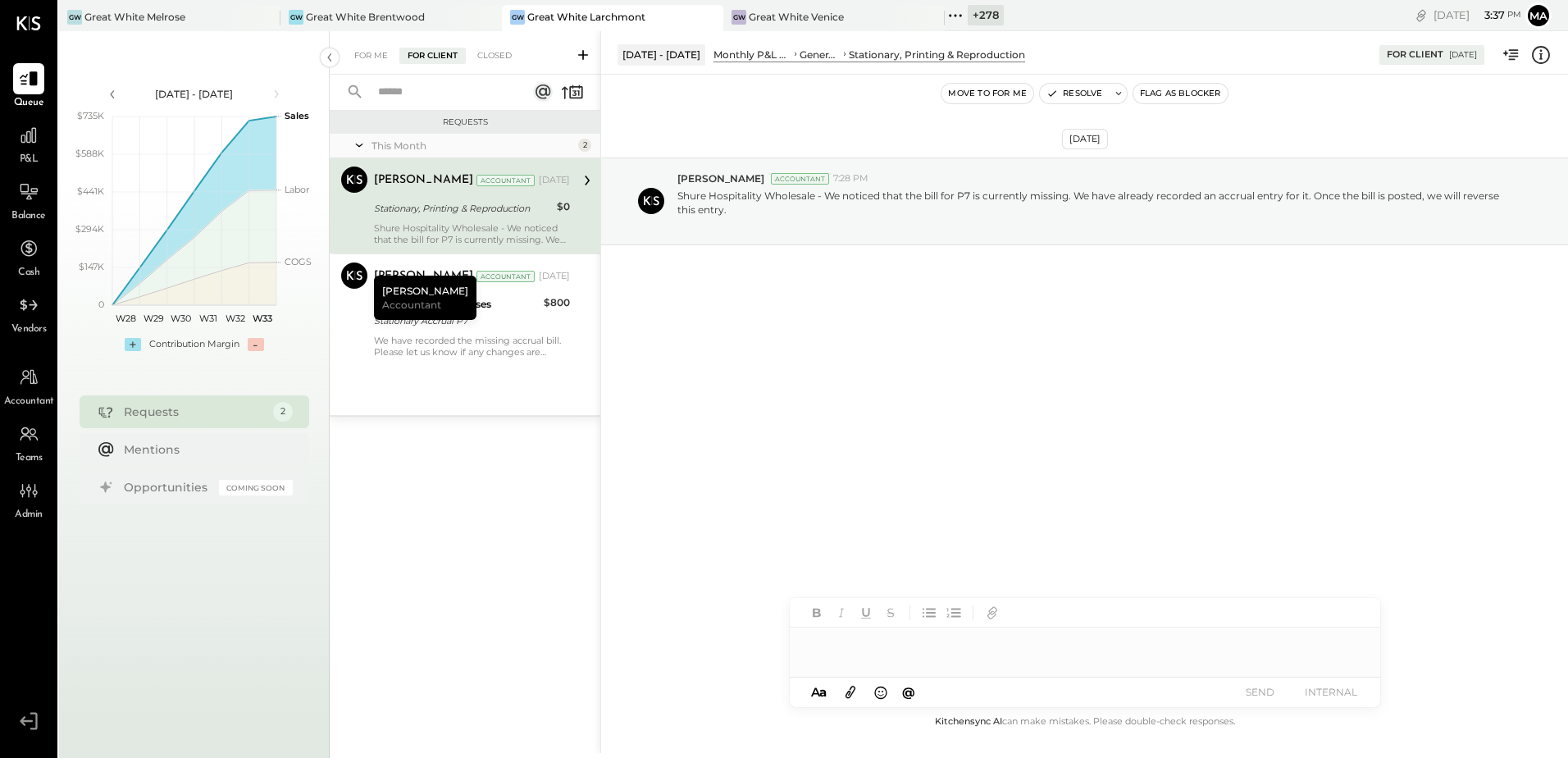
click at [469, 591] on div "Requests This Month 2 Manoj Bhagat Accountant Manoj Bhagat Accountant Aug 05, 2…" at bounding box center [464, 412] width 270 height 602
drag, startPoint x: 487, startPoint y: 558, endPoint x: 533, endPoint y: 375, distance: 188.7
click at [489, 558] on div "Requests This Month 2 Manoj Bhagat Accountant Manoj Bhagat Accountant Aug 05, 2…" at bounding box center [464, 412] width 270 height 602
click at [522, 348] on div "We have recorded the missing accrual bill. Please let us know if any changes ar…" at bounding box center [471, 346] width 196 height 23
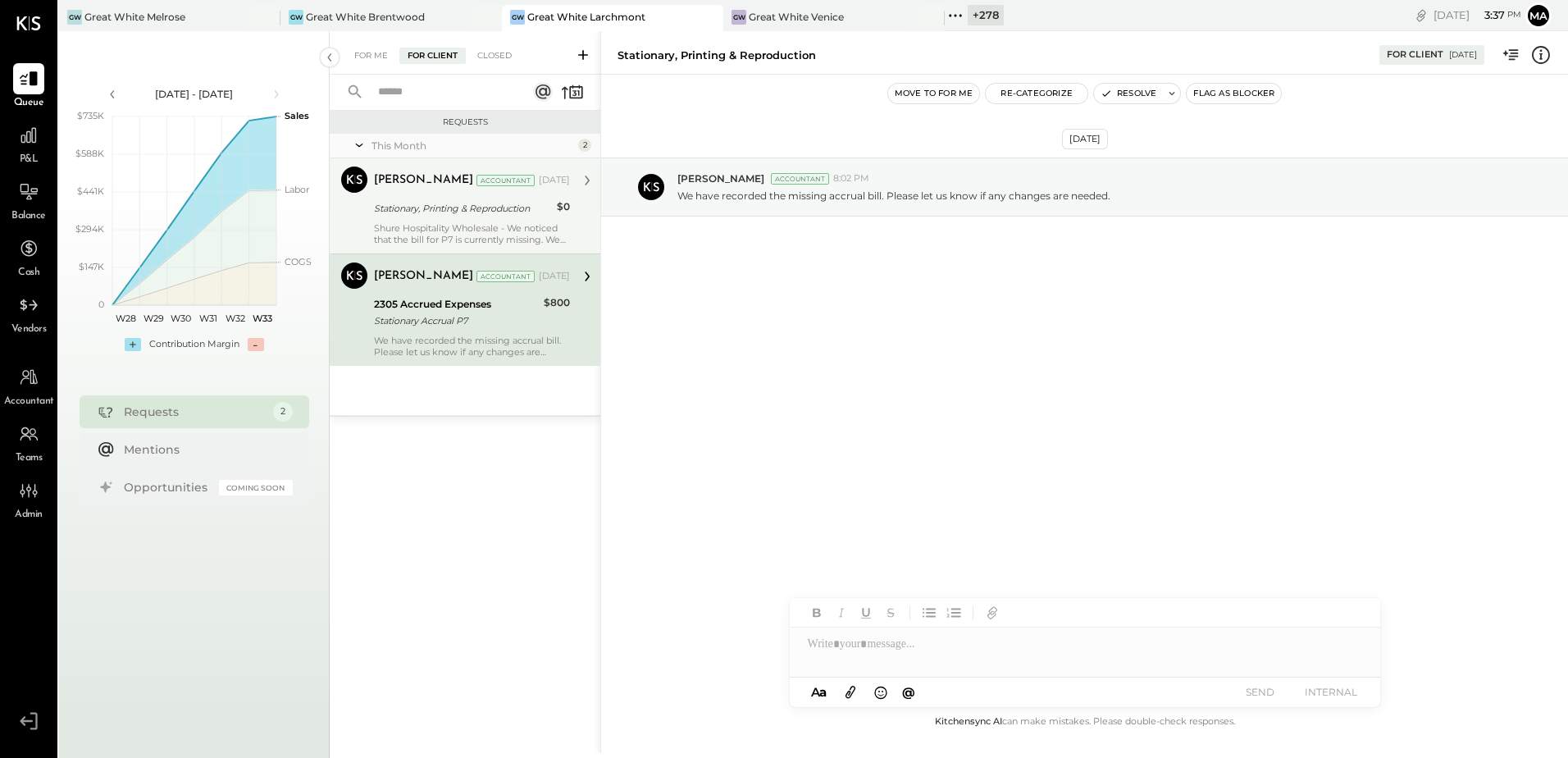
click at [439, 209] on div "Stationary, Printing & Reproduction" at bounding box center [463, 208] width 178 height 16
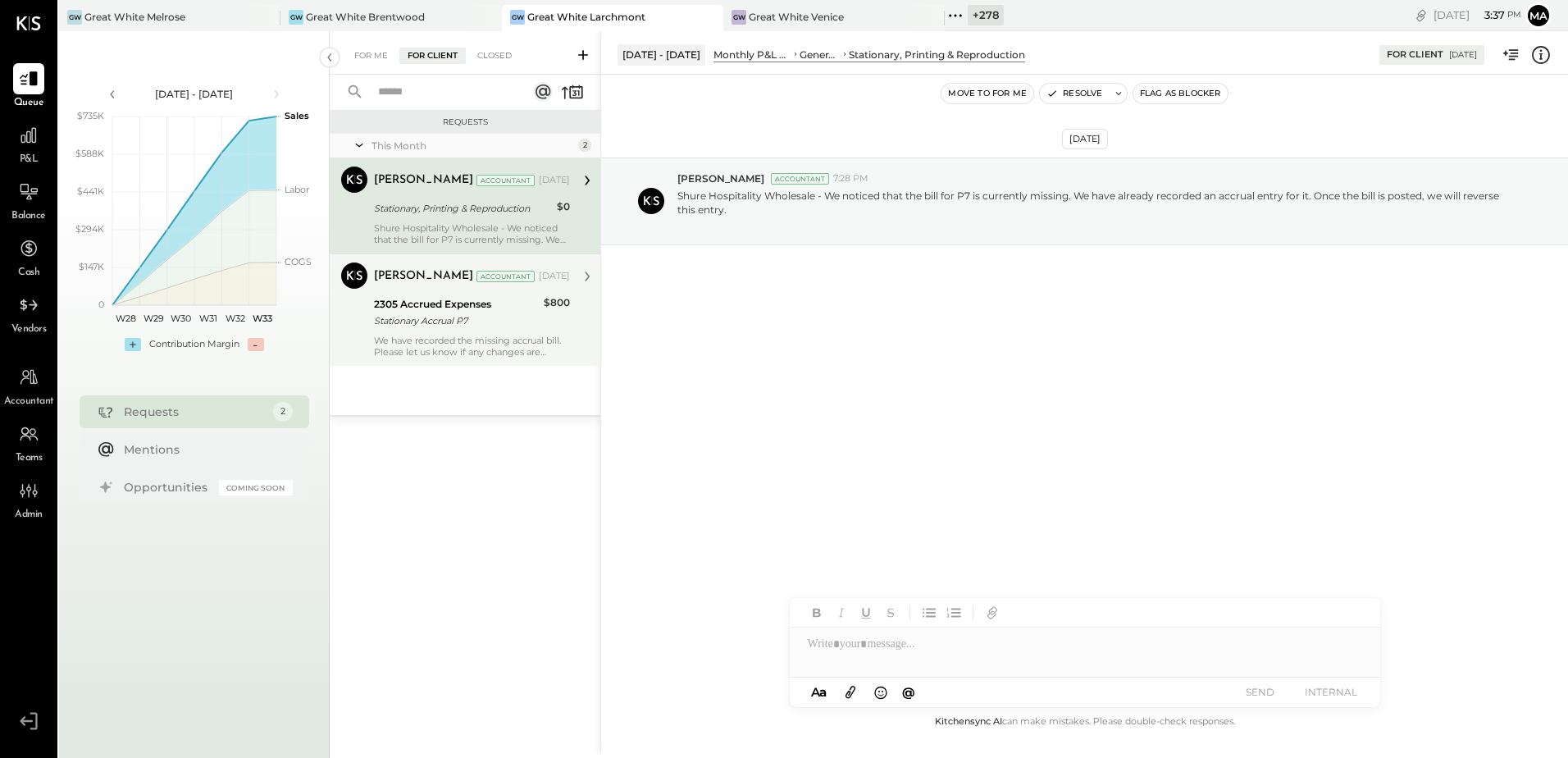
click at [476, 338] on div "We have recorded the missing accrual bill. Please let us know if any changes ar…" at bounding box center [471, 346] width 196 height 23
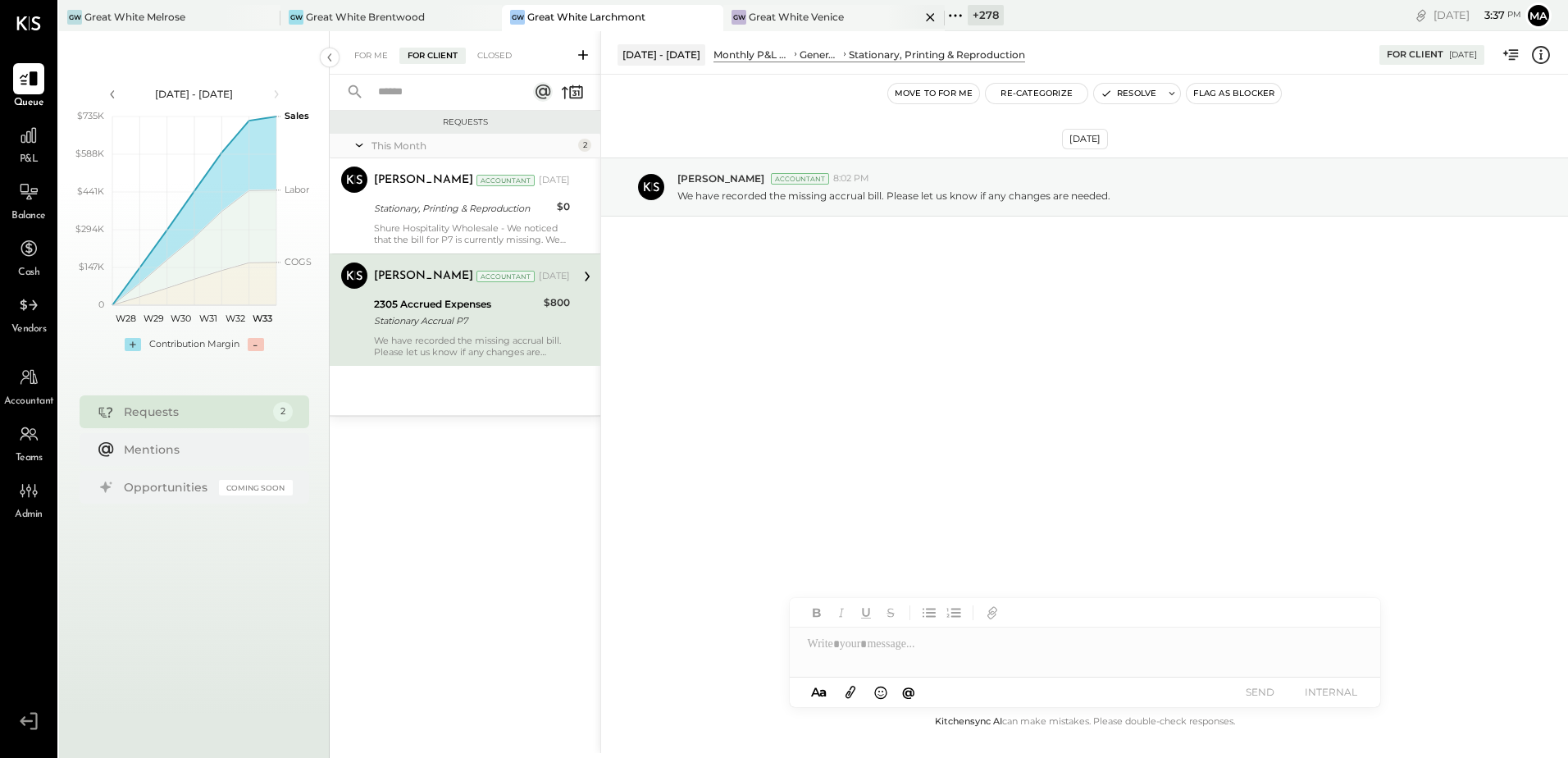
click at [831, 22] on div "Great White Venice" at bounding box center [796, 17] width 95 height 14
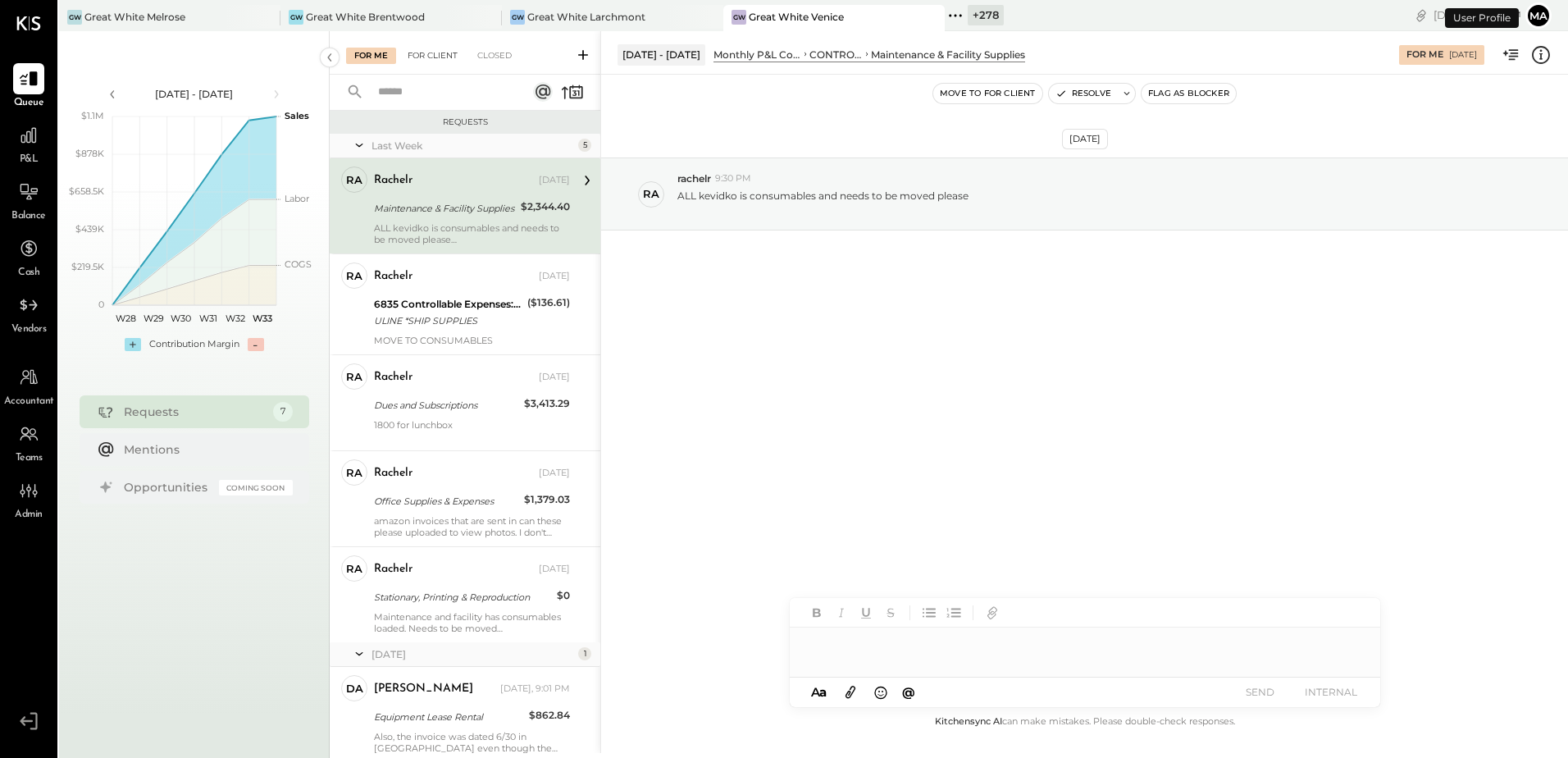
click at [425, 48] on div "For Client" at bounding box center [432, 55] width 66 height 16
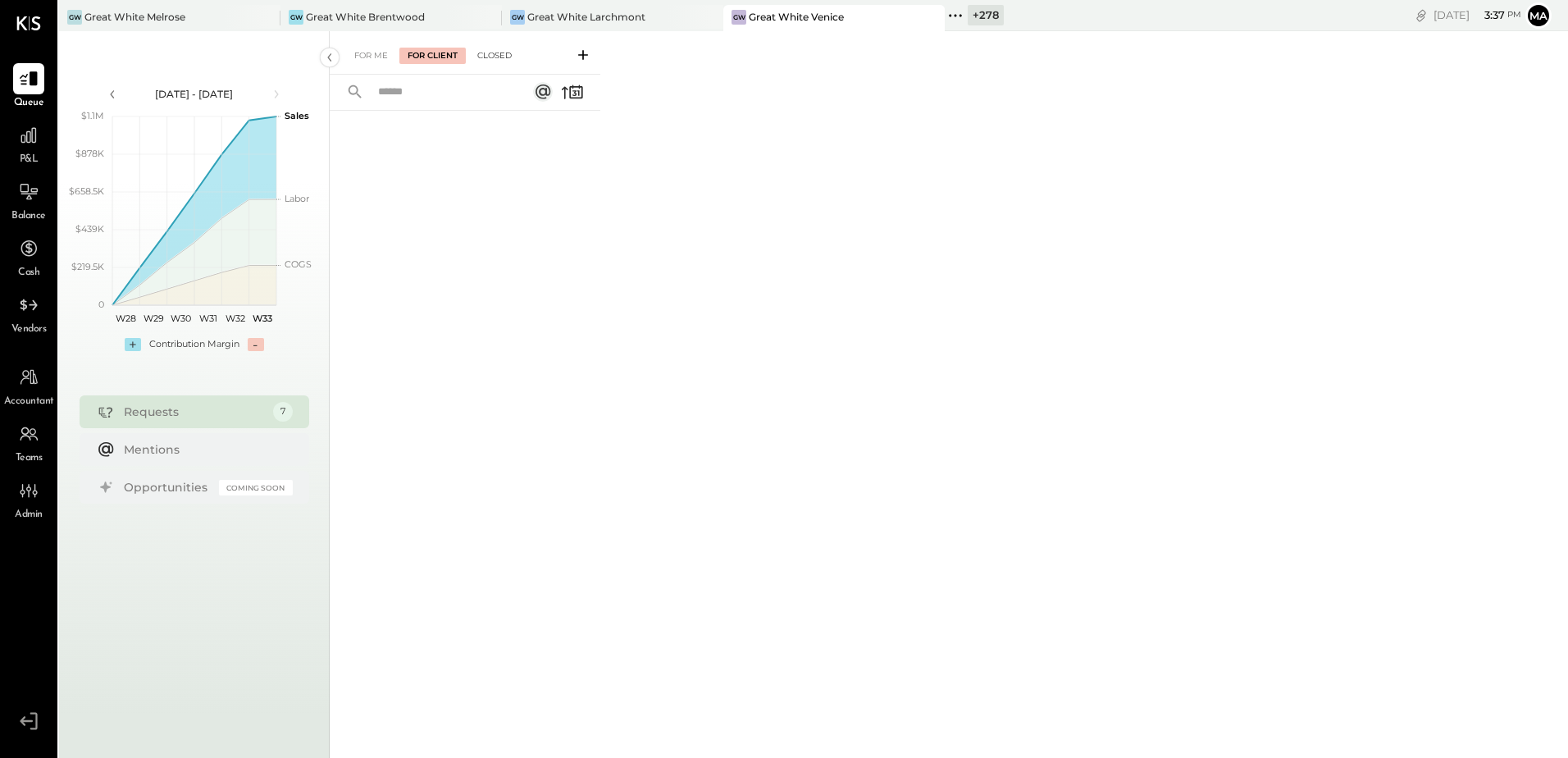
click at [507, 53] on div "Closed" at bounding box center [494, 55] width 51 height 16
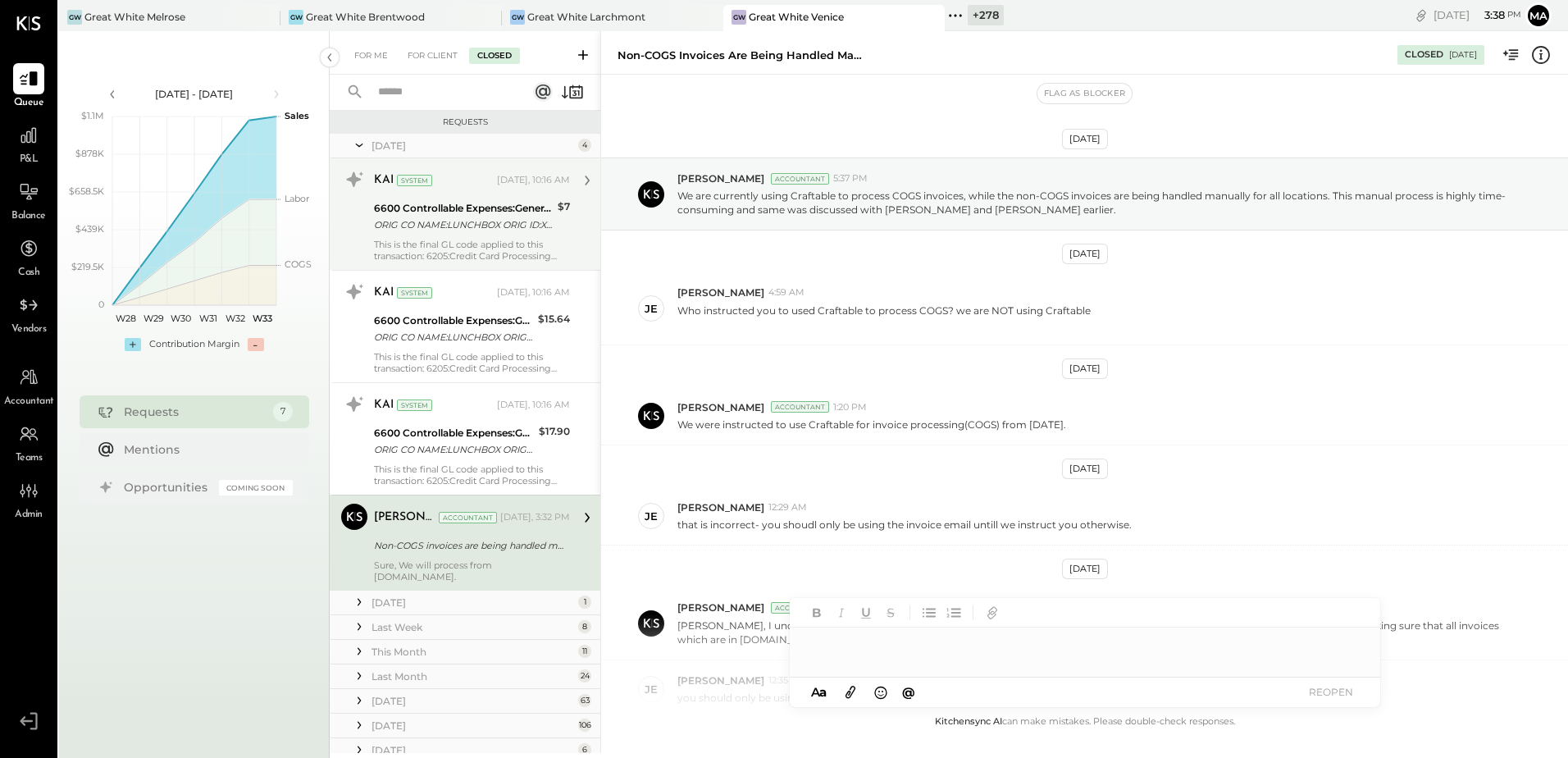
click at [447, 218] on div "ORIG CO NAME:LUNCHBOX ORIG ID:XXXXXX5881 DESC DATE:250707 CO ENTRY DESCR:SETTLE…" at bounding box center [463, 224] width 179 height 16
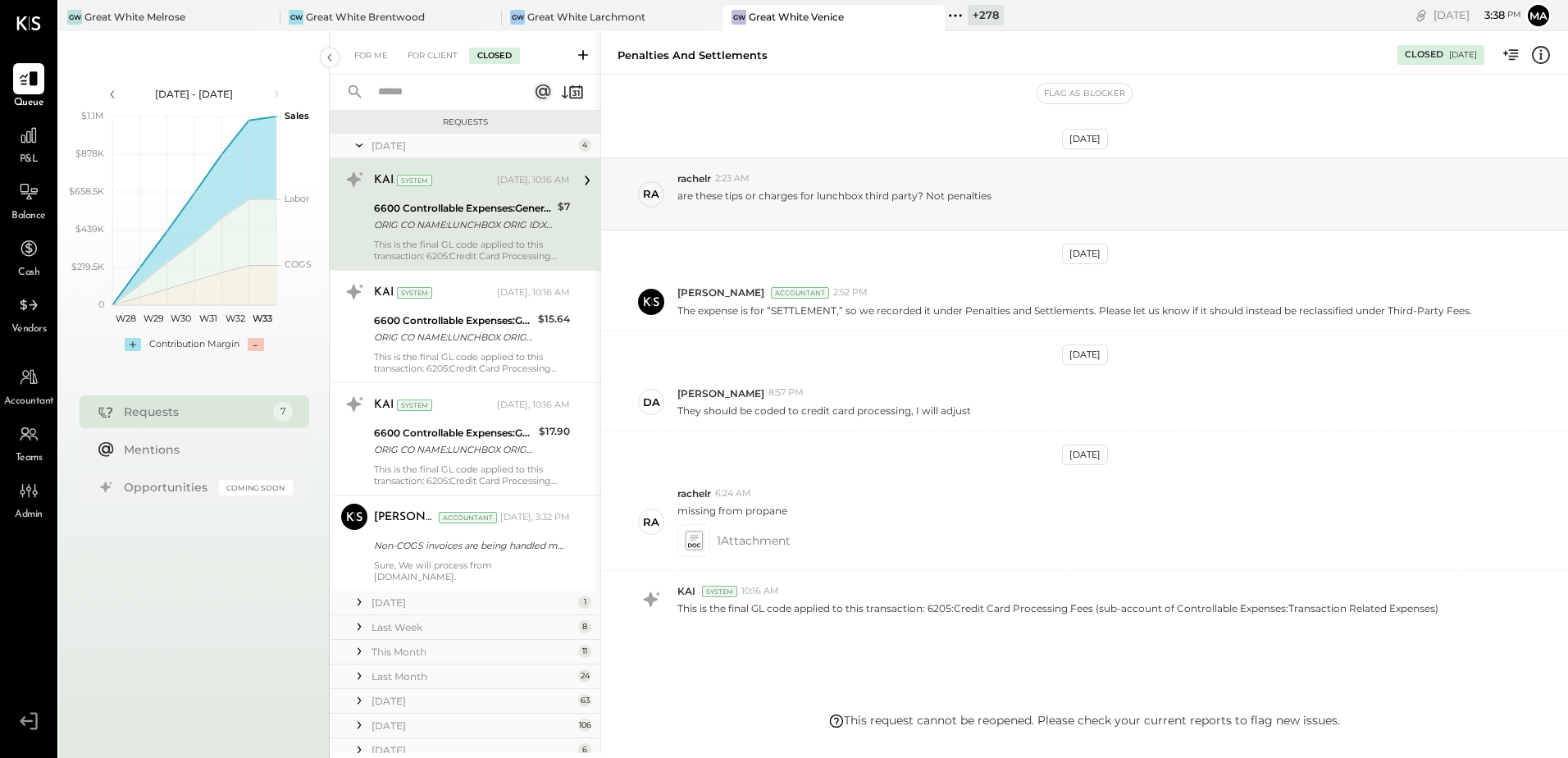
scroll to position [40, 0]
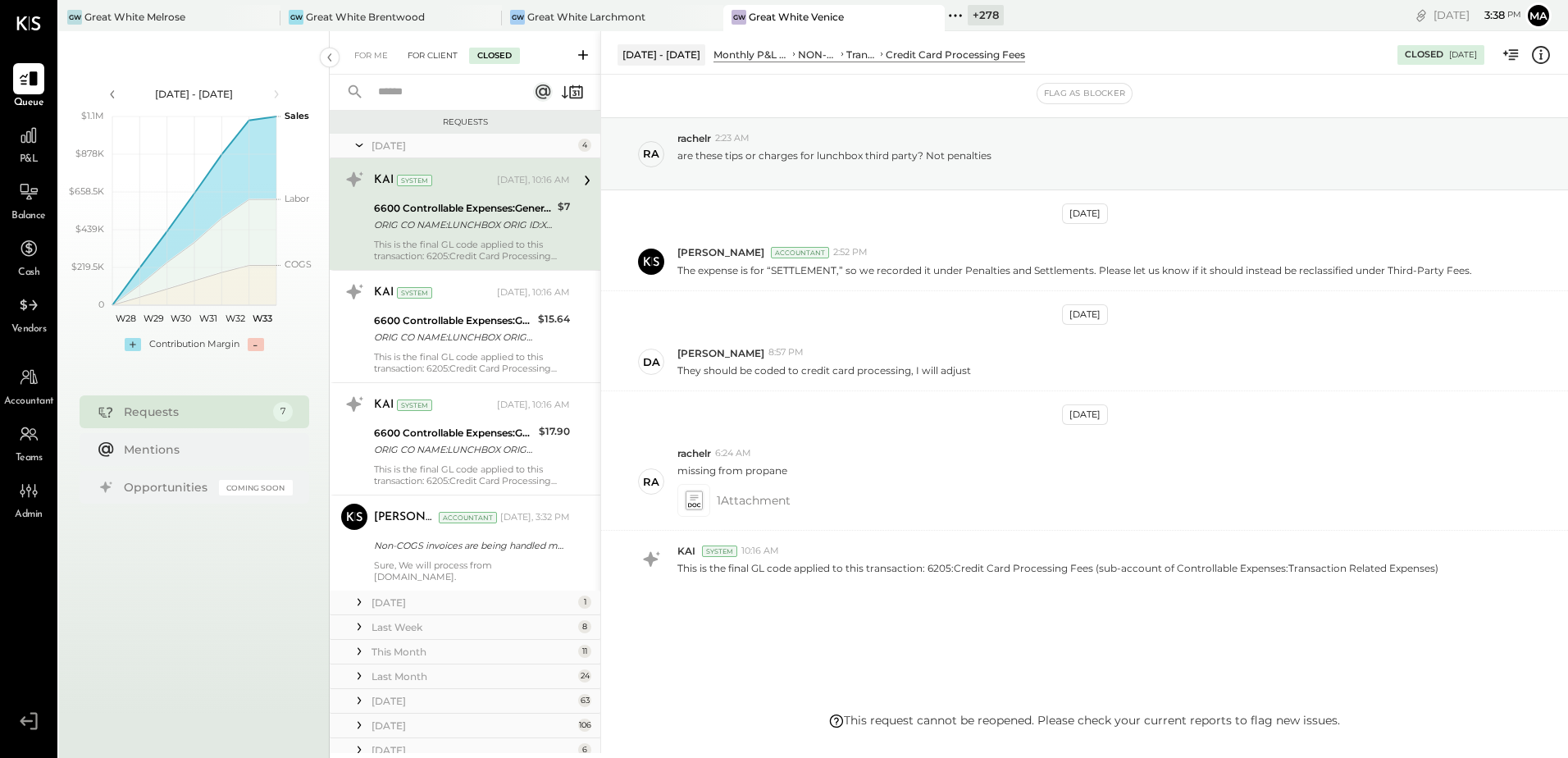
click at [412, 47] on div "For Client" at bounding box center [432, 55] width 66 height 16
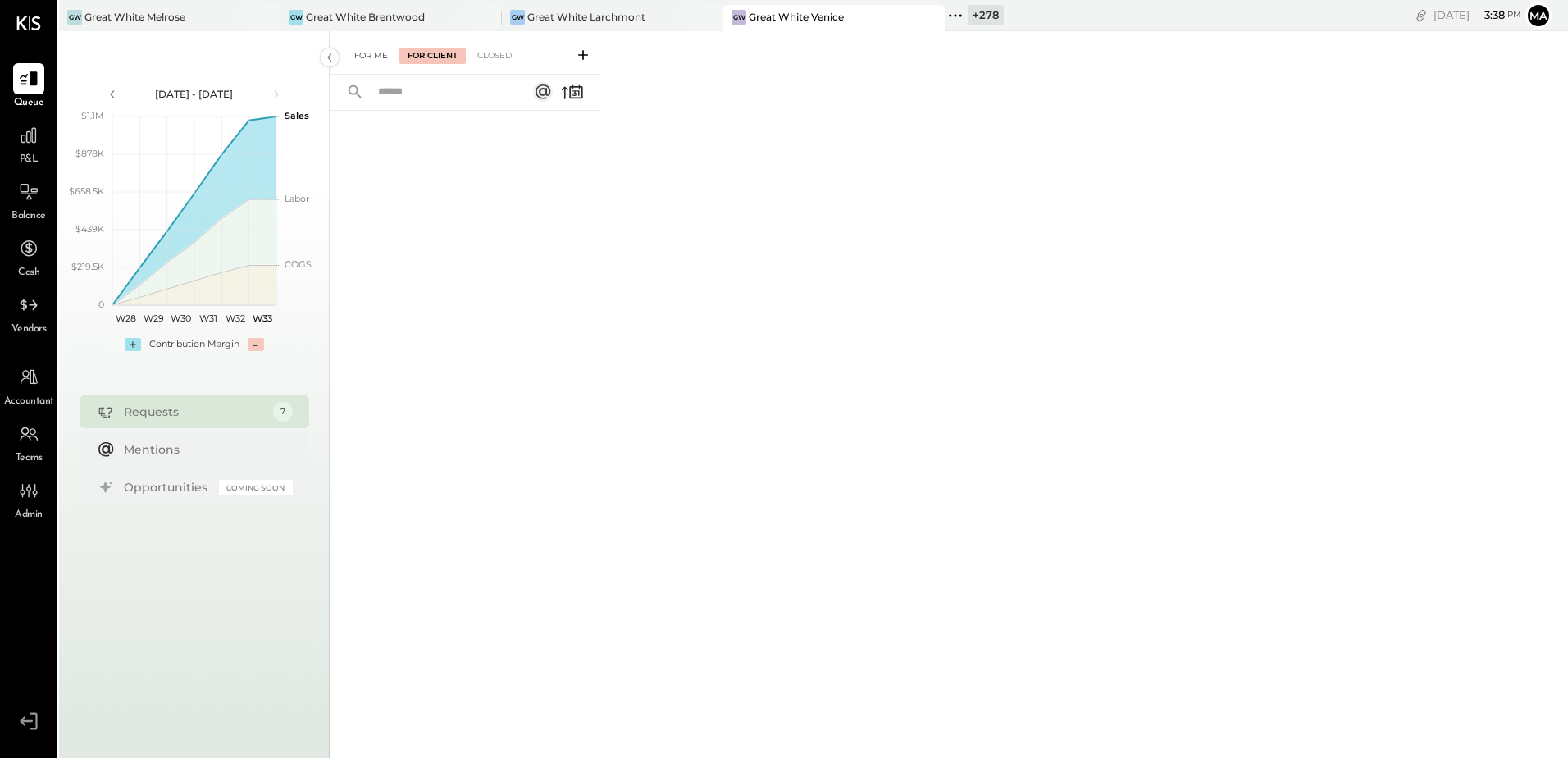
click at [355, 52] on div "For Me" at bounding box center [370, 55] width 50 height 16
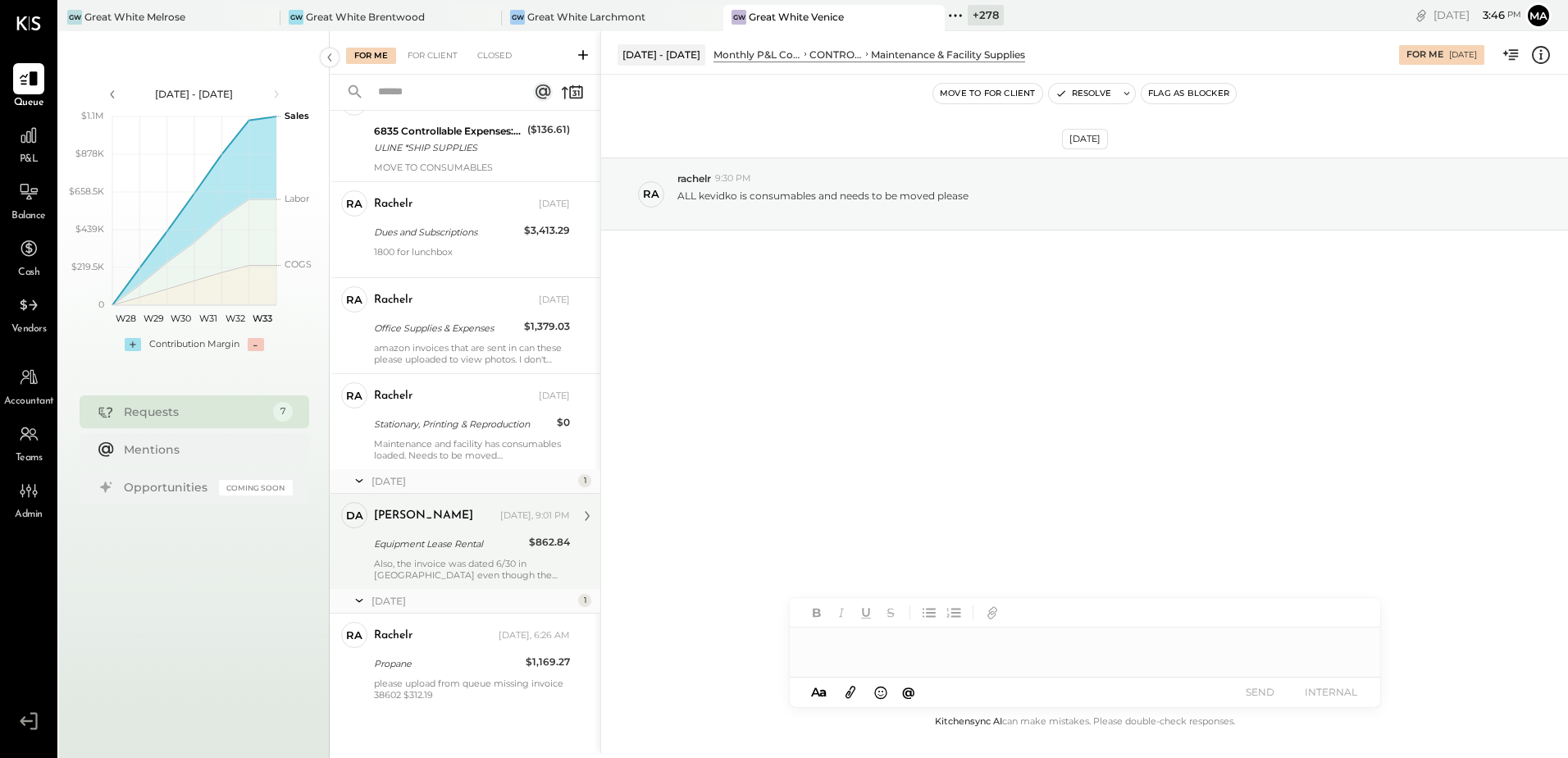
scroll to position [176, 0]
click at [463, 523] on div "Derek Arnette Yesterday, 9:01 PM" at bounding box center [471, 513] width 196 height 23
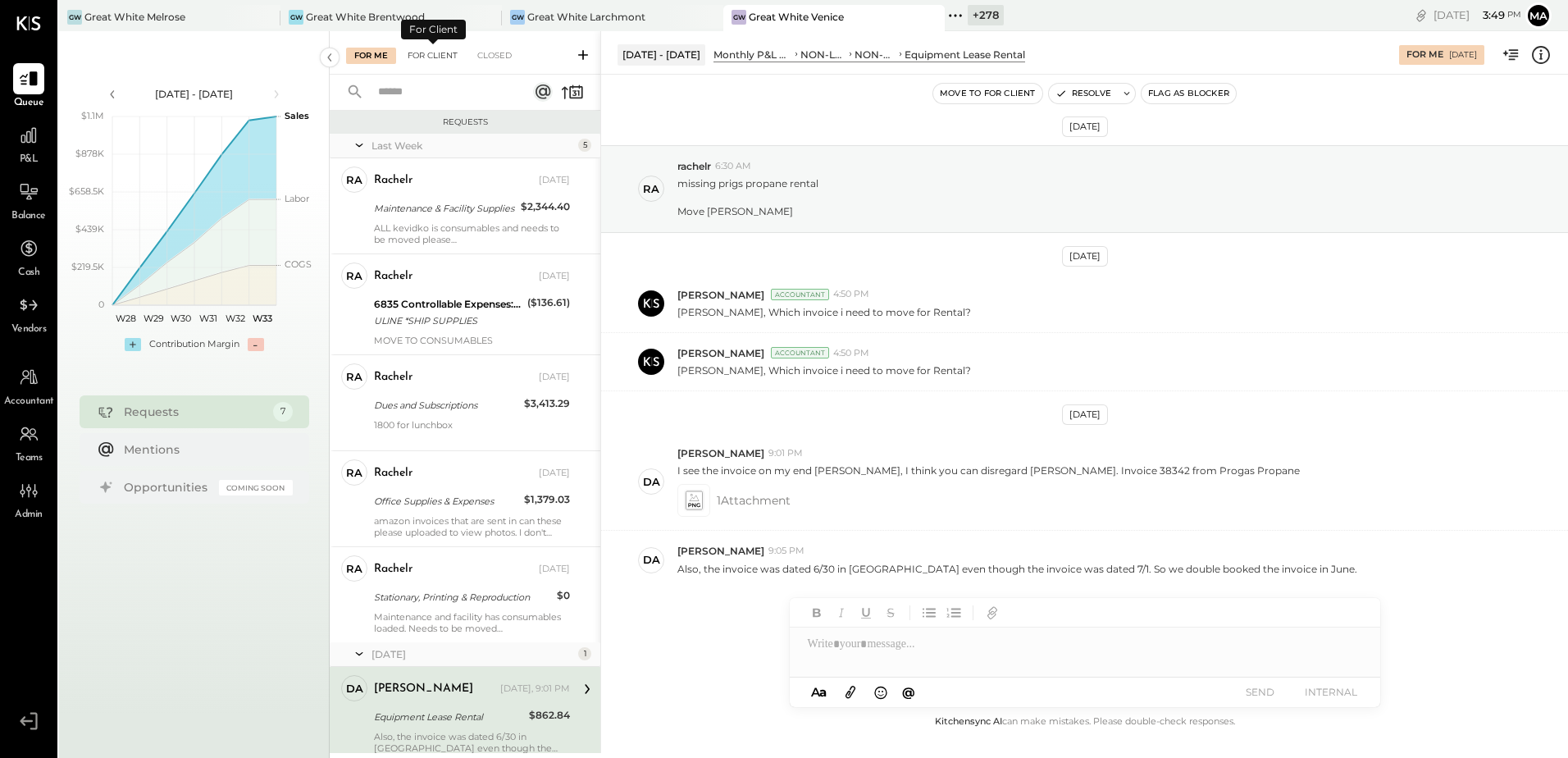
click at [420, 53] on div "For Client" at bounding box center [432, 55] width 66 height 16
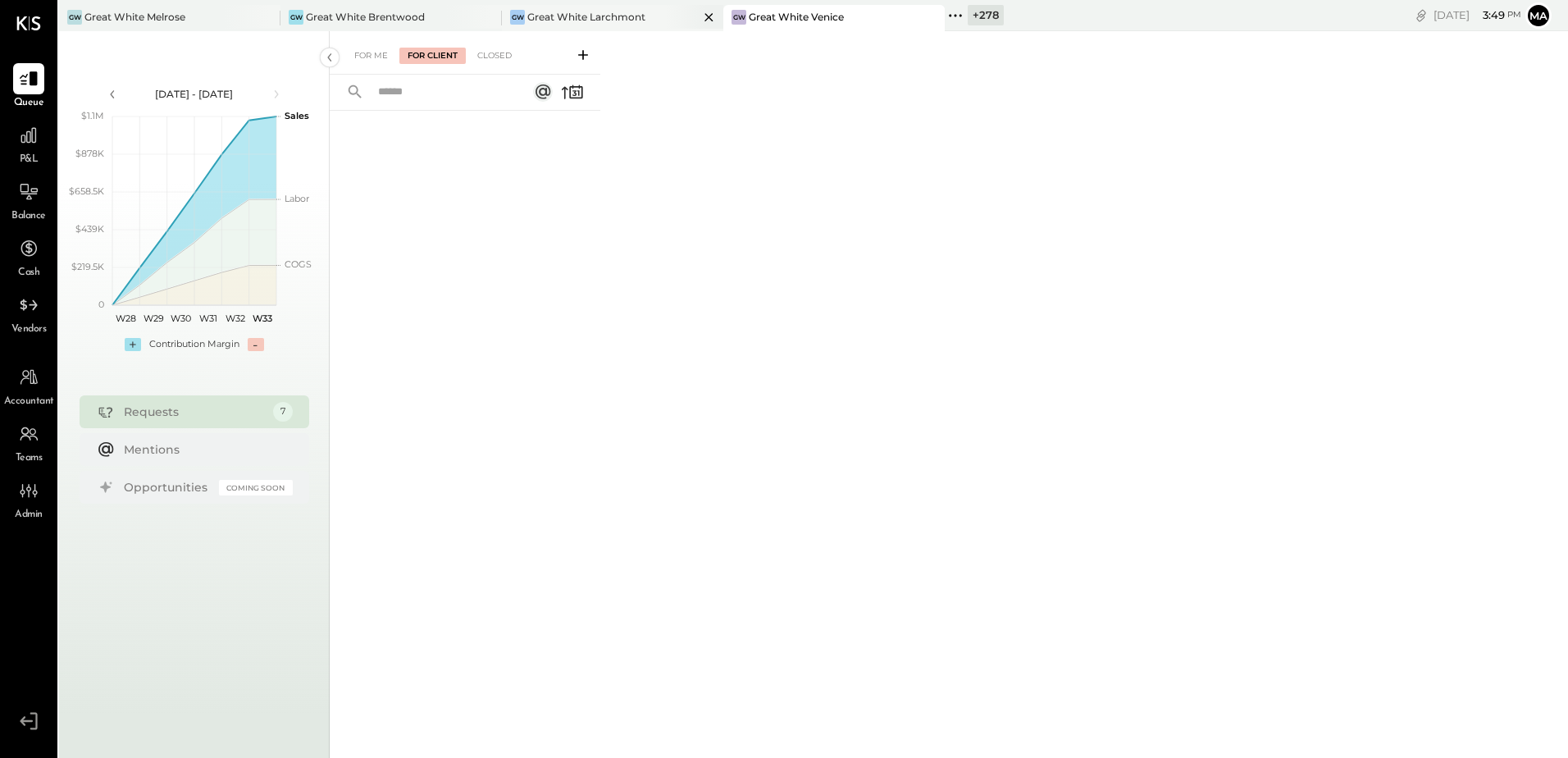
click at [607, 16] on div "Great White Larchmont" at bounding box center [586, 17] width 118 height 14
drag, startPoint x: 435, startPoint y: 47, endPoint x: 476, endPoint y: 100, distance: 67.0
click at [435, 47] on div "For Client" at bounding box center [432, 55] width 66 height 16
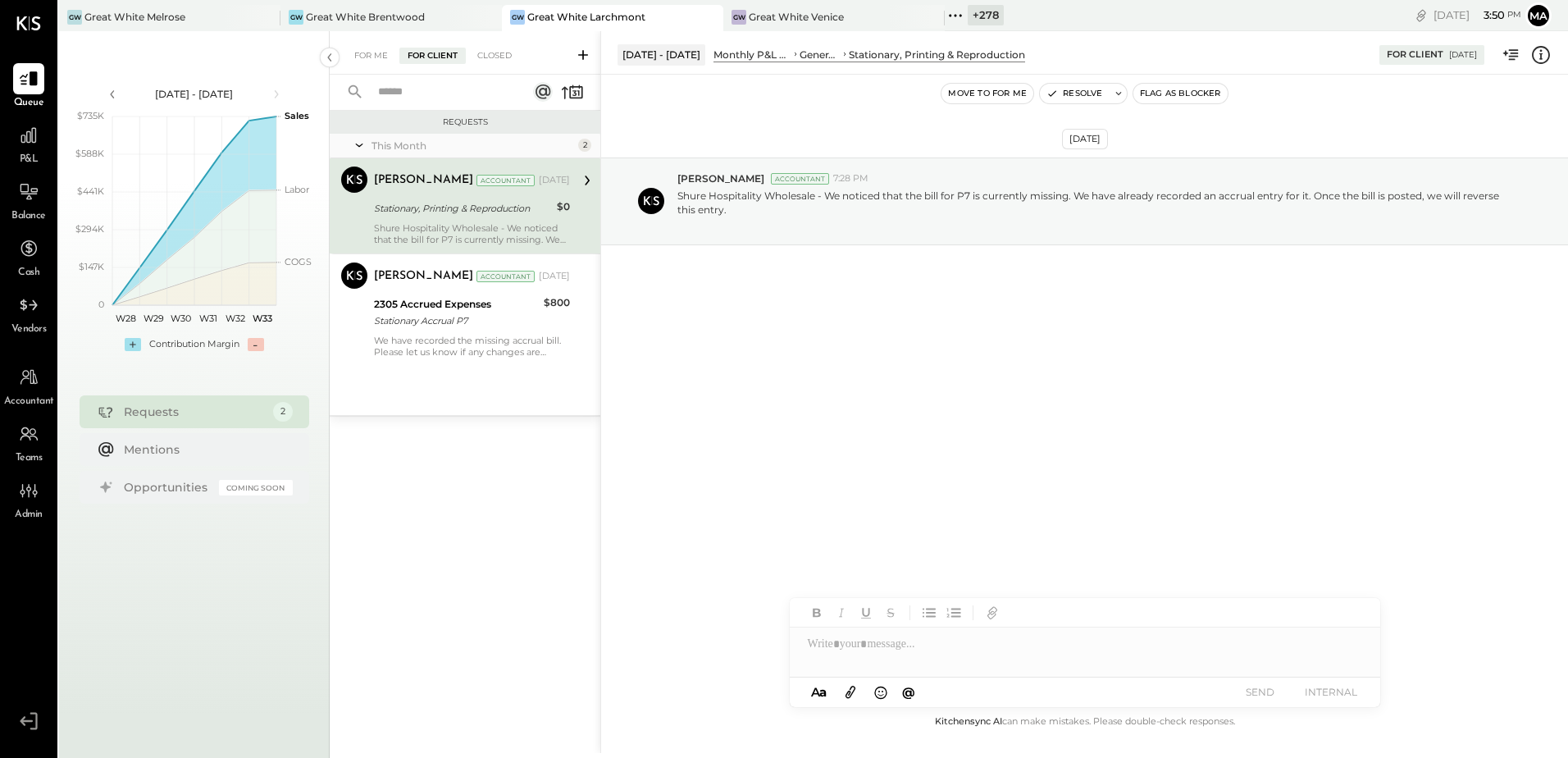
click at [746, 353] on div "Aug 5th, 2025 Manoj Bhagat Accountant 7:28 PM Shure Hospitality Wholesale - We …" at bounding box center [1084, 242] width 967 height 253
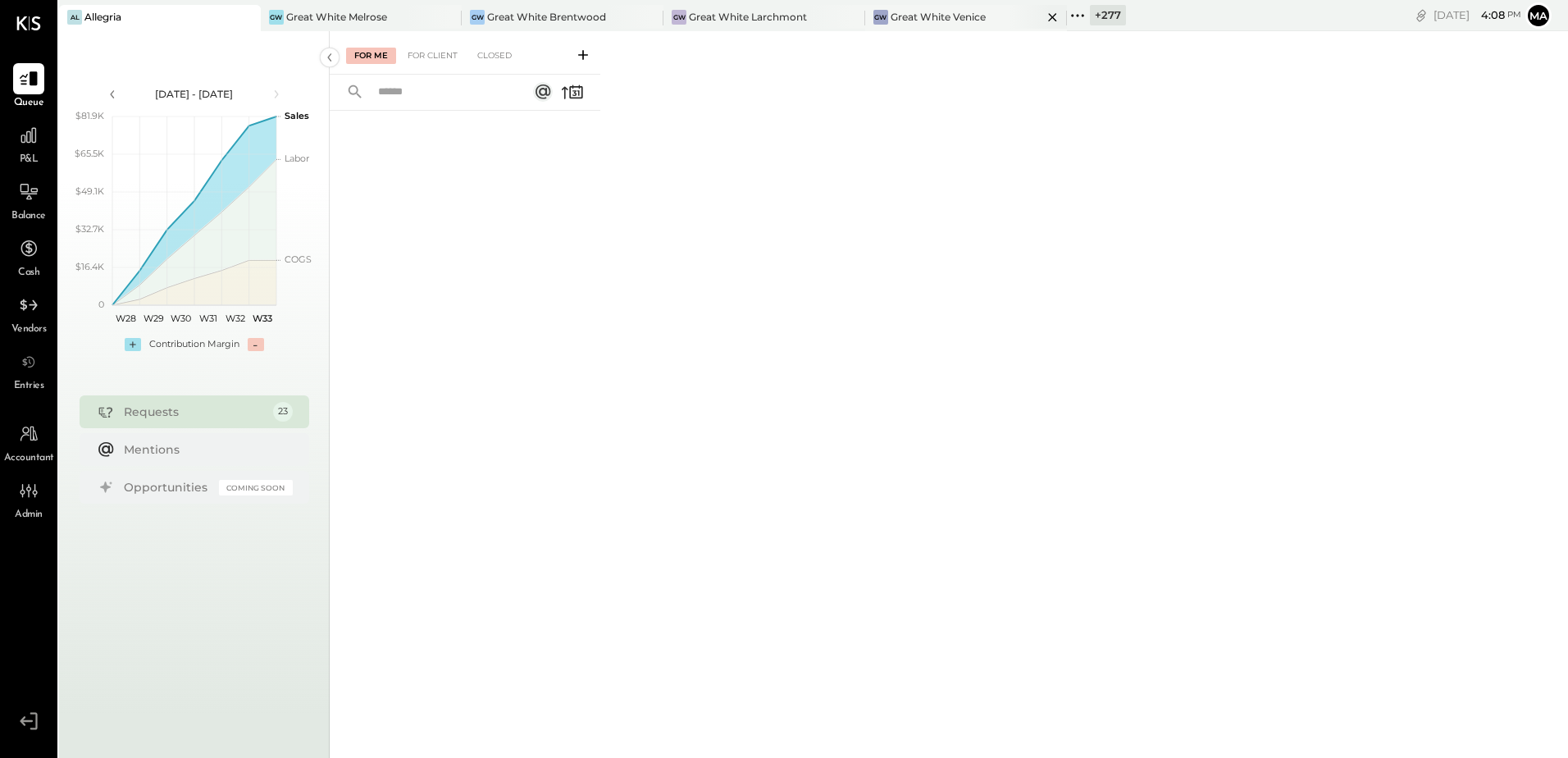
click at [957, 17] on div "Great White Venice" at bounding box center [938, 17] width 95 height 14
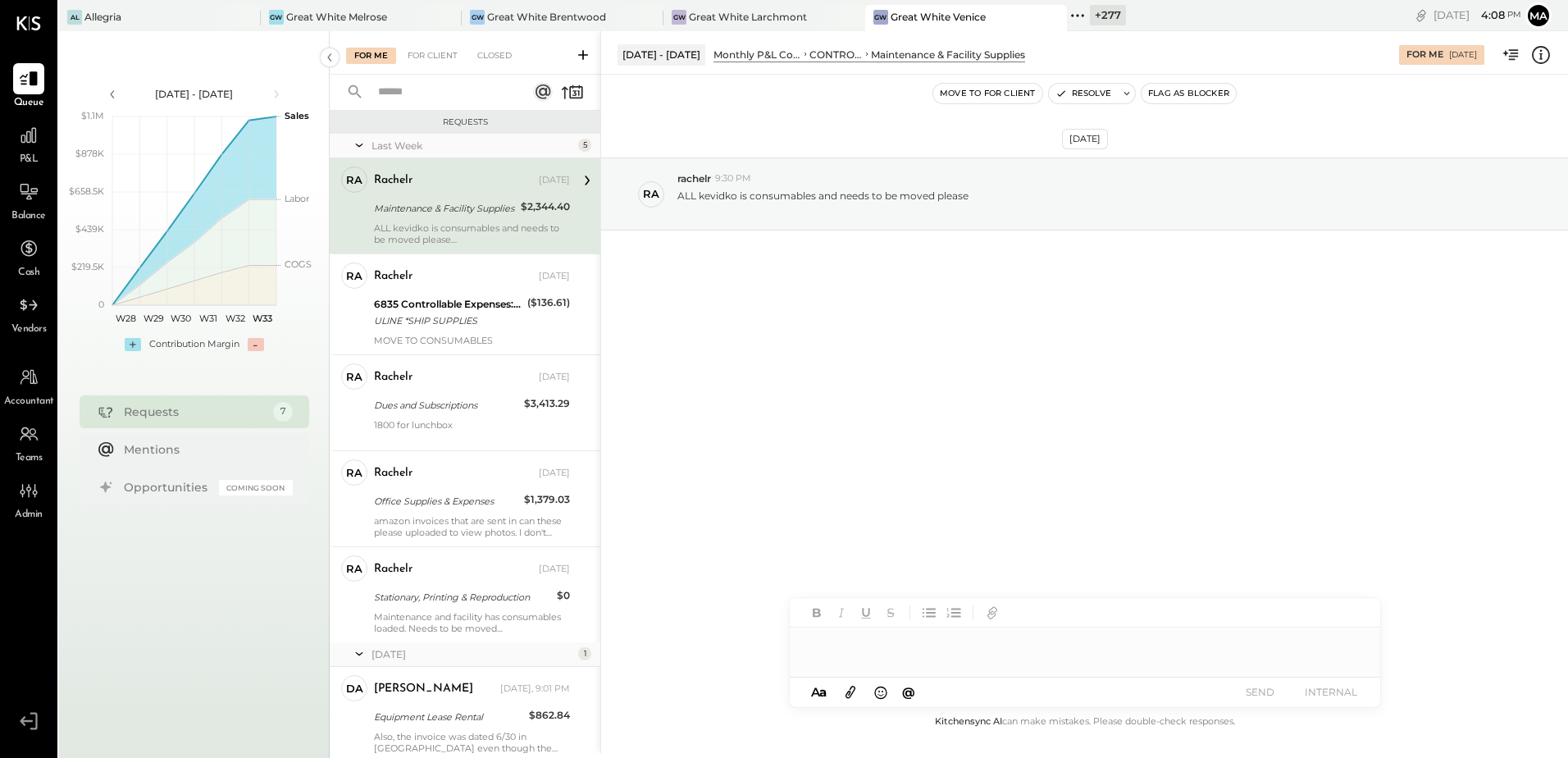
click at [1105, 15] on div "+ 277" at bounding box center [1108, 15] width 36 height 20
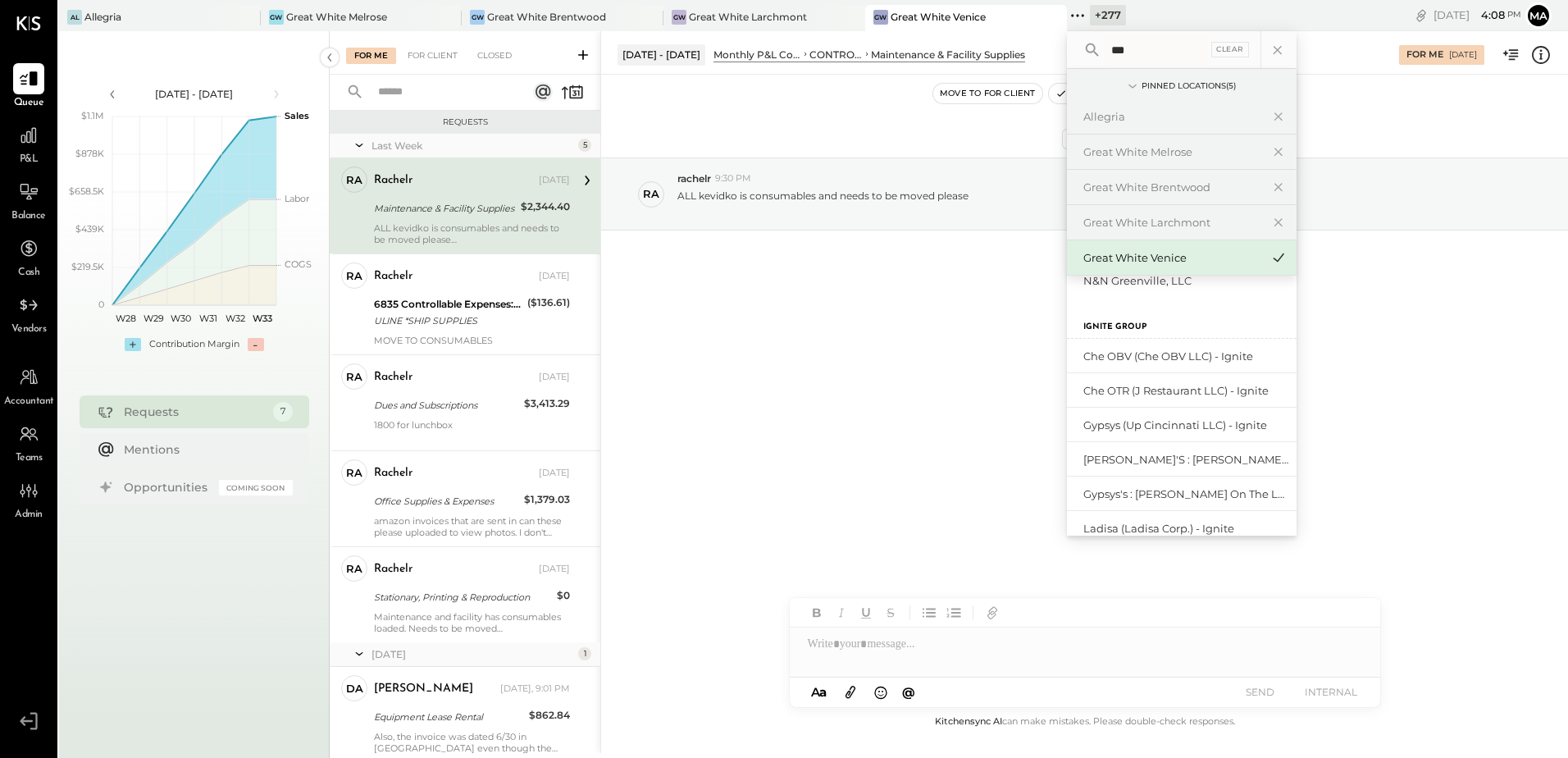
scroll to position [433, 0]
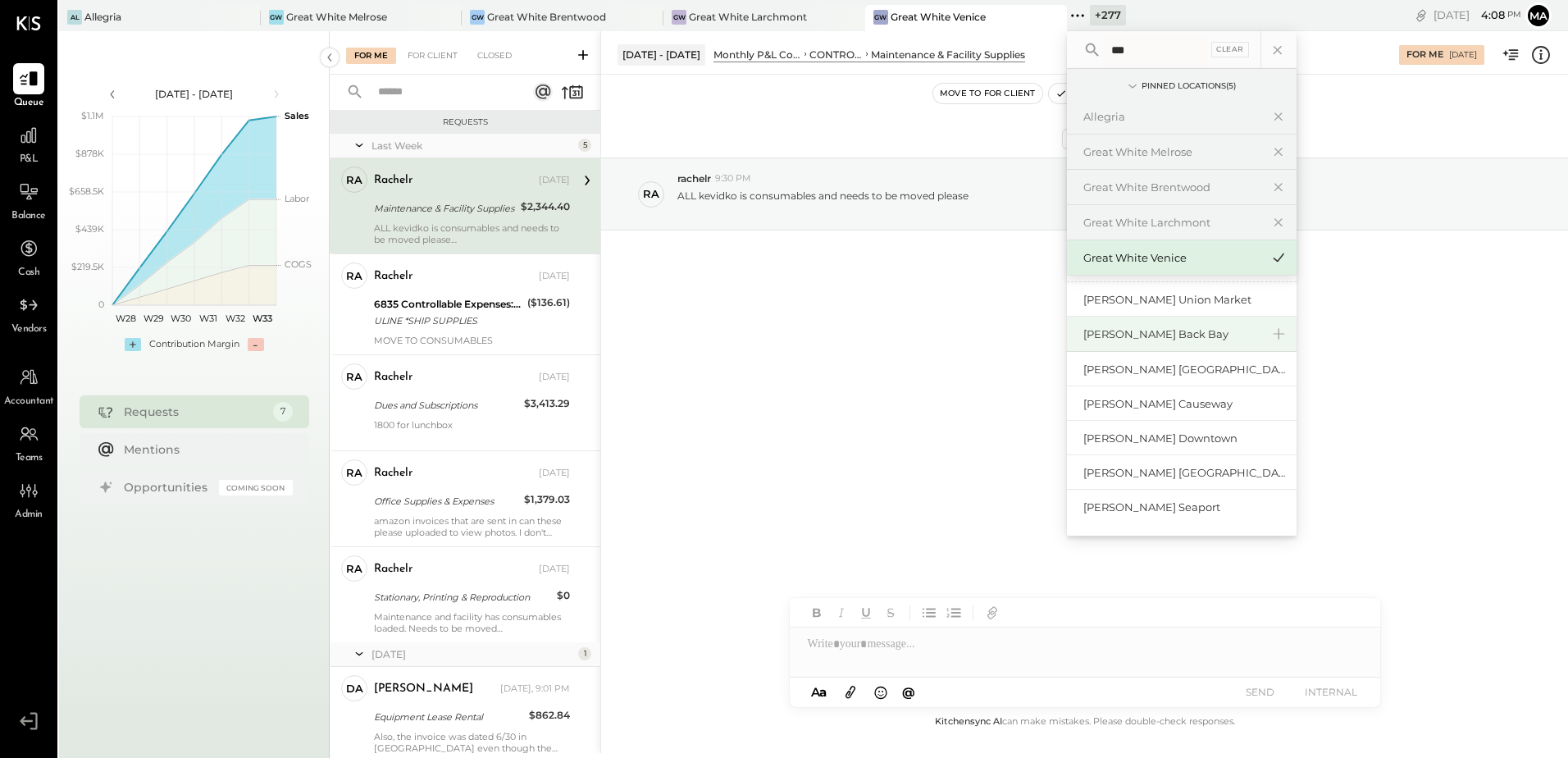
type input "***"
click at [1121, 344] on div "[PERSON_NAME] Back Bay" at bounding box center [1182, 334] width 230 height 36
click at [1117, 337] on div "[PERSON_NAME] Back Bay" at bounding box center [1171, 334] width 177 height 15
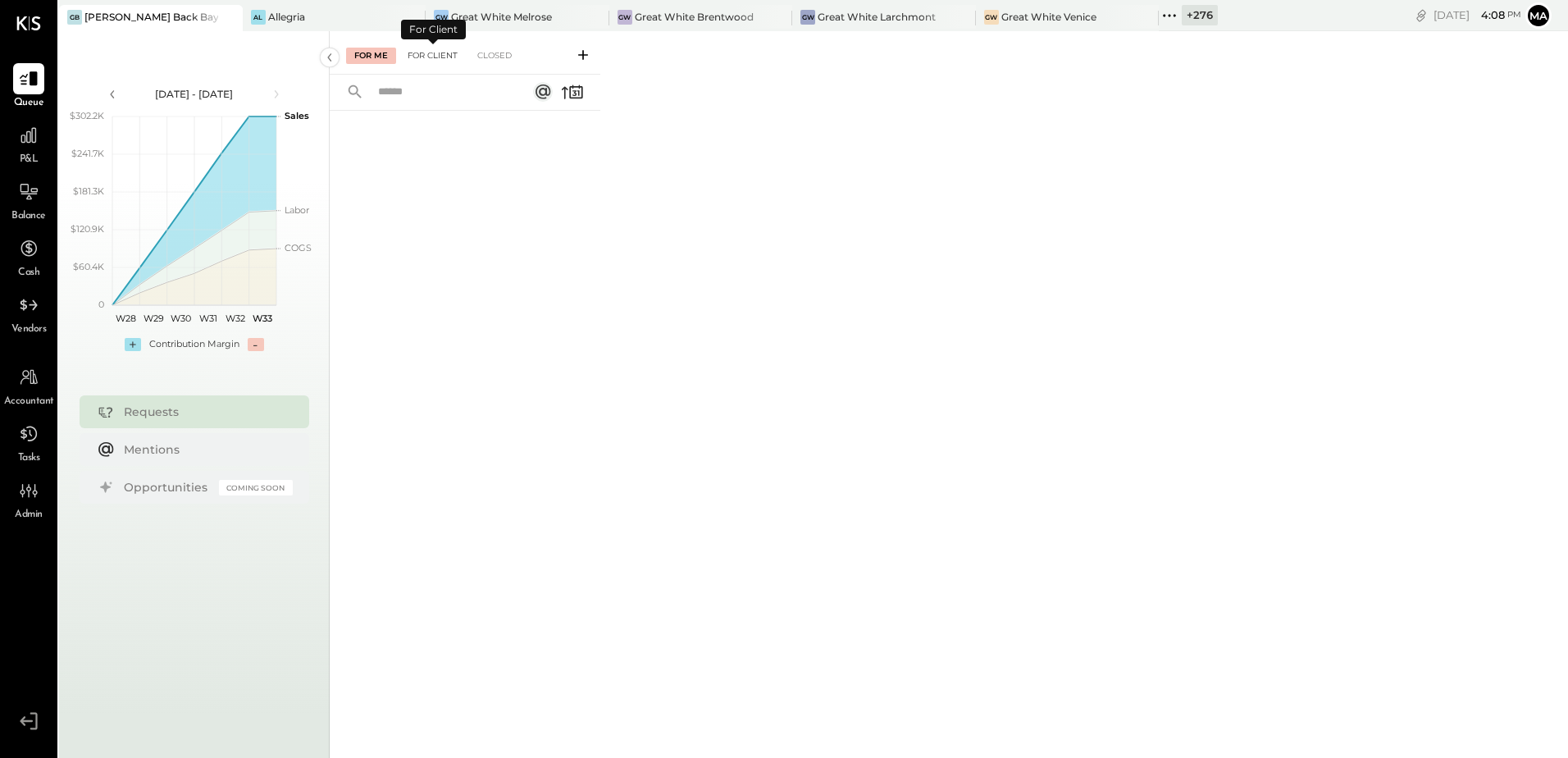
click at [450, 59] on div "For Client" at bounding box center [432, 55] width 66 height 16
click at [1182, 15] on div "+ 276" at bounding box center [1199, 15] width 36 height 20
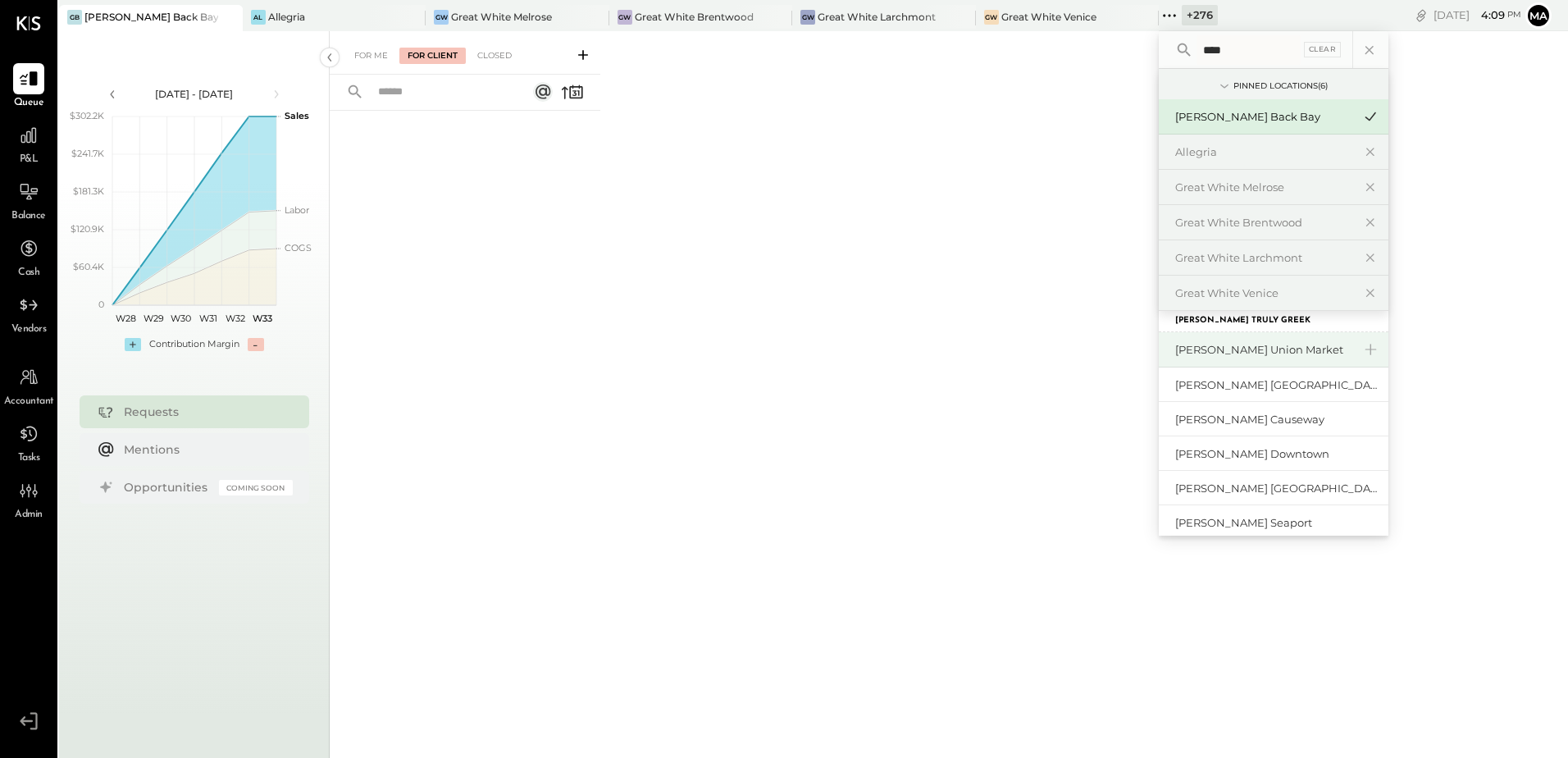
scroll to position [36, 0]
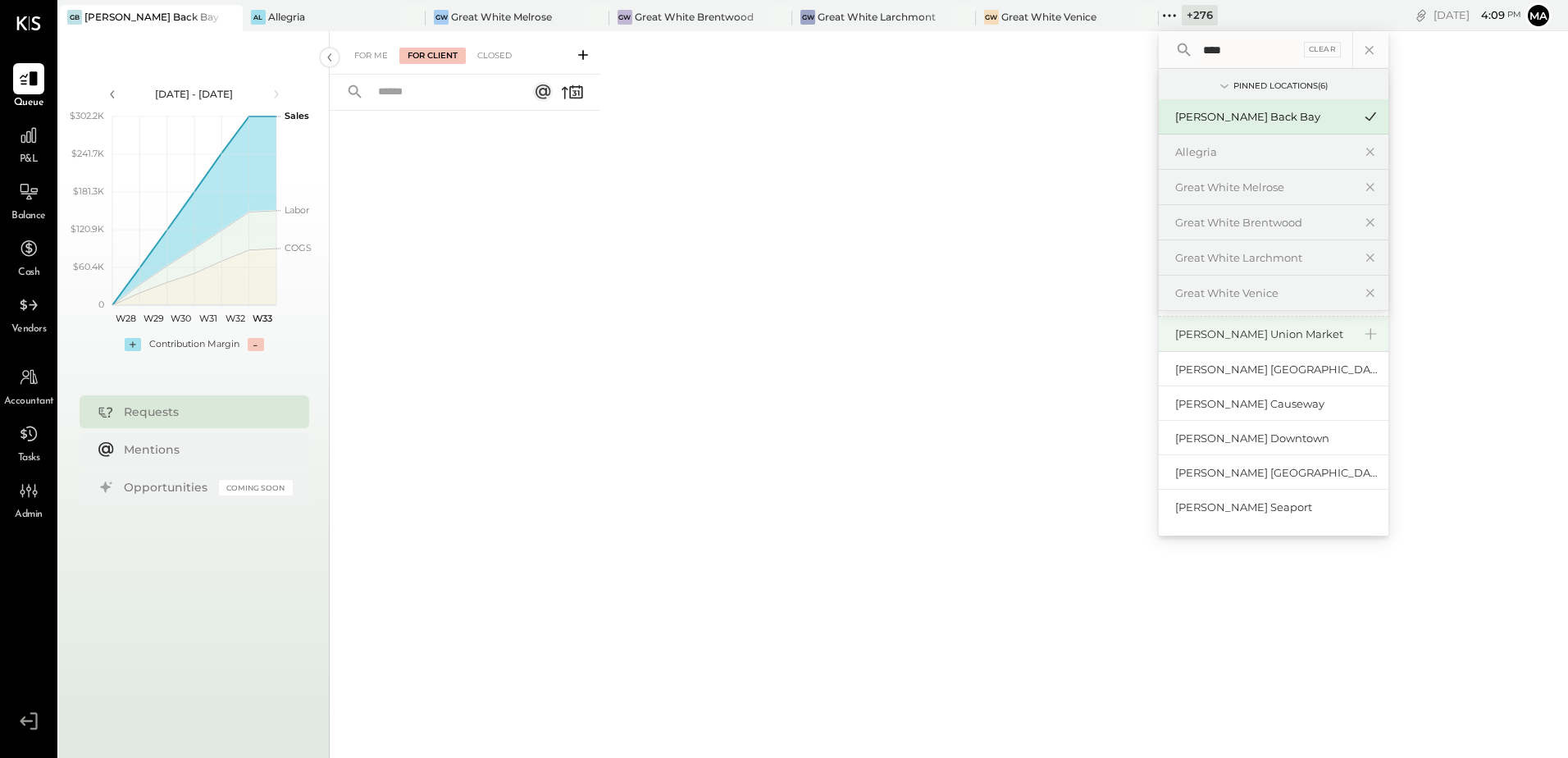
type input "****"
click at [1237, 332] on div "[PERSON_NAME] Union Market" at bounding box center [1263, 334] width 177 height 15
